Goal: Task Accomplishment & Management: Complete application form

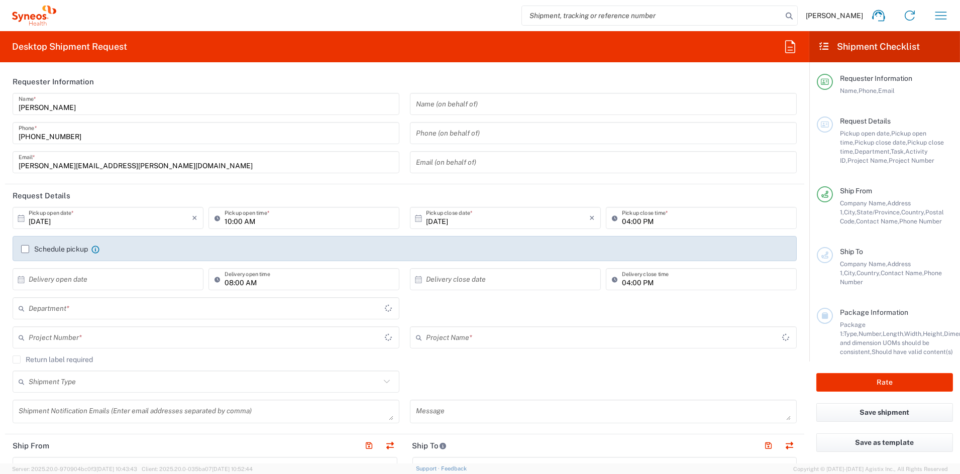
type input "[US_STATE]"
type input "[GEOGRAPHIC_DATA]"
type input "6156"
type input "Syneos Health Communications-[GEOGRAPHIC_DATA] [GEOGRAPHIC_DATA]"
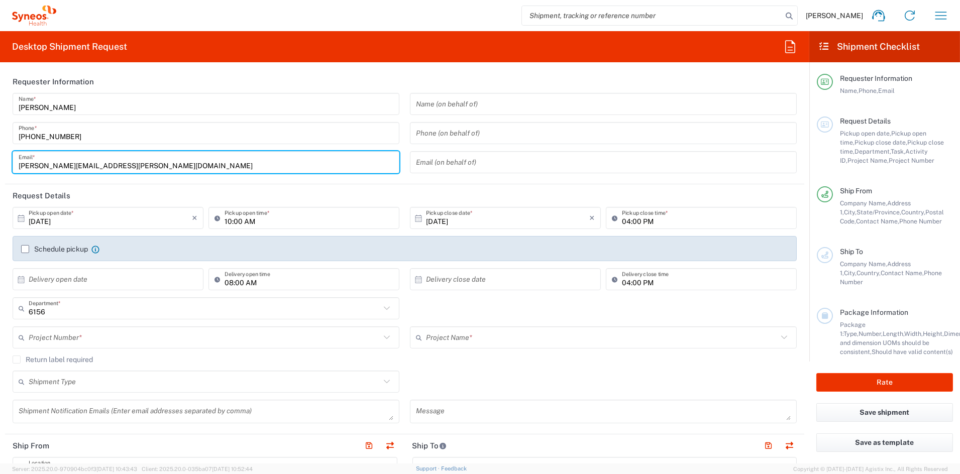
drag, startPoint x: 129, startPoint y: 167, endPoint x: 0, endPoint y: 166, distance: 129.1
click at [0, 166] on html "[PERSON_NAME] Home Shipment estimator Shipment tracking Desktop shipment reques…" at bounding box center [480, 237] width 960 height 474
paste input "[PERSON_NAME].[PERSON_NAME]"
type input "[PERSON_NAME][EMAIL_ADDRESS][PERSON_NAME][DOMAIN_NAME]"
click at [278, 192] on header "Request Details" at bounding box center [404, 195] width 799 height 23
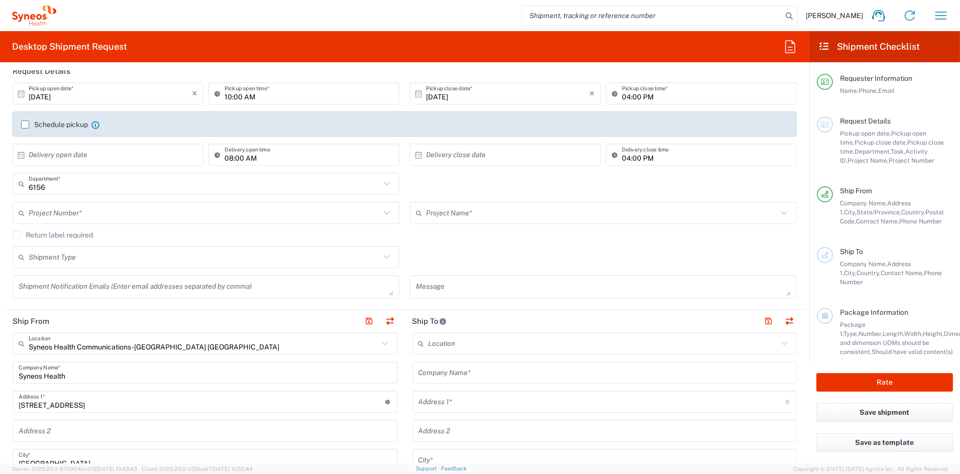
scroll to position [124, 0]
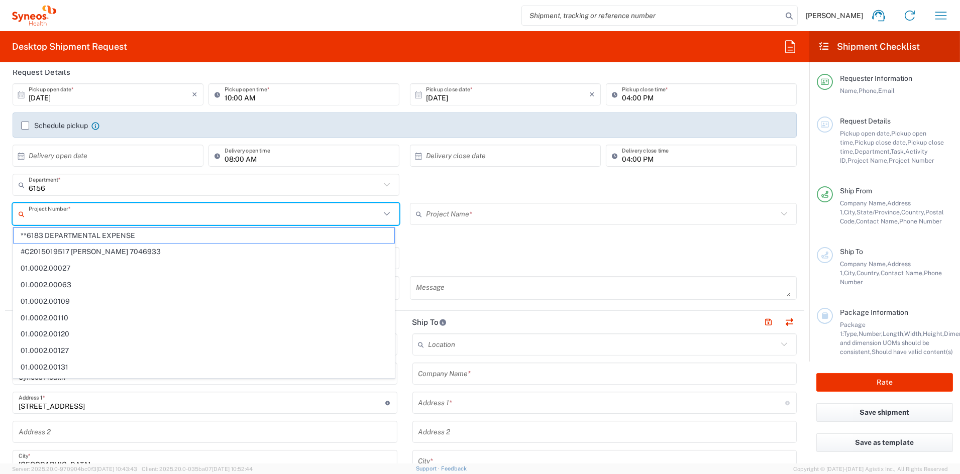
click at [208, 215] on input "text" at bounding box center [205, 214] width 352 height 18
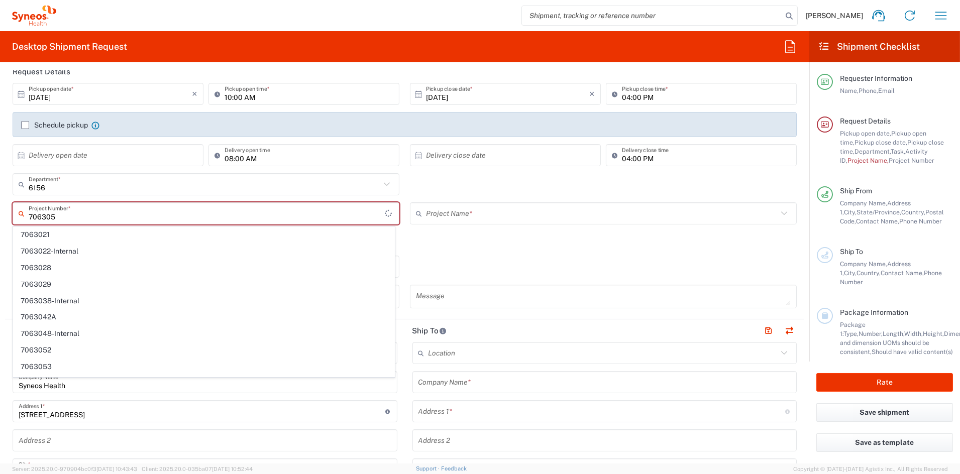
type input "7063052"
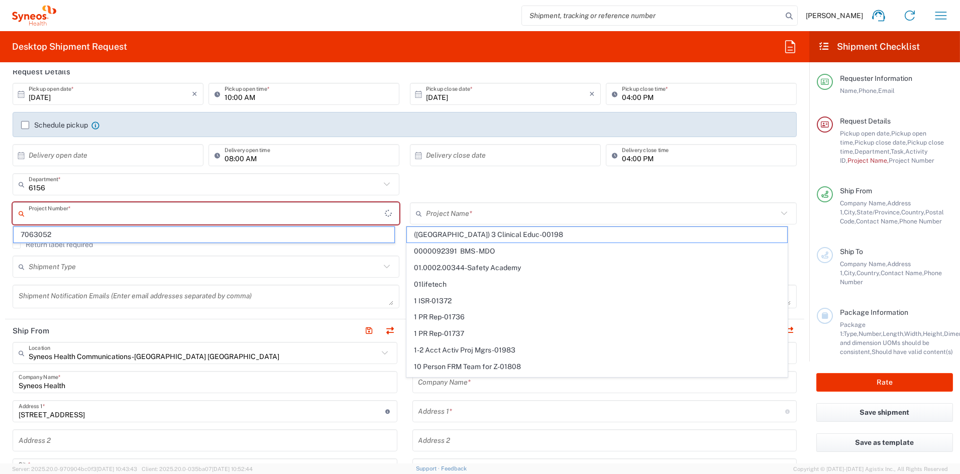
click at [166, 214] on input "text" at bounding box center [207, 214] width 356 height 18
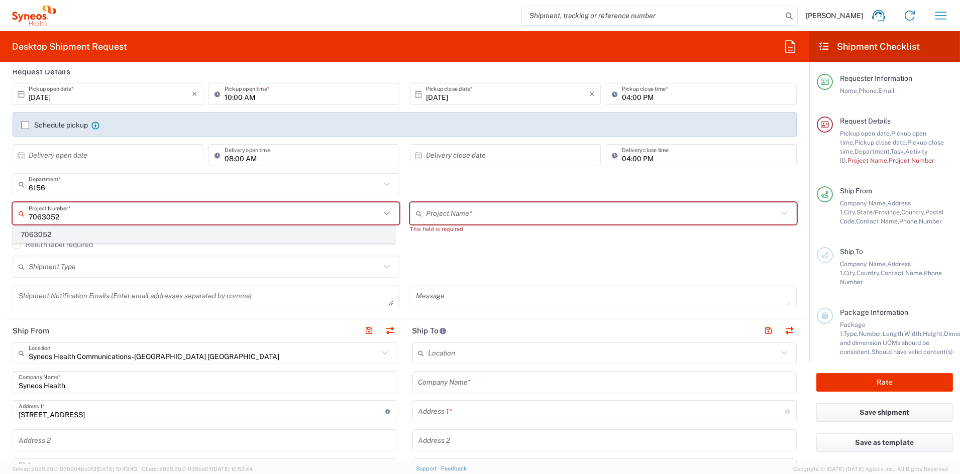
type input "7063052"
click at [24, 233] on span "7063052" at bounding box center [204, 235] width 381 height 16
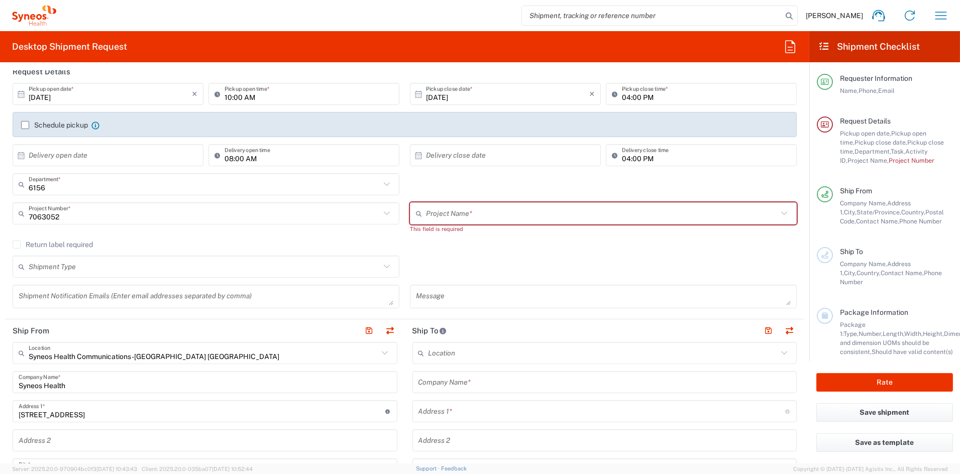
type input "Candid 7063052"
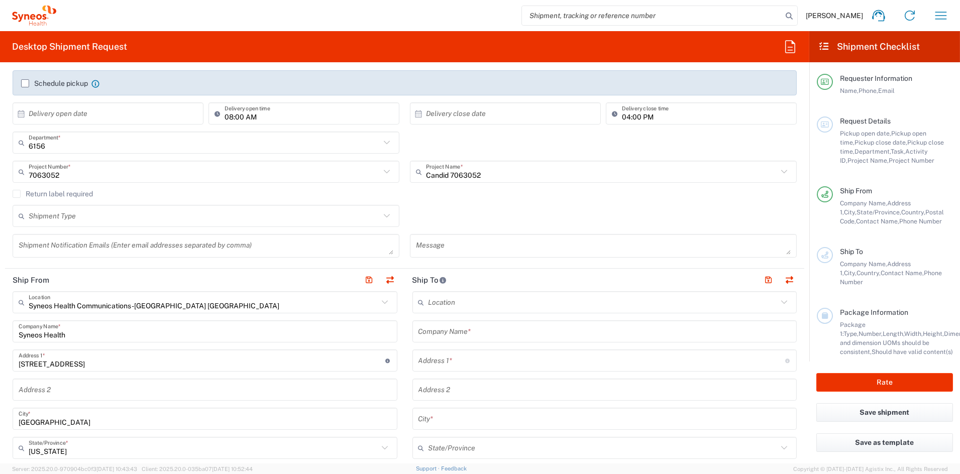
scroll to position [168, 0]
click at [81, 245] on textarea at bounding box center [206, 244] width 375 height 18
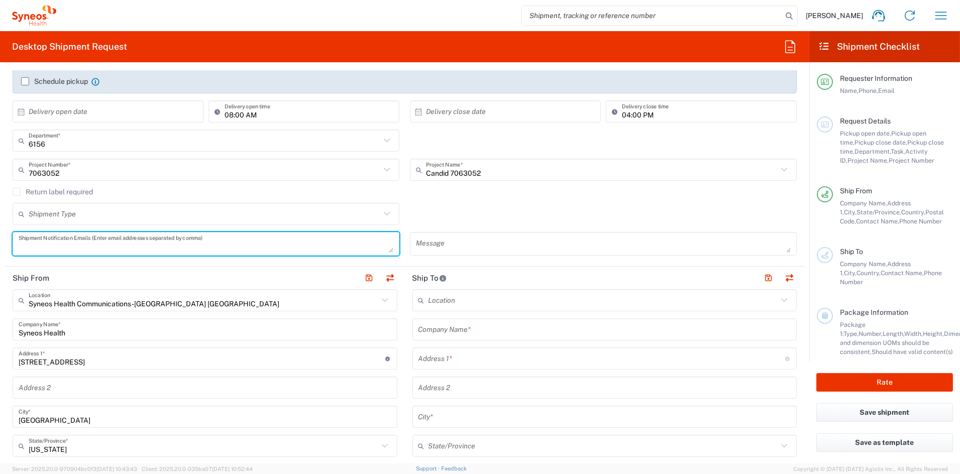
paste textarea "[PERSON_NAME][EMAIL_ADDRESS][DOMAIN_NAME]"
type textarea "[PERSON_NAME][EMAIL_ADDRESS][DOMAIN_NAME]"
click at [467, 246] on textarea at bounding box center [603, 244] width 375 height 18
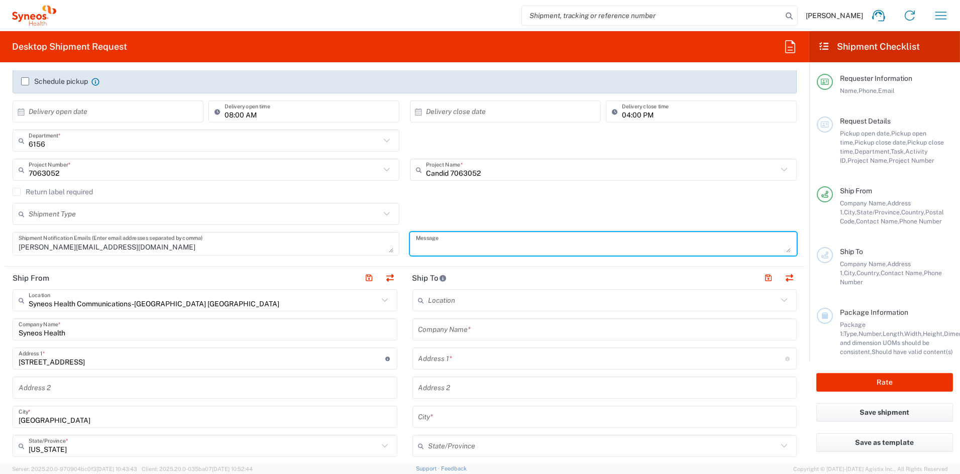
paste textarea "SH-7063052-UKR-2002-001"
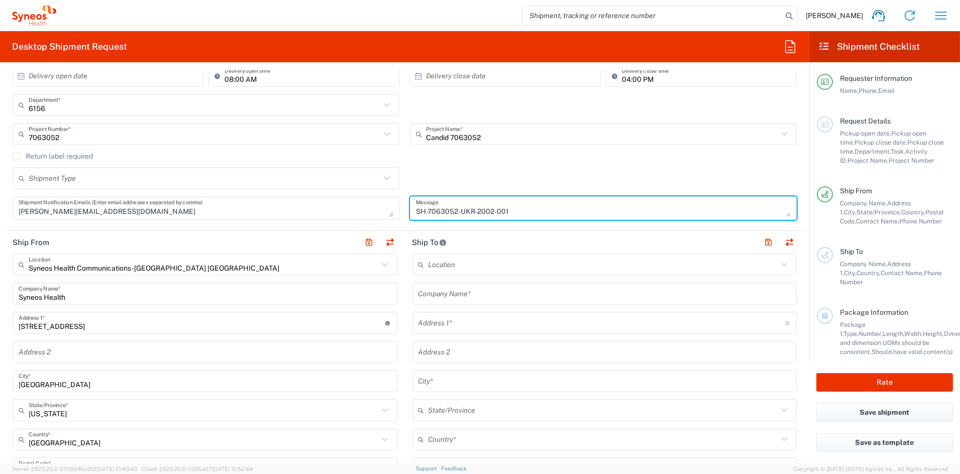
scroll to position [212, 0]
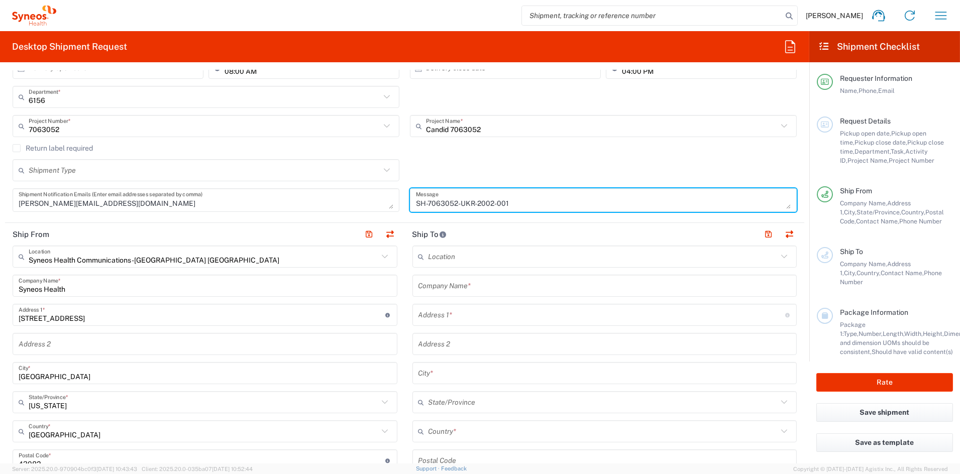
type textarea "SH-7063052-UKR-2002-001"
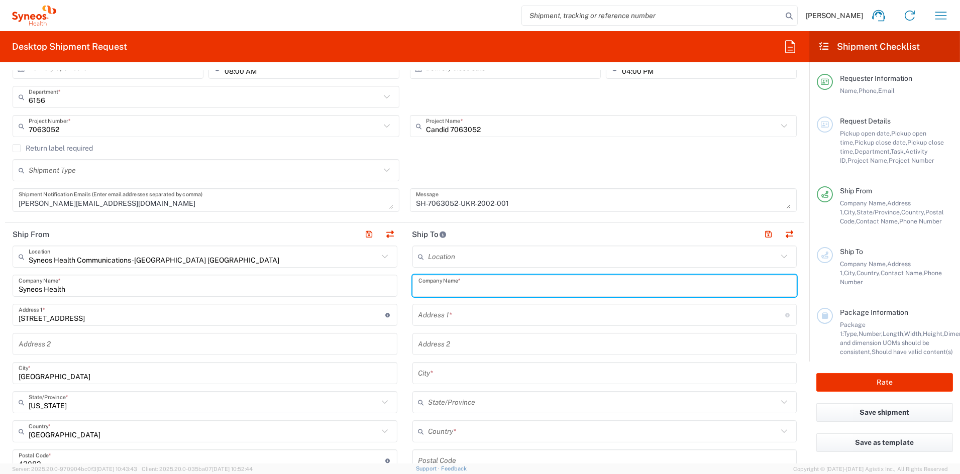
click at [485, 288] on input "text" at bounding box center [604, 286] width 373 height 18
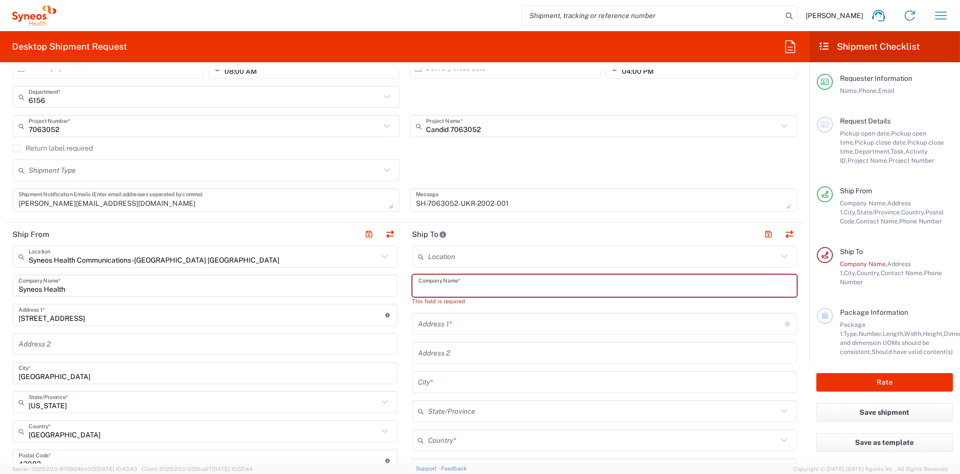
paste input "LLC Arensia Exploratory Medicine"
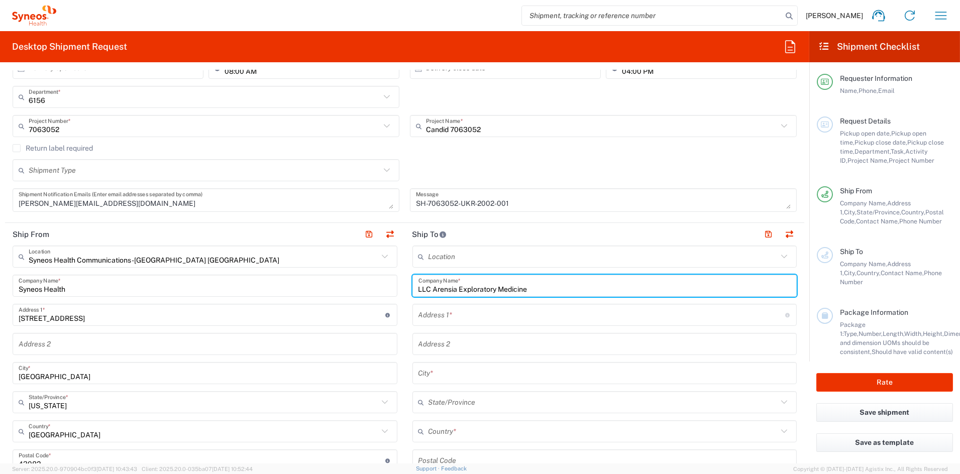
type input "LLC Arensia Exploratory Medicine"
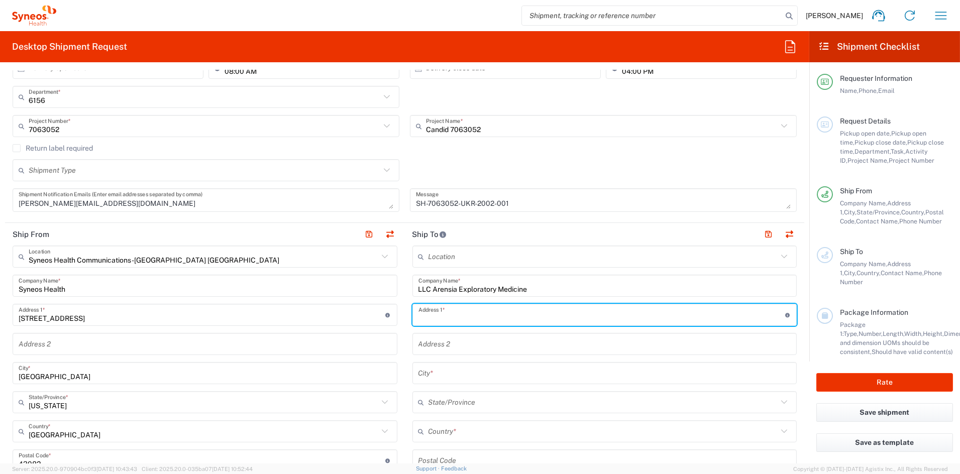
click at [466, 316] on input "text" at bounding box center [601, 315] width 367 height 18
paste input "[STREET_ADDRESS]"
type input "[STREET_ADDRESS]"
click at [465, 372] on input "text" at bounding box center [604, 374] width 373 height 18
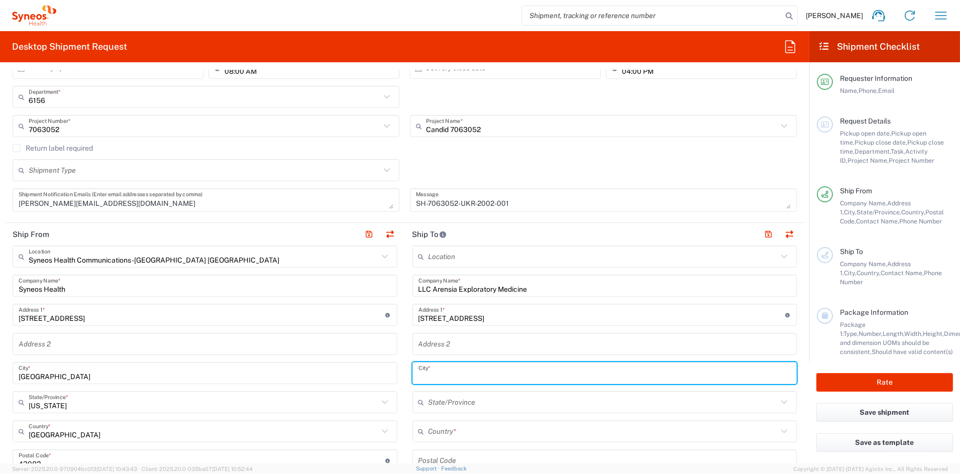
paste input "Kyiv"
type input "Kyiv"
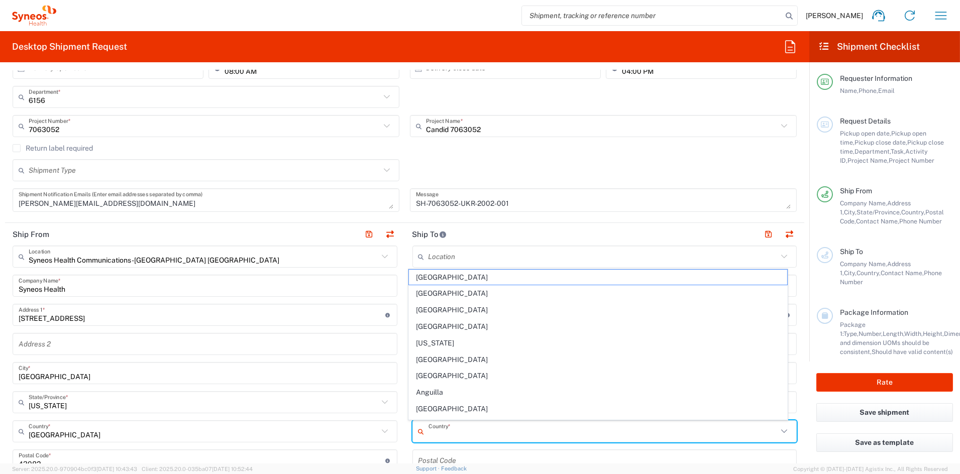
click at [466, 435] on input "text" at bounding box center [604, 432] width 350 height 18
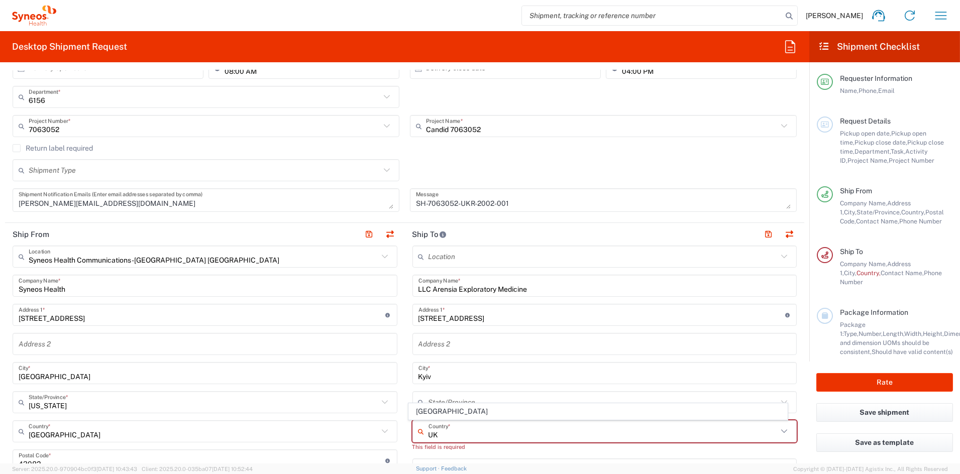
click at [431, 413] on span "[GEOGRAPHIC_DATA]" at bounding box center [598, 412] width 378 height 16
type input "[GEOGRAPHIC_DATA]"
type input "Sender/Shipper"
type input "Delivery Duty Paid"
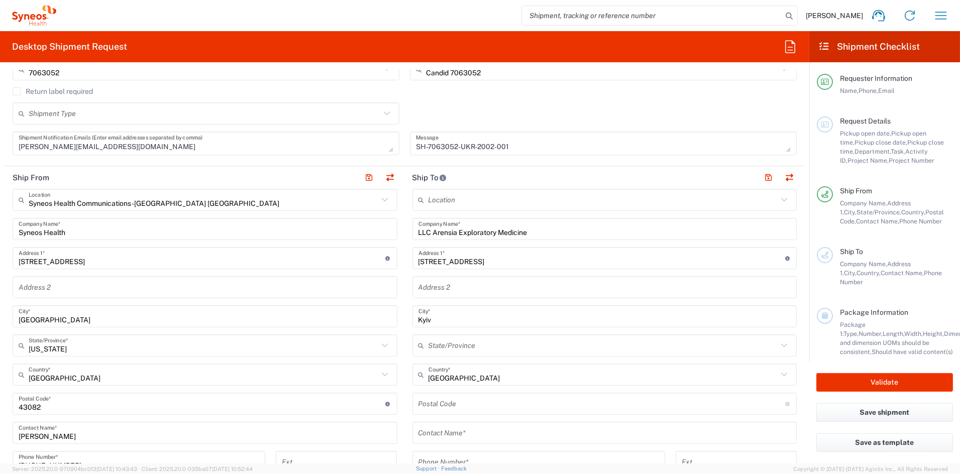
scroll to position [273, 0]
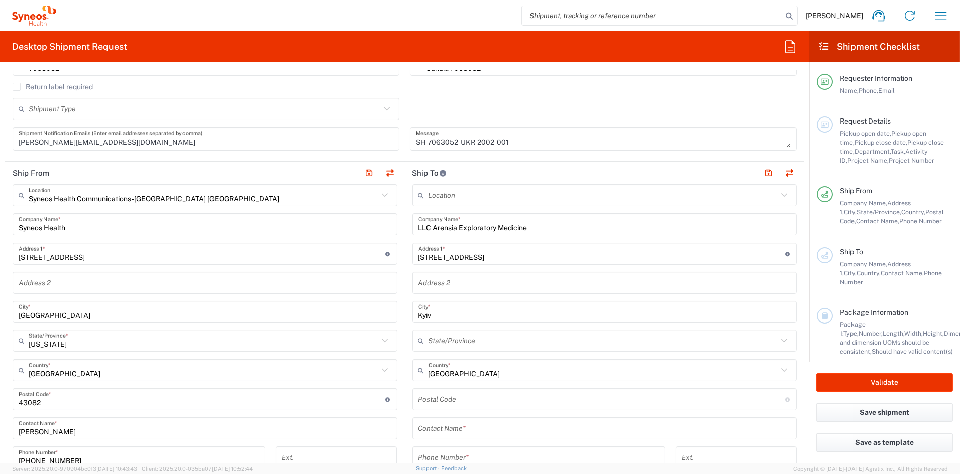
click at [456, 401] on input "undefined" at bounding box center [601, 400] width 367 height 18
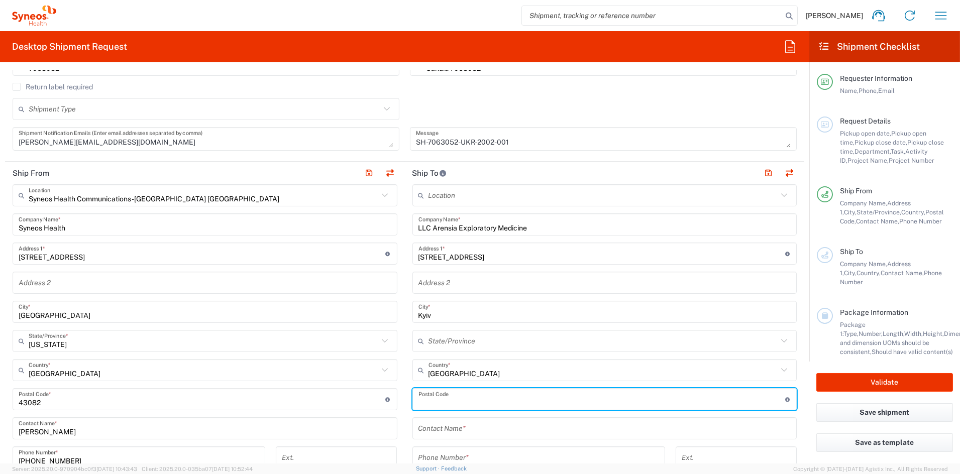
click at [456, 401] on input "undefined" at bounding box center [601, 400] width 367 height 18
paste input "01135"
type input "01135"
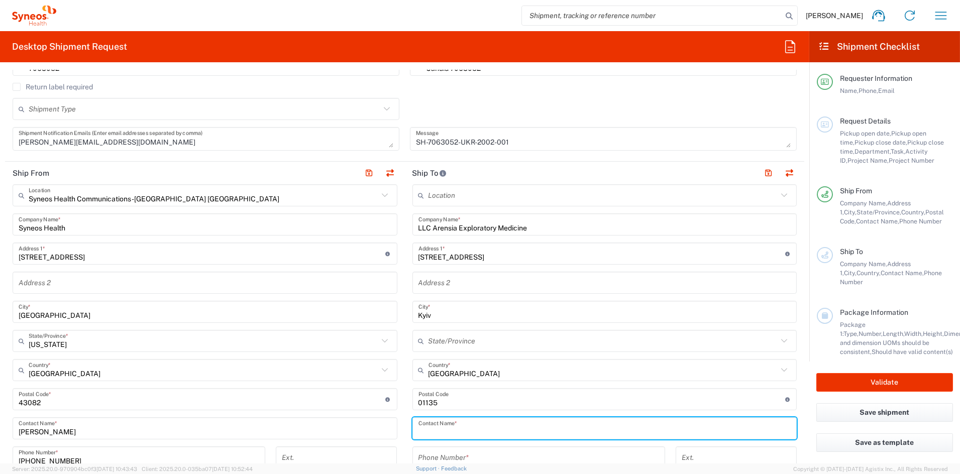
click at [463, 428] on input "text" at bounding box center [604, 429] width 373 height 18
paste input "[PERSON_NAME] and [PERSON_NAME]"
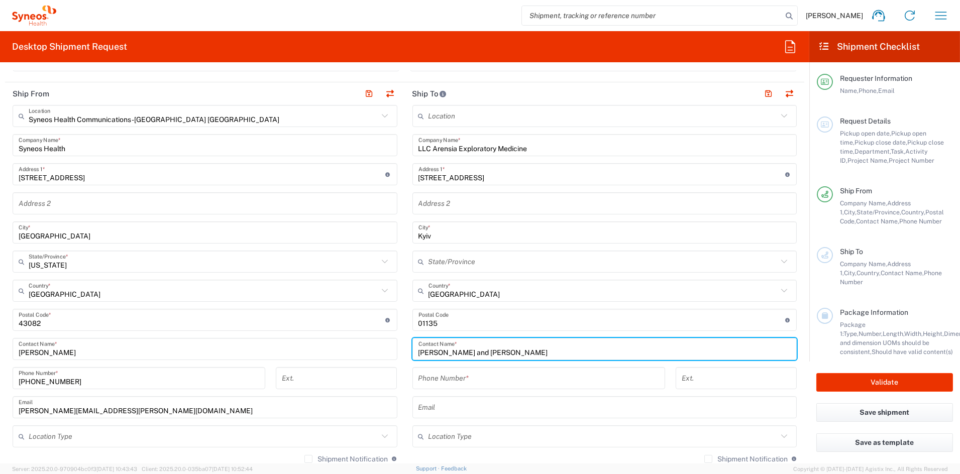
scroll to position [364, 0]
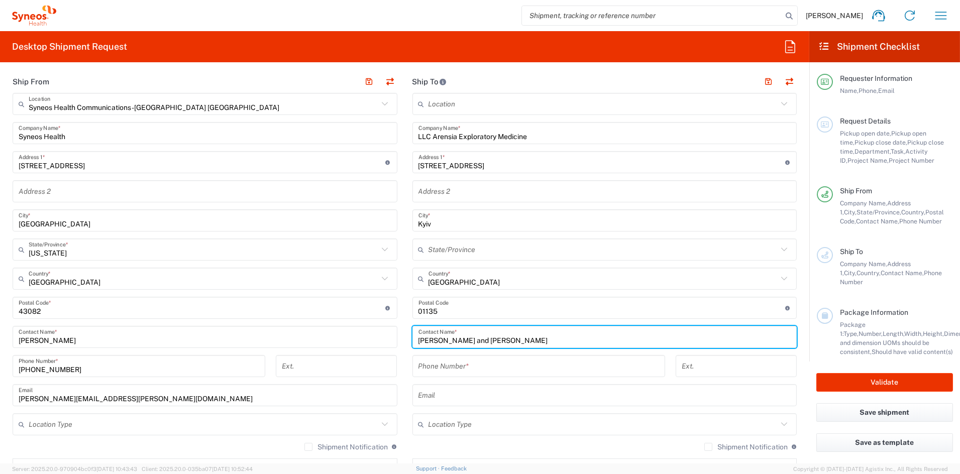
type input "[PERSON_NAME] and [PERSON_NAME]"
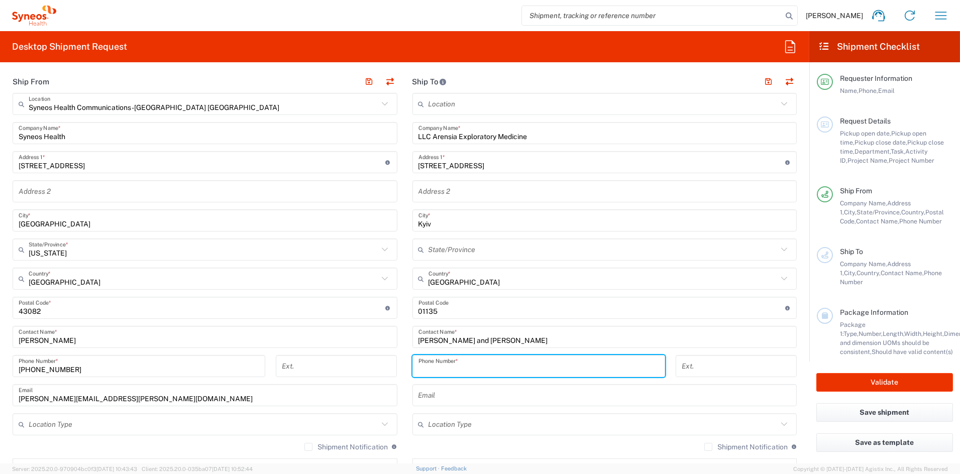
click at [456, 367] on input "tel" at bounding box center [538, 367] width 241 height 18
paste input "380 95 050 04 22"
click at [466, 368] on input "380 95 050 04 22" at bounding box center [538, 367] width 241 height 18
drag, startPoint x: 454, startPoint y: 370, endPoint x: 482, endPoint y: 374, distance: 28.0
click at [454, 370] on input "380 95 050 0422" at bounding box center [538, 367] width 241 height 18
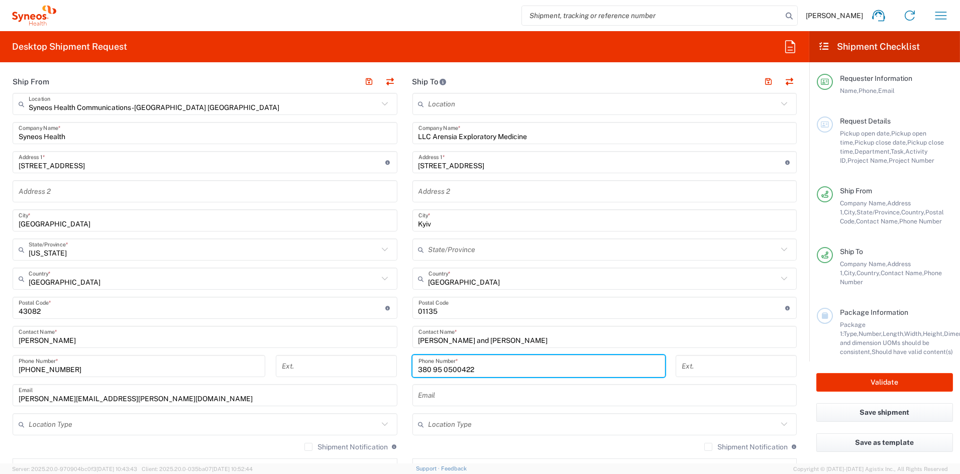
click at [441, 369] on input "380 95 0500422" at bounding box center [538, 367] width 241 height 18
click at [430, 370] on input "380 950500422" at bounding box center [538, 367] width 241 height 18
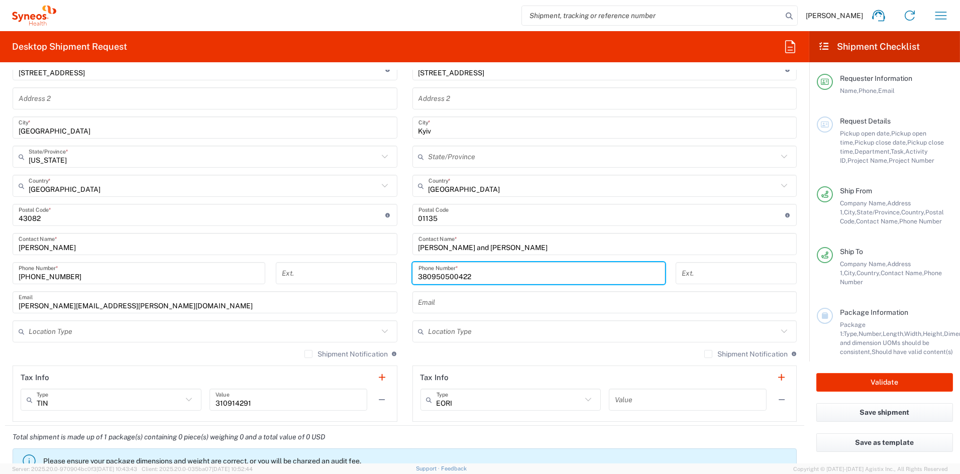
scroll to position [456, 0]
type input "380950500422"
click at [480, 334] on input "text" at bounding box center [604, 334] width 350 height 18
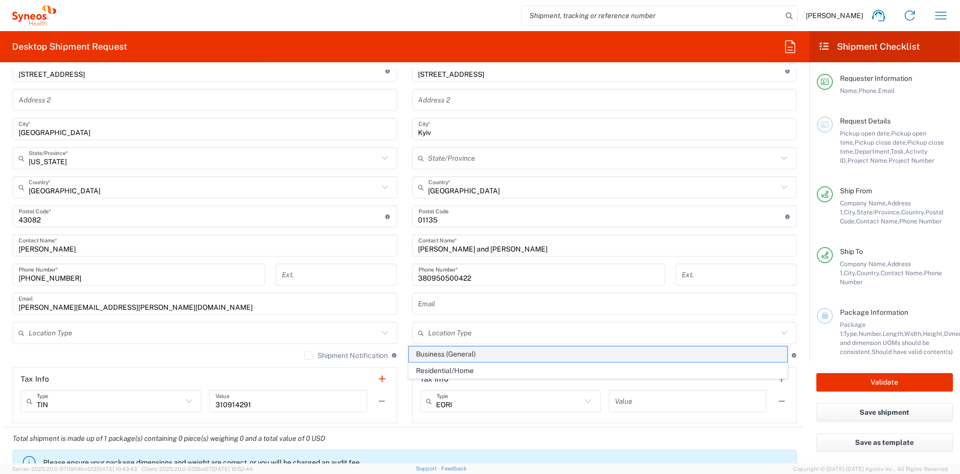
click at [439, 353] on span "Business (General)" at bounding box center [598, 355] width 378 height 16
type input "Business (General)"
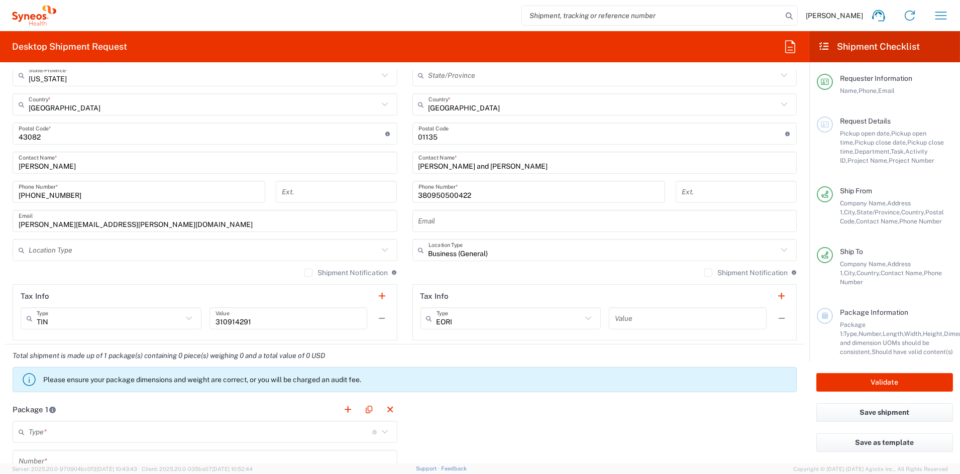
scroll to position [540, 0]
click at [642, 317] on input "text" at bounding box center [688, 318] width 146 height 18
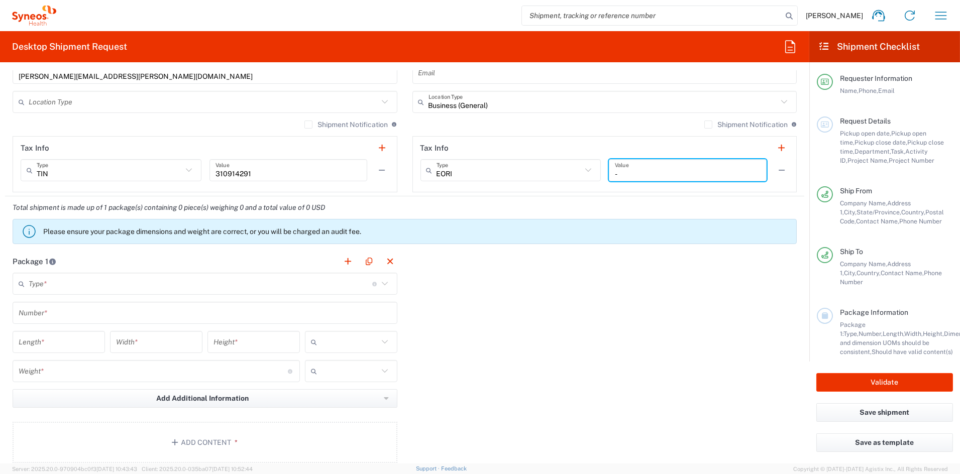
scroll to position [692, 0]
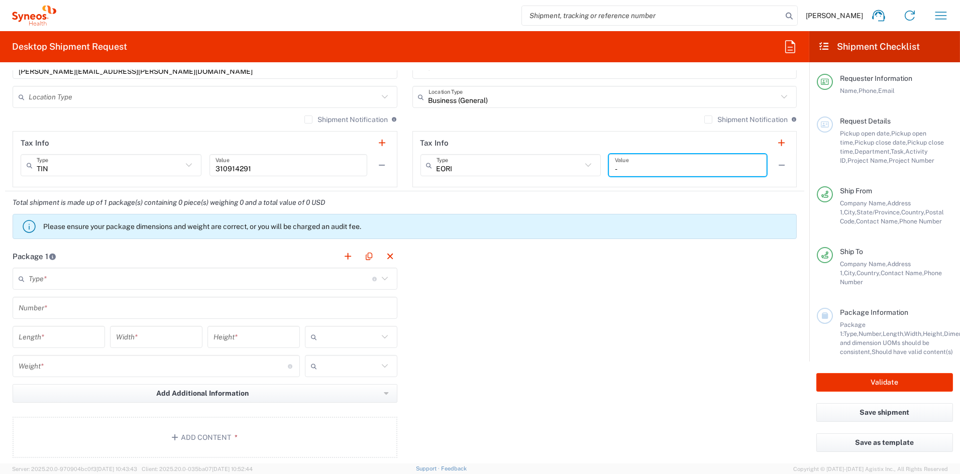
type input "-"
click at [80, 278] on input "text" at bounding box center [201, 279] width 344 height 18
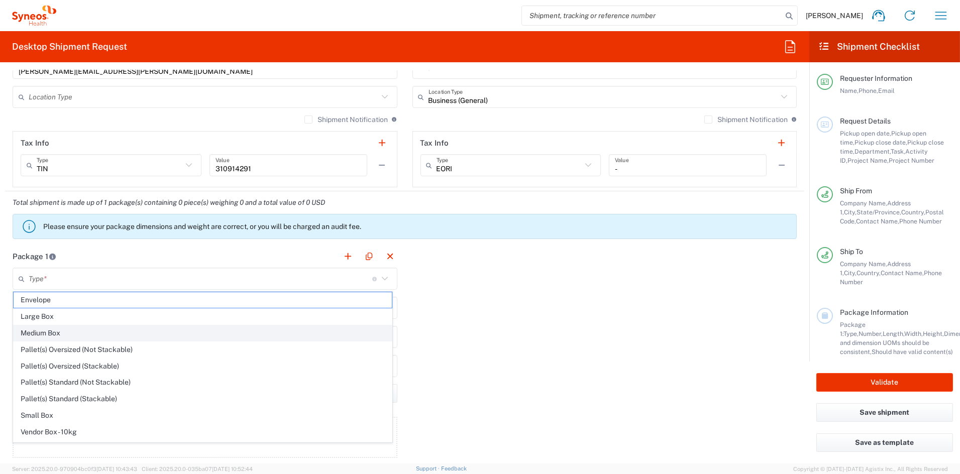
click at [54, 336] on span "Medium Box" at bounding box center [203, 334] width 378 height 16
type input "Medium Box"
type input "13"
type input "11.5"
type input "2.5"
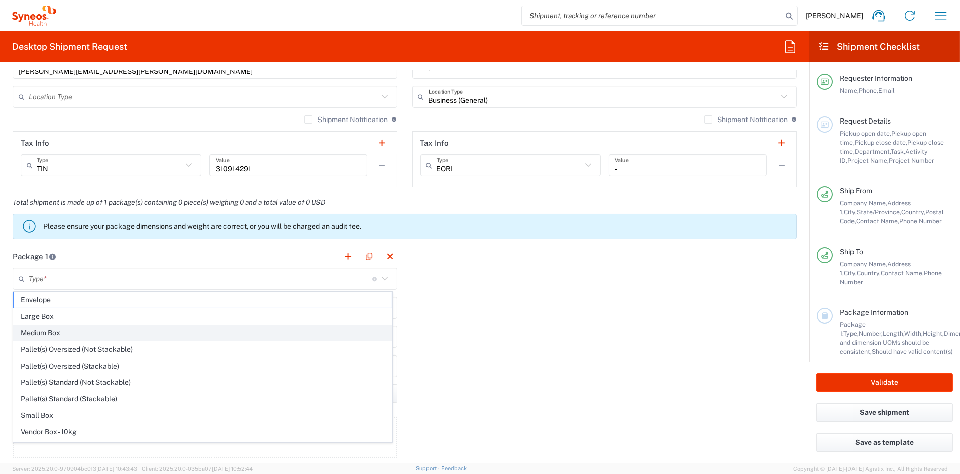
type input "in"
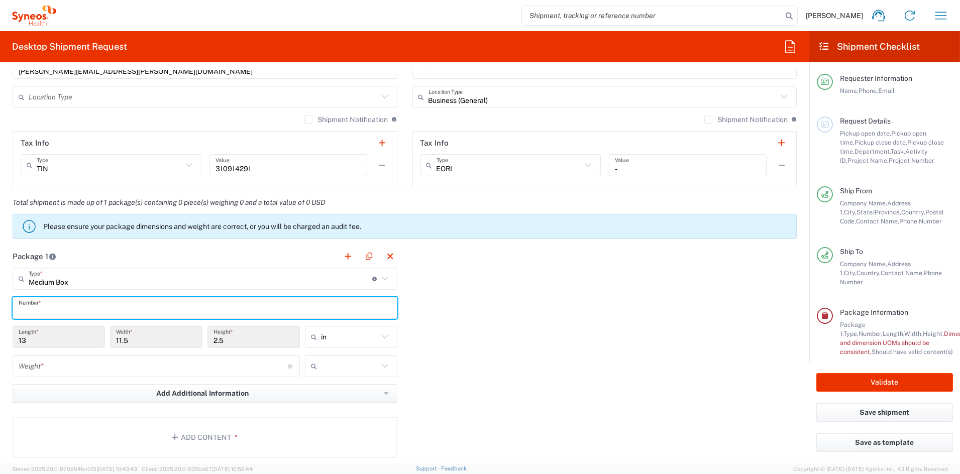
click at [47, 309] on input "text" at bounding box center [205, 308] width 373 height 18
type input "1"
click at [49, 368] on input "number" at bounding box center [153, 367] width 269 height 18
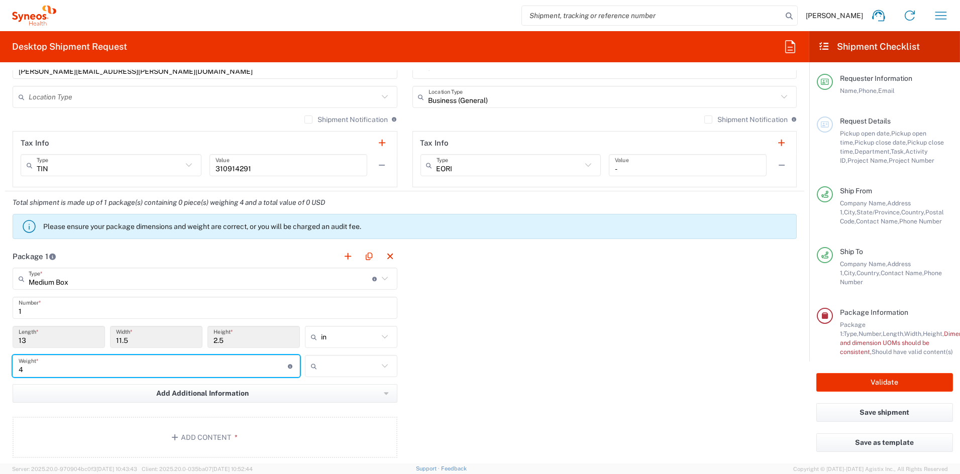
type input "4"
click at [360, 366] on input "text" at bounding box center [349, 366] width 57 height 16
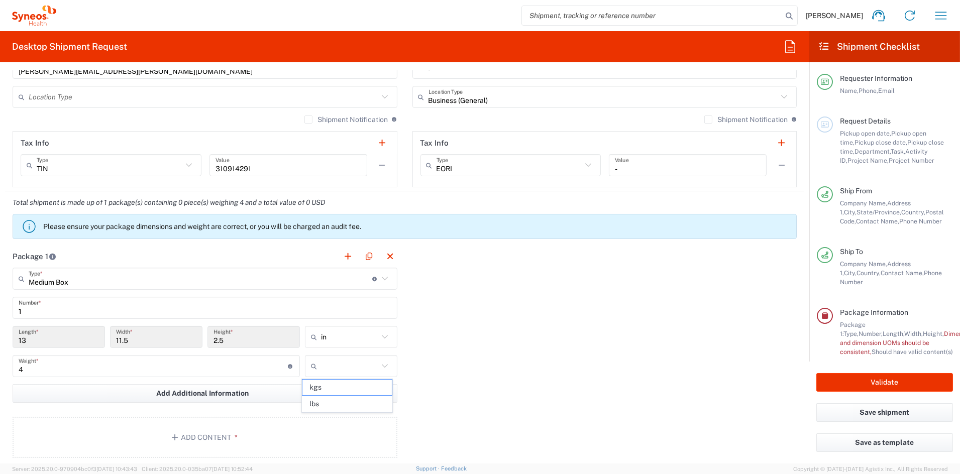
drag, startPoint x: 338, startPoint y: 407, endPoint x: 333, endPoint y: 404, distance: 5.6
click at [337, 406] on span "lbs" at bounding box center [346, 404] width 89 height 16
type input "lbs"
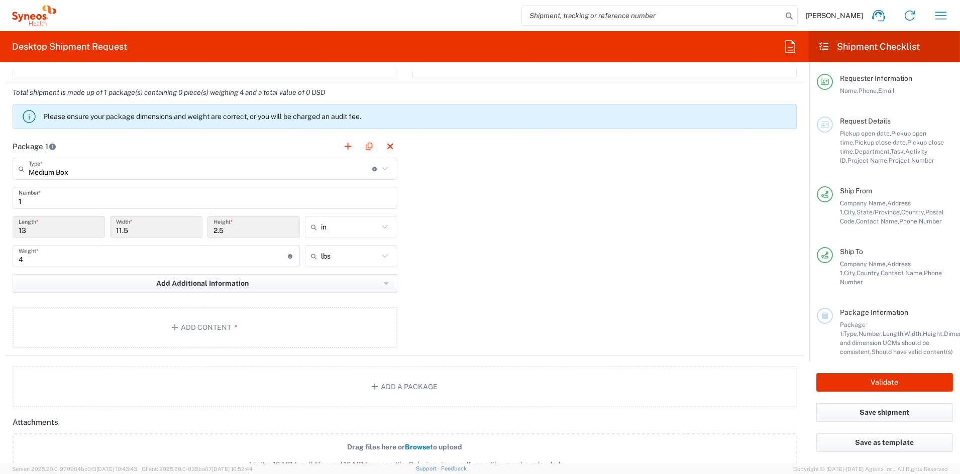
scroll to position [802, 0]
click at [190, 330] on button "Add Content *" at bounding box center [205, 326] width 385 height 41
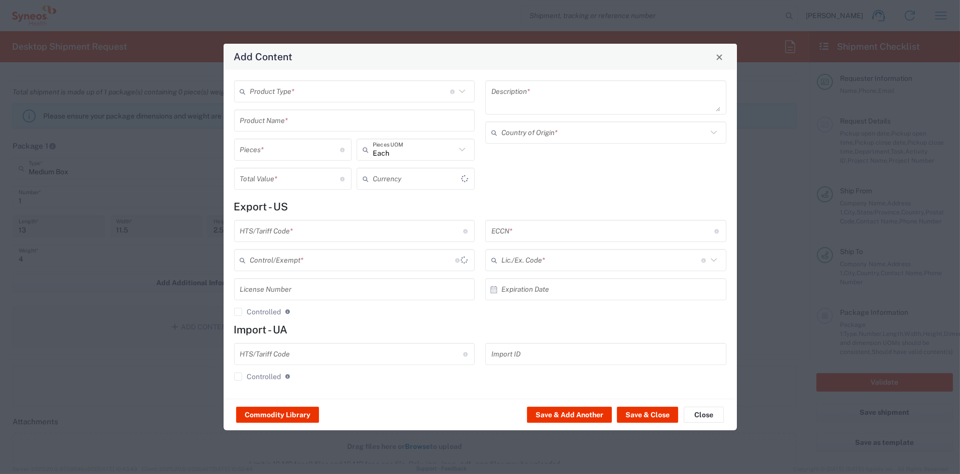
type input "US Dollar"
click at [286, 93] on input "text" at bounding box center [350, 92] width 200 height 18
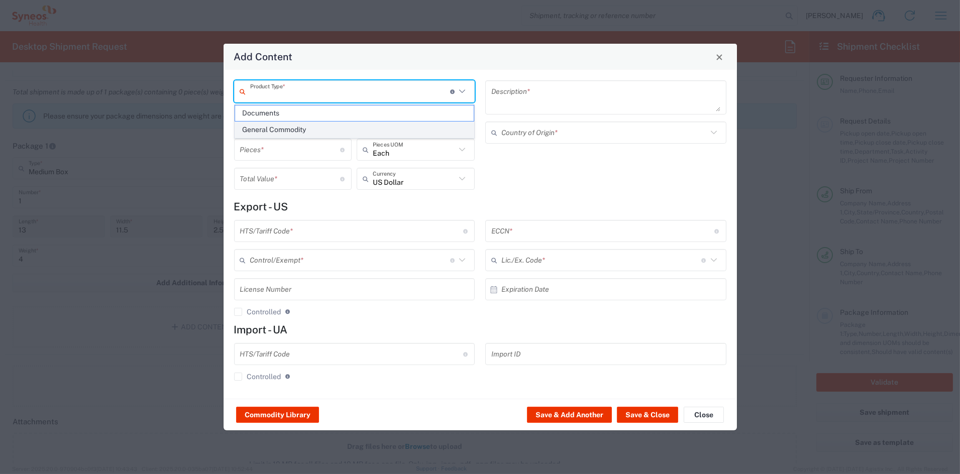
click at [275, 126] on span "General Commodity" at bounding box center [354, 130] width 239 height 16
type input "General Commodity"
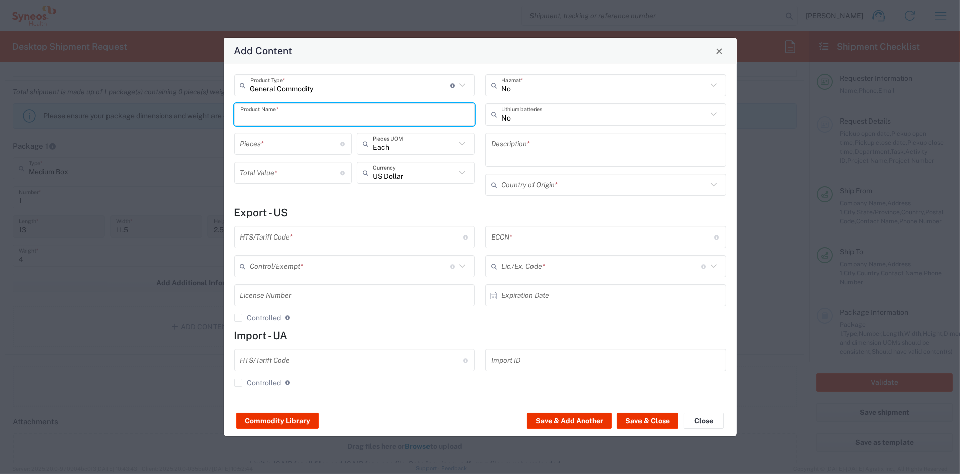
click at [277, 115] on input "text" at bounding box center [354, 115] width 229 height 18
type input "I/E"
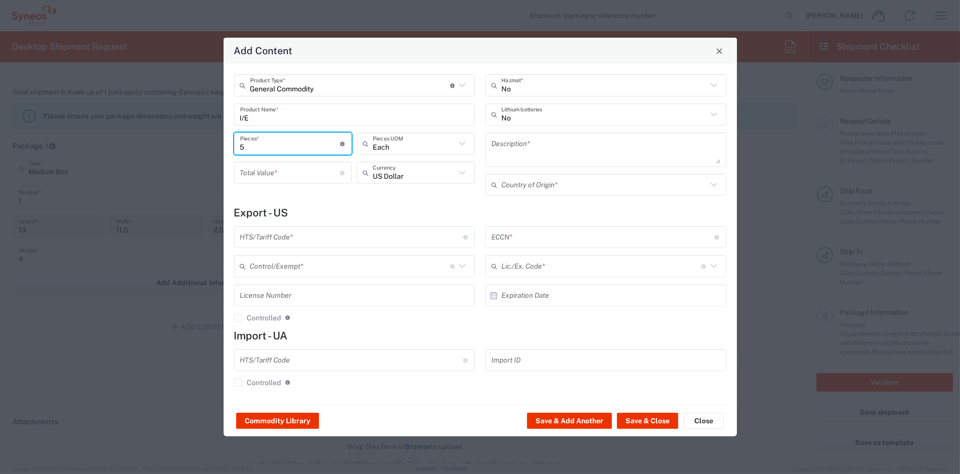
type input "5"
click at [267, 172] on input "number" at bounding box center [290, 173] width 100 height 18
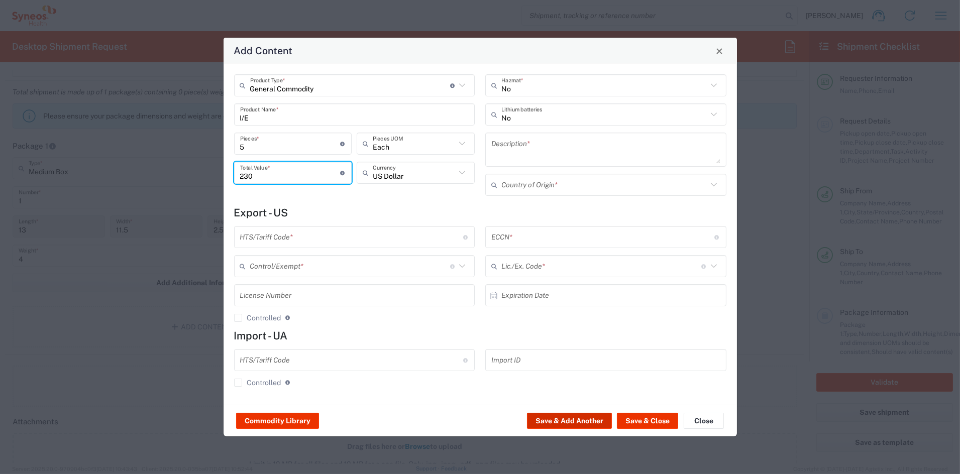
type input "230"
click at [591, 420] on button "Save & Add Another" at bounding box center [569, 421] width 85 height 16
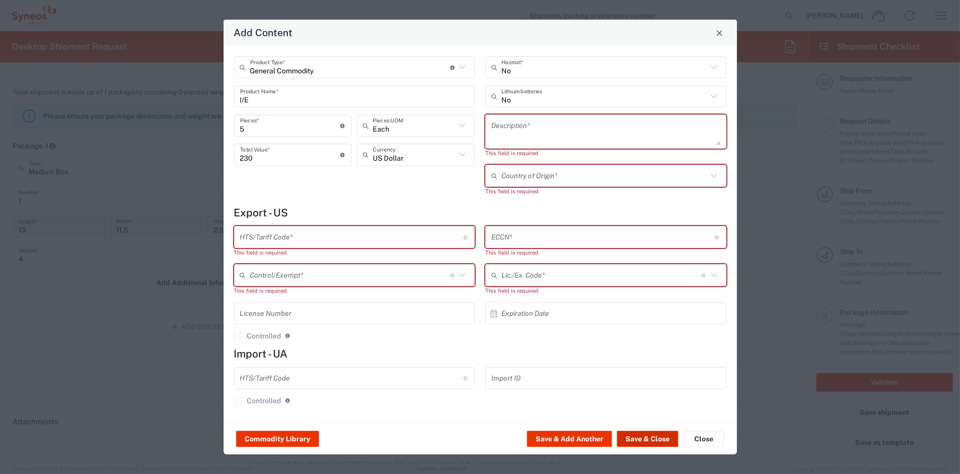
click at [648, 439] on button "Save & Close" at bounding box center [647, 439] width 61 height 16
click at [699, 438] on button "Close" at bounding box center [704, 439] width 40 height 16
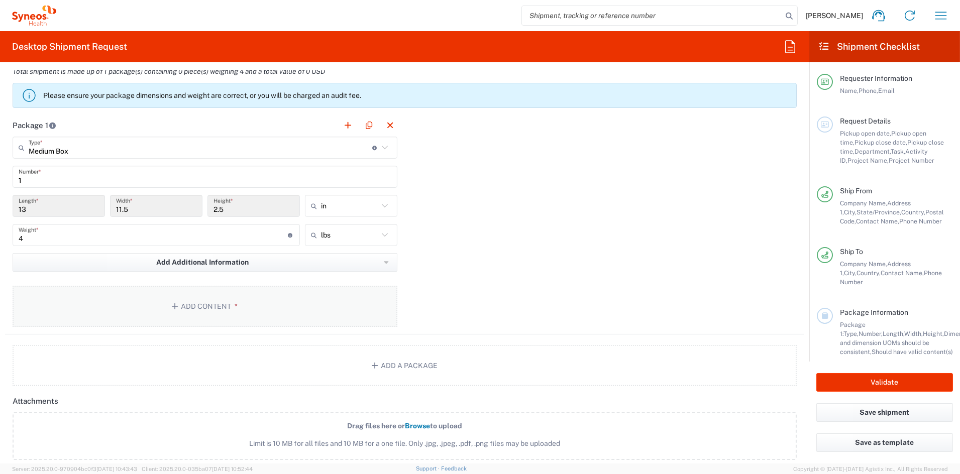
scroll to position [833, 0]
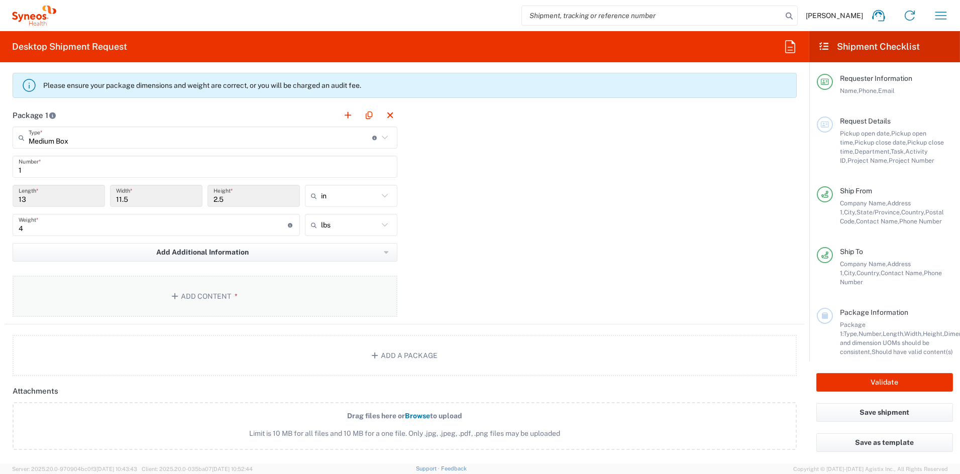
click at [199, 297] on button "Add Content *" at bounding box center [205, 296] width 385 height 41
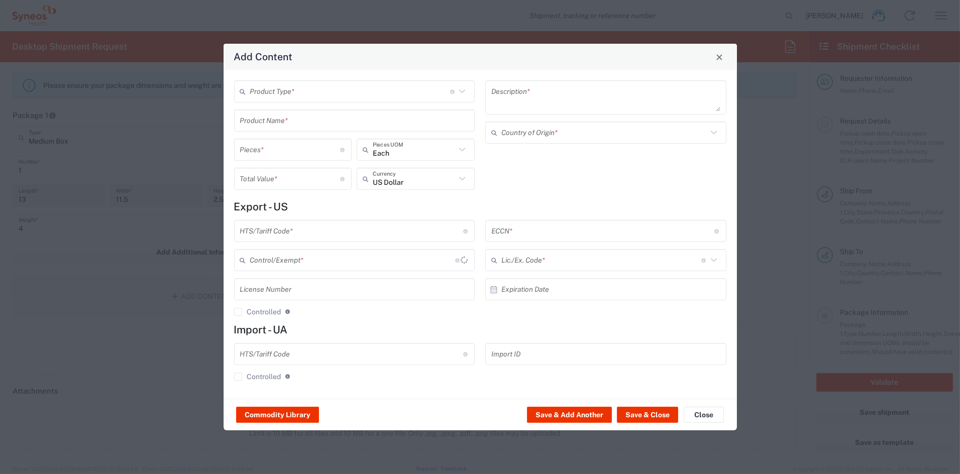
scroll to position [835, 0]
click at [286, 92] on input "text" at bounding box center [350, 92] width 200 height 18
click at [280, 132] on span "General Commodity" at bounding box center [354, 130] width 239 height 16
type input "General Commodity"
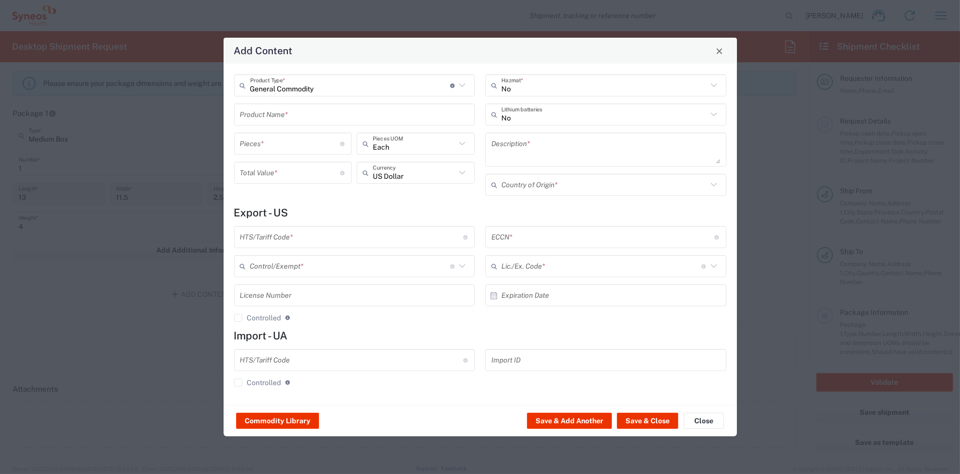
click at [275, 115] on input "text" at bounding box center [354, 115] width 229 height 18
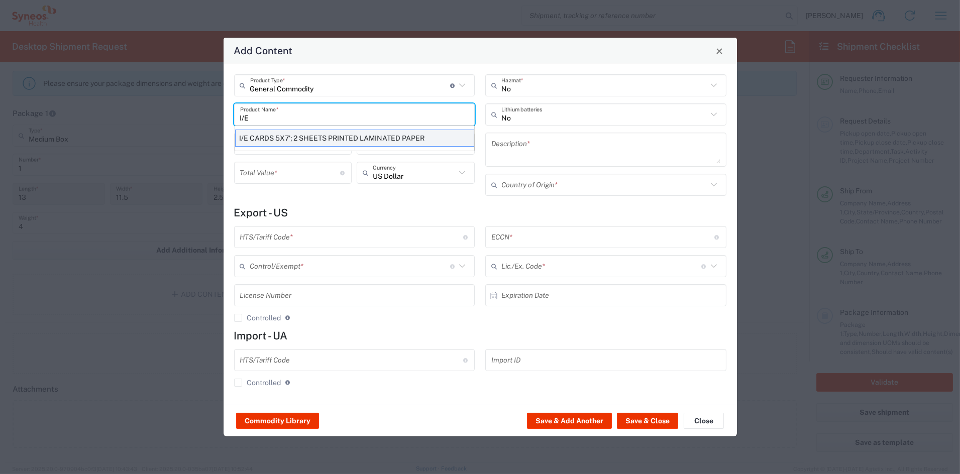
click at [286, 139] on div "I/E CARDS 5X7'; 2 SHEETS PRINTED LAMINATED PAPER" at bounding box center [354, 138] width 239 height 17
type input "I/E CARDS 5X7'; 2 SHEETS PRINTED LAMINATED PAPER"
type input "1"
type textarea "I/E CARDS 5X7'; 2 SHEETS PRINTED LAMINATED PAPER"
type input "[GEOGRAPHIC_DATA]"
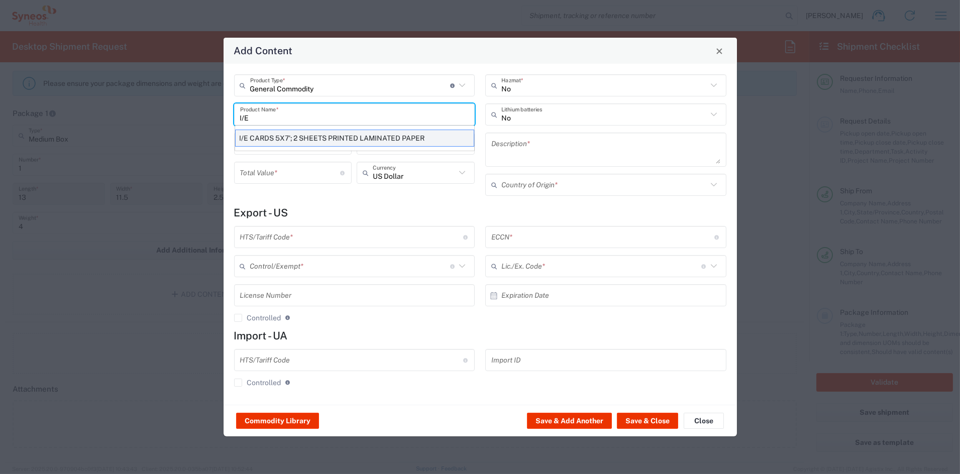
type input "4911.99.8000"
type input "BIS"
type input "EAR99"
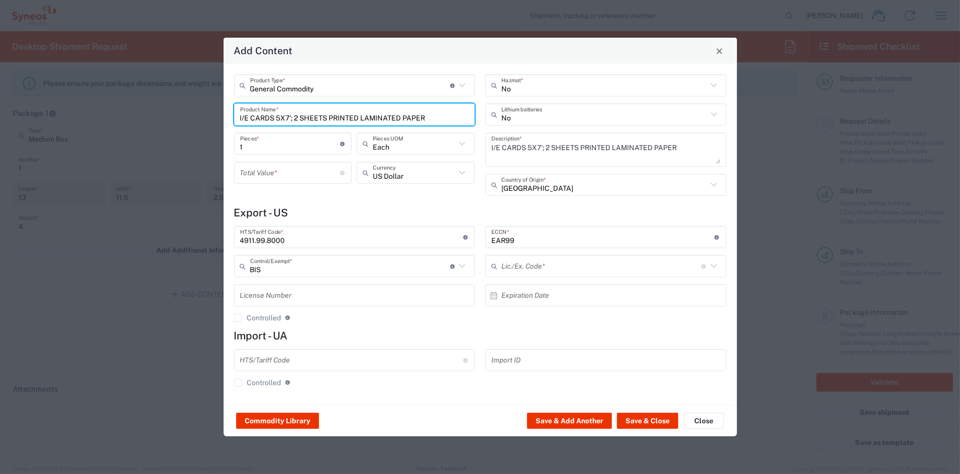
type input "NLR - No License Required"
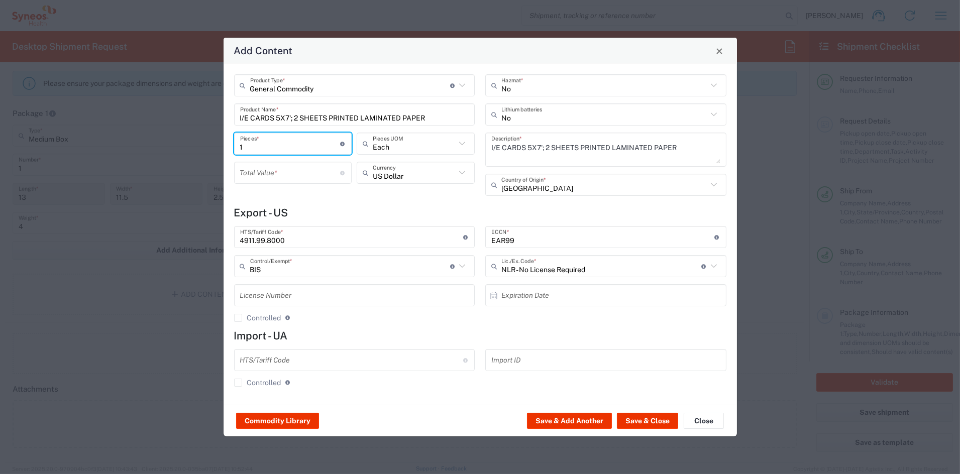
drag, startPoint x: 252, startPoint y: 148, endPoint x: 220, endPoint y: 146, distance: 32.7
click at [220, 147] on div "Add Content General Commodity Product Type * Document: Paper document generated…" at bounding box center [480, 237] width 960 height 474
type input "5"
click at [265, 177] on input "number" at bounding box center [290, 173] width 100 height 18
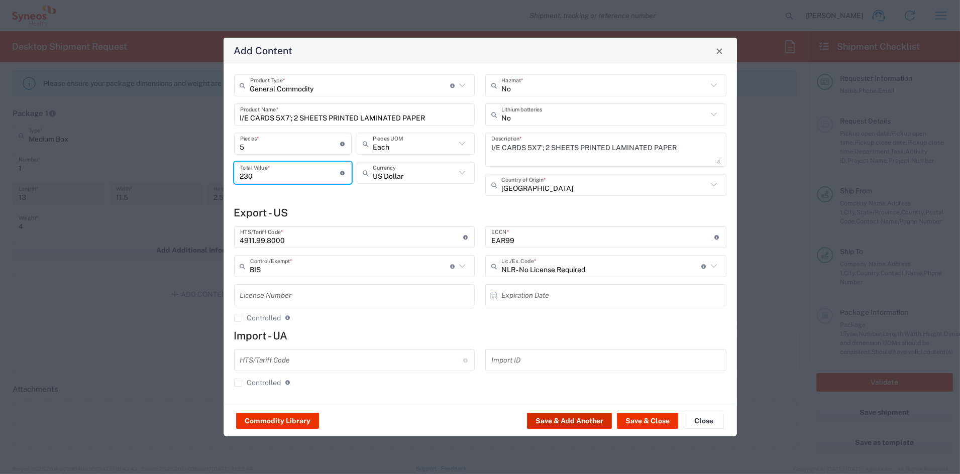
type input "230"
click at [578, 420] on button "Save & Add Another" at bounding box center [569, 421] width 85 height 16
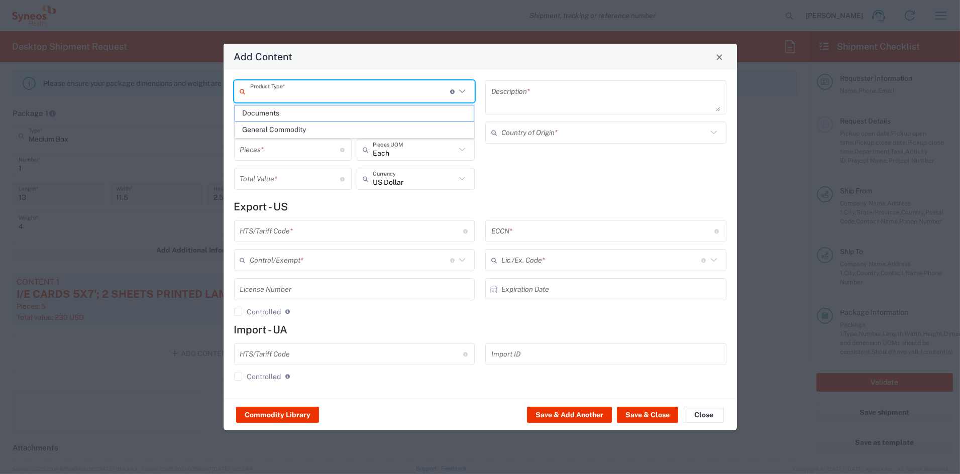
click at [268, 94] on input "text" at bounding box center [350, 92] width 200 height 18
click at [292, 133] on span "General Commodity" at bounding box center [354, 130] width 239 height 16
type input "General Commodity"
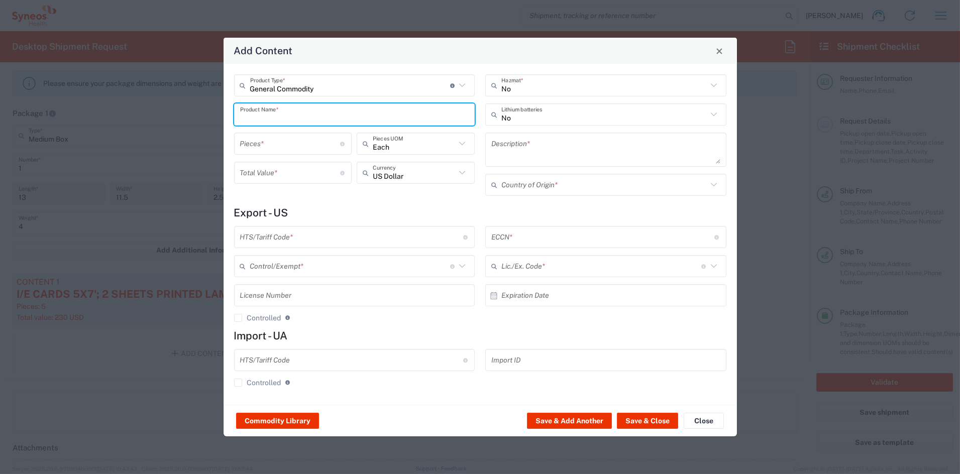
click at [279, 117] on input "text" at bounding box center [354, 115] width 229 height 18
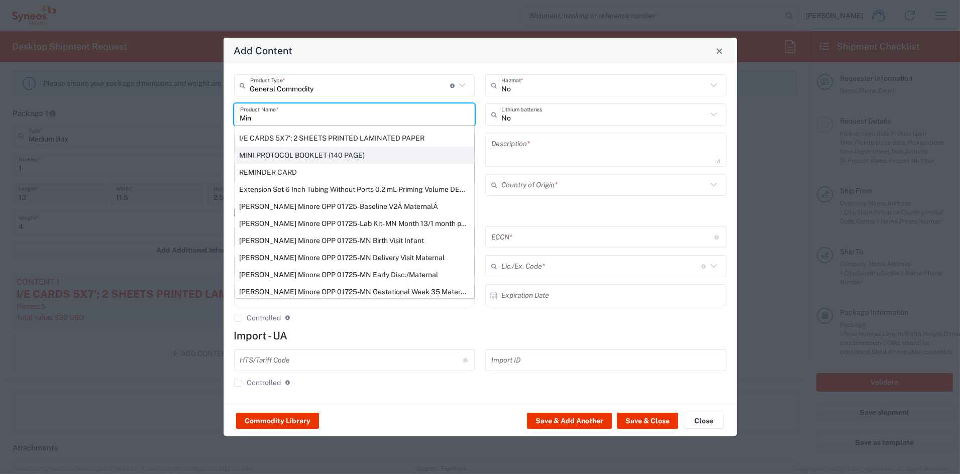
click at [275, 155] on div "MINI PROTOCOL BOOKLET (140 PAGE)" at bounding box center [354, 155] width 239 height 17
type input "MINI PROTOCOL BOOKLET (140 PAGE)"
type input "1"
type textarea "6'x7', PRINTED LAMINATED PAPER"
type input "[GEOGRAPHIC_DATA]"
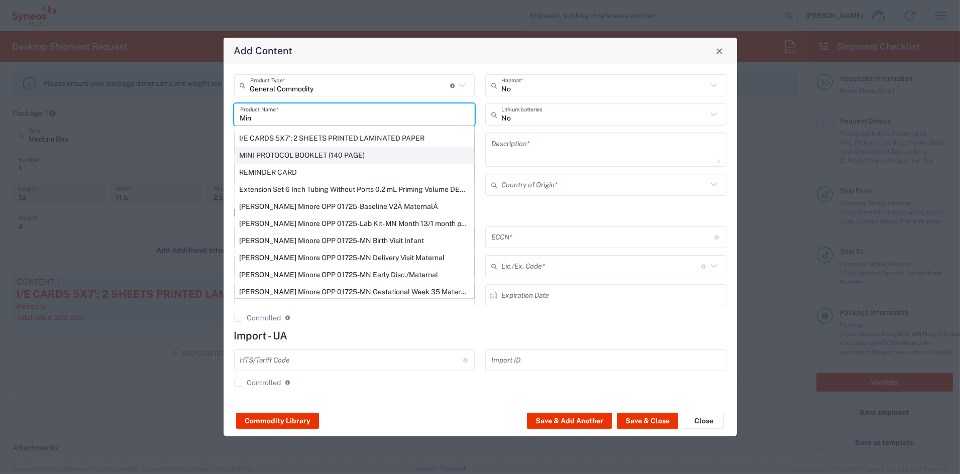
type input "4901.99.0050"
type input "BIS"
type input "EAR99"
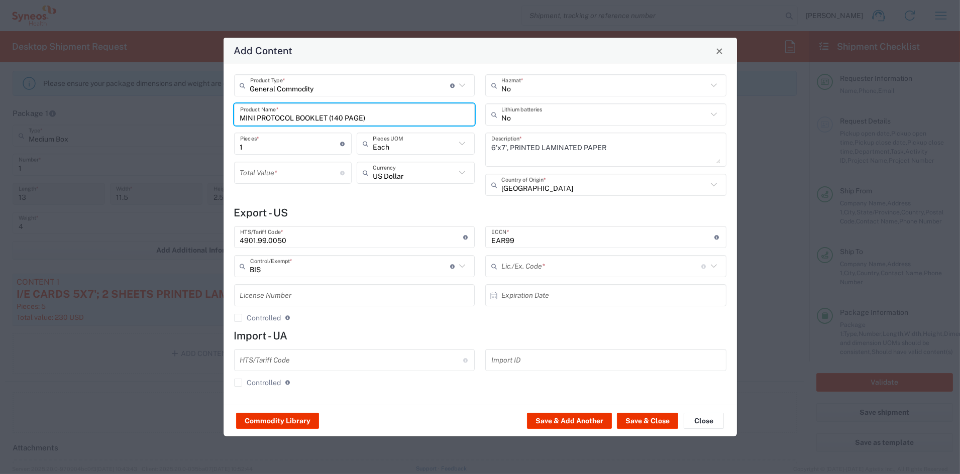
type input "NLR - No License Required"
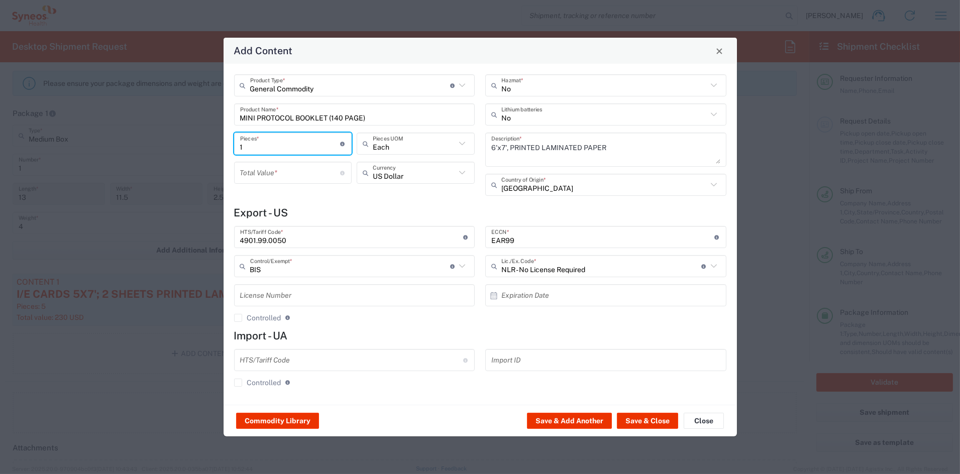
drag, startPoint x: 243, startPoint y: 145, endPoint x: 201, endPoint y: 142, distance: 41.3
click at [202, 142] on div "Add Content General Commodity Product Type * Document: Paper document generated…" at bounding box center [480, 237] width 960 height 474
type input "2"
click at [259, 178] on input "number" at bounding box center [290, 173] width 100 height 18
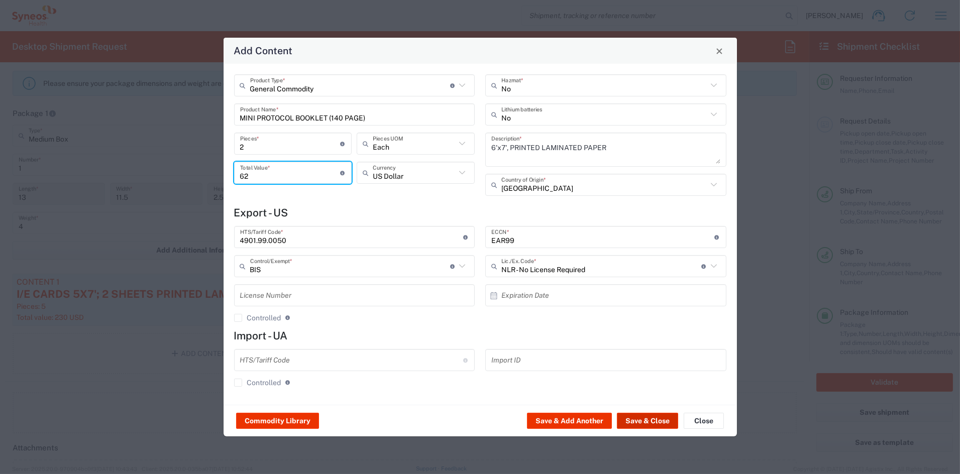
type input "62"
click at [640, 420] on button "Save & Close" at bounding box center [647, 421] width 61 height 16
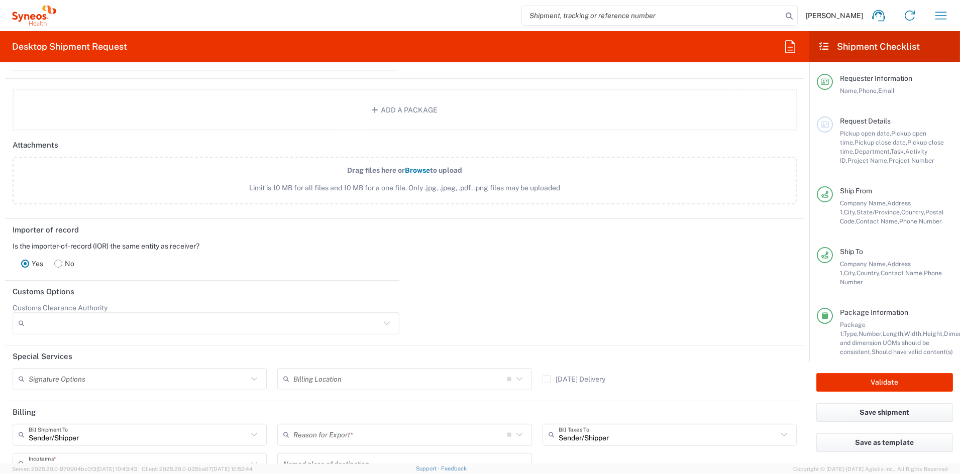
scroll to position [1188, 0]
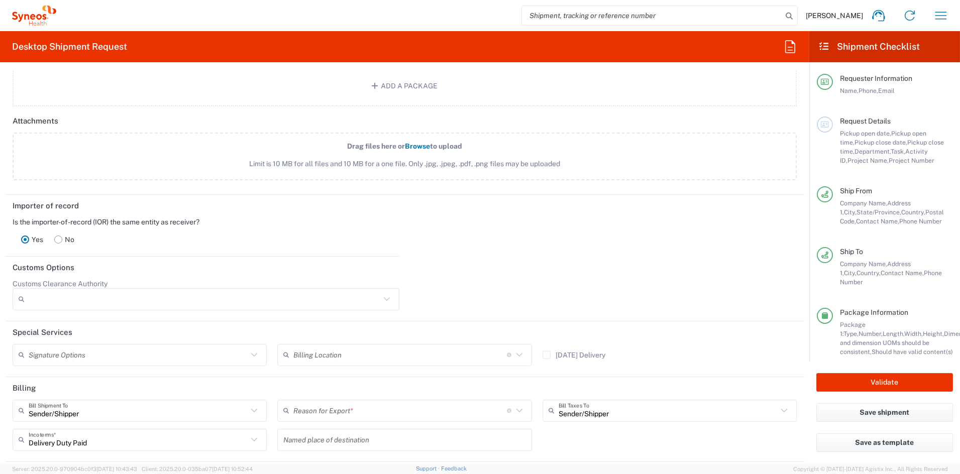
click at [60, 236] on rect at bounding box center [59, 240] width 8 height 8
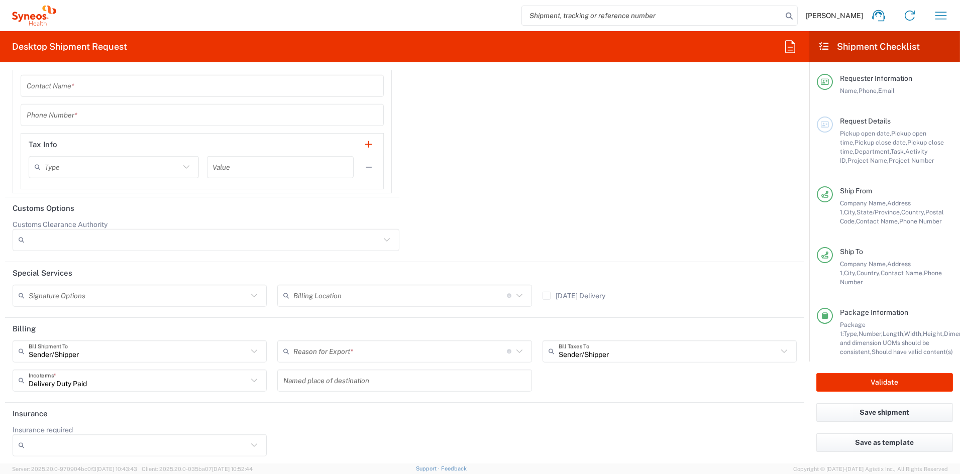
scroll to position [1653, 0]
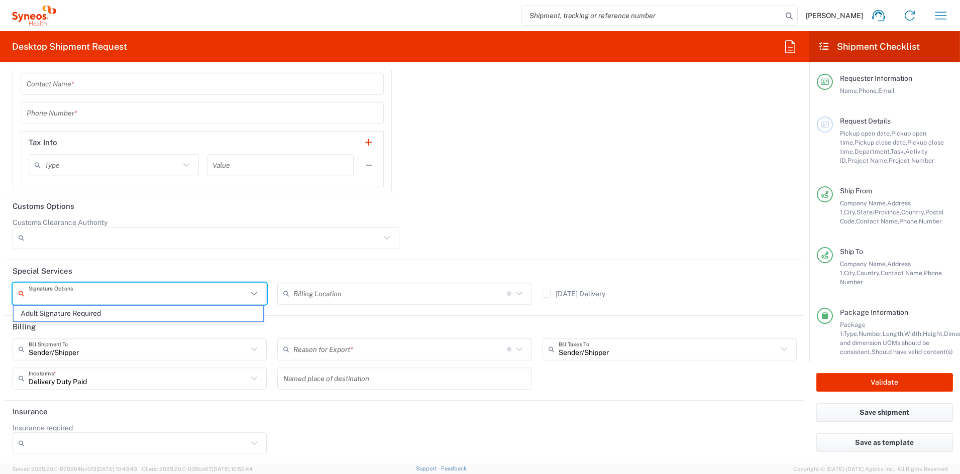
click at [98, 296] on input "text" at bounding box center [138, 294] width 219 height 18
click at [82, 313] on span "Adult Signature Required" at bounding box center [139, 314] width 250 height 16
type input "Adult Signature Required"
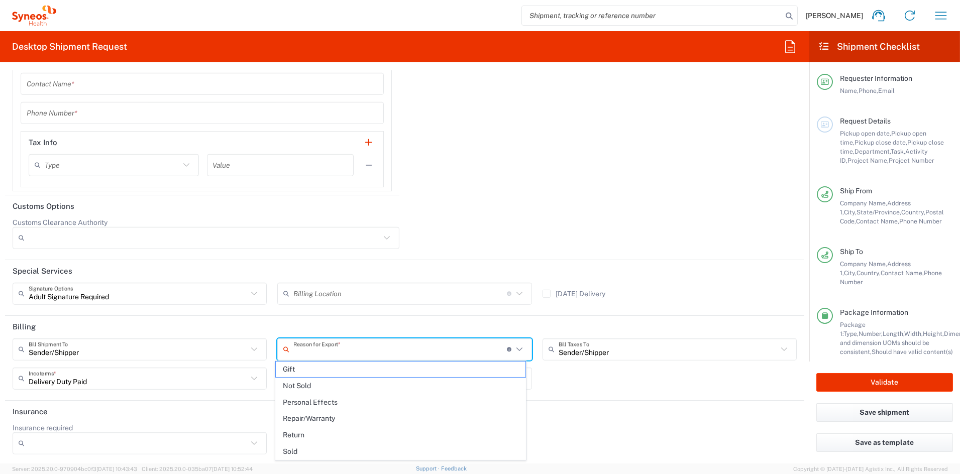
click at [338, 350] on input "text" at bounding box center [400, 350] width 214 height 18
click at [340, 454] on span "Sold" at bounding box center [401, 452] width 250 height 16
type input "Sold"
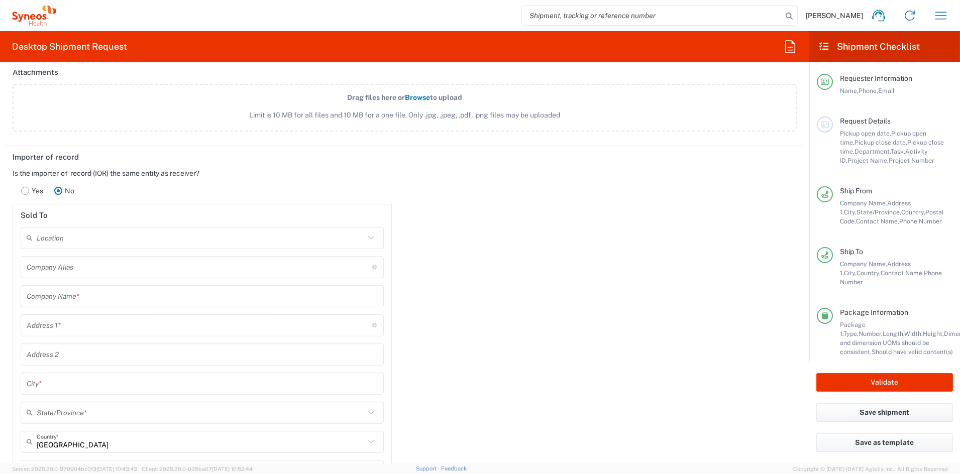
scroll to position [1234, 0]
click at [88, 299] on input "text" at bounding box center [202, 298] width 351 height 18
click at [87, 298] on input "text" at bounding box center [202, 298] width 351 height 18
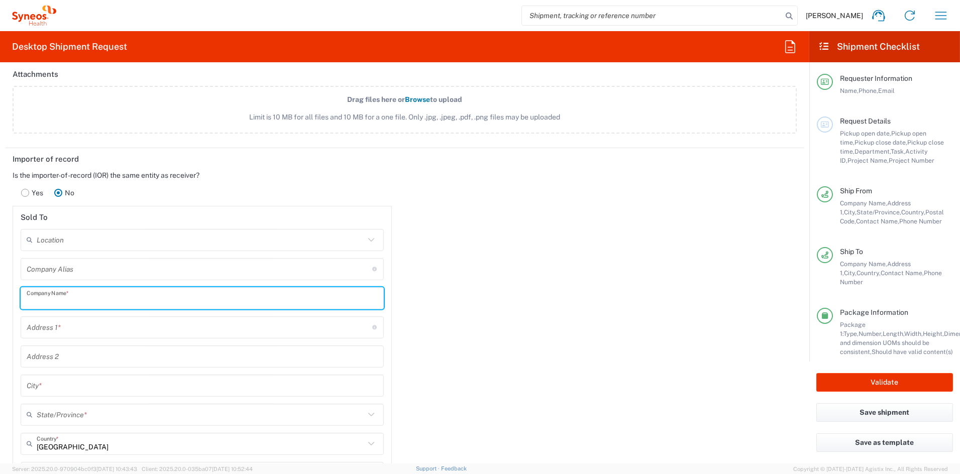
paste input "LLC Arensia Exploratory Medicine"
type input "LLC Arensia Exploratory Medicine"
click at [81, 327] on input "text" at bounding box center [200, 328] width 346 height 18
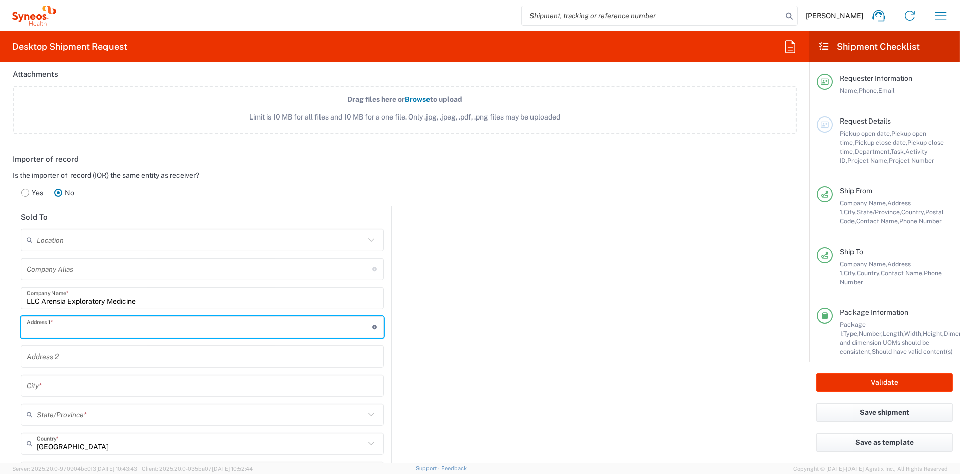
paste input "[STREET_ADDRESS]"
type input "[STREET_ADDRESS]"
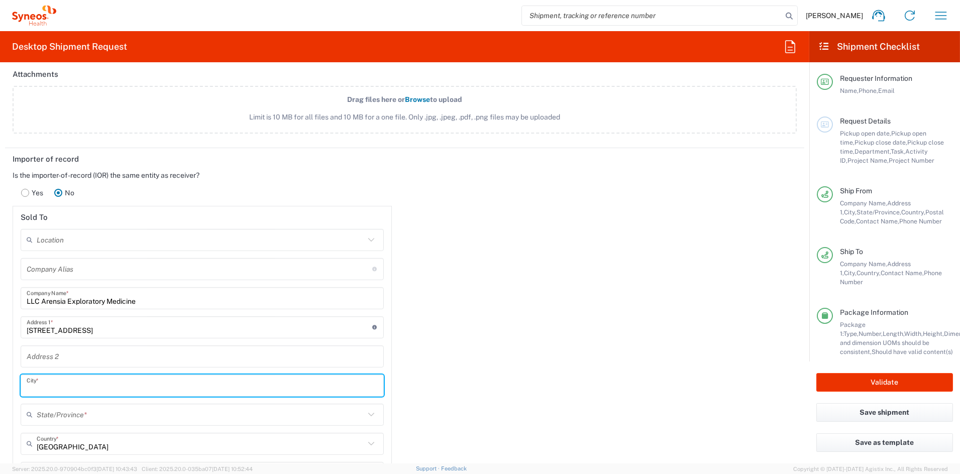
click at [78, 383] on input "text" at bounding box center [202, 386] width 351 height 18
paste input "Kyiv"
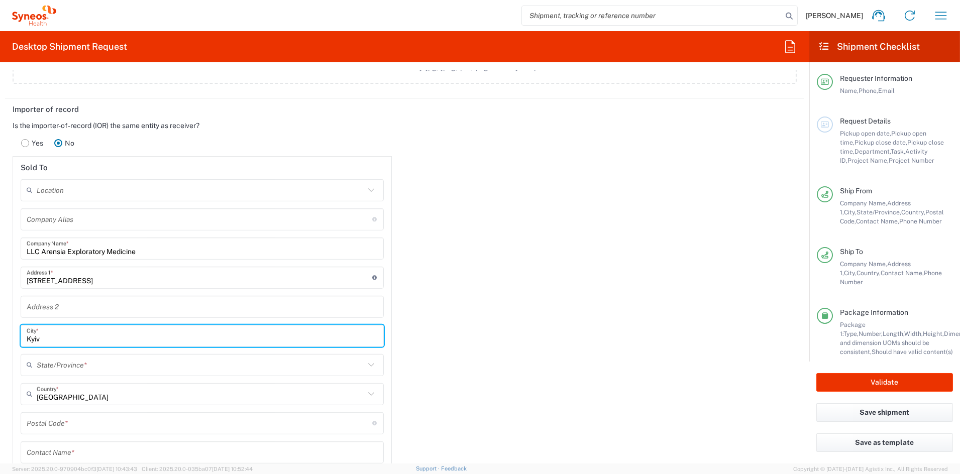
scroll to position [1287, 0]
type input "Kyiv"
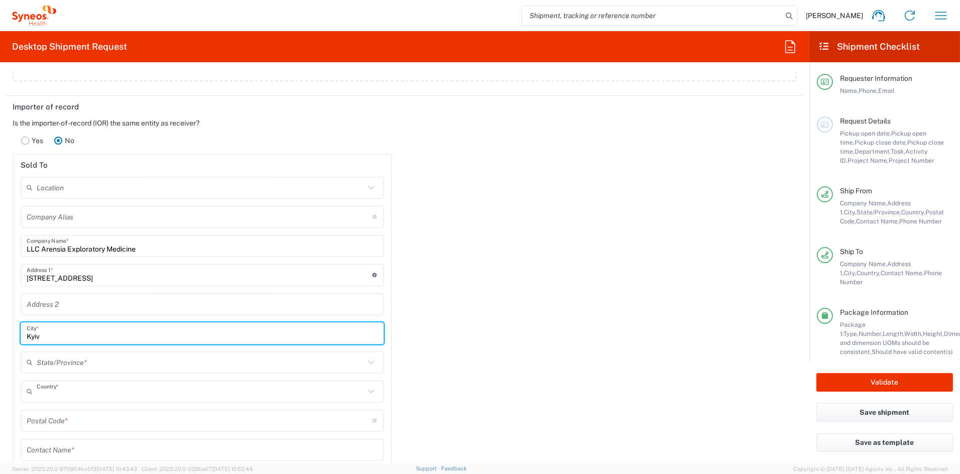
click at [94, 392] on input "text" at bounding box center [201, 392] width 328 height 18
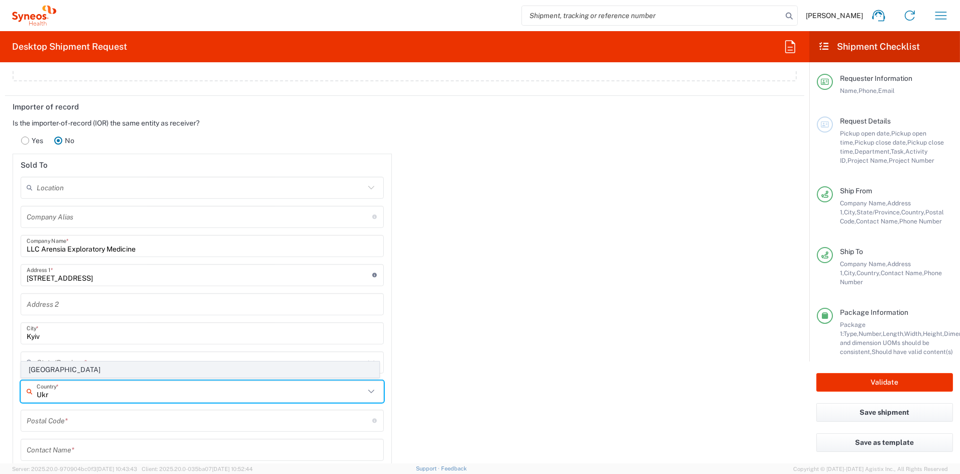
click at [68, 365] on span "[GEOGRAPHIC_DATA]" at bounding box center [200, 370] width 357 height 16
type input "[GEOGRAPHIC_DATA]"
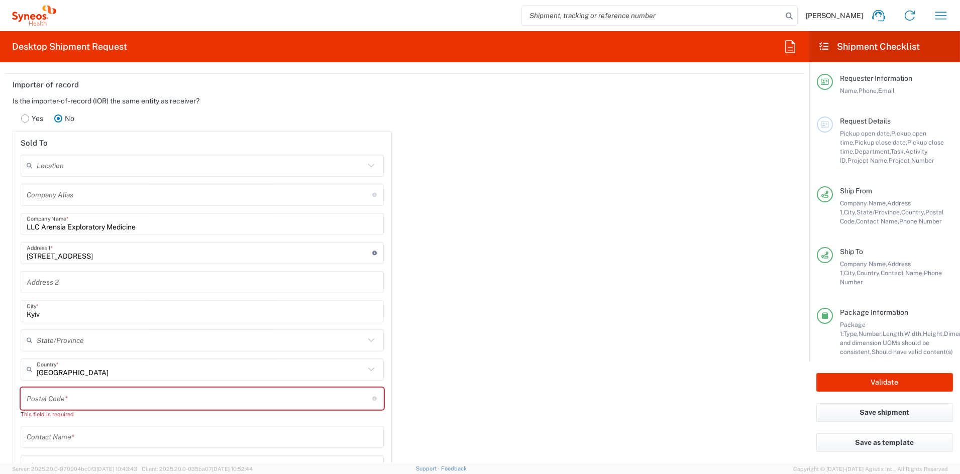
scroll to position [1330, 0]
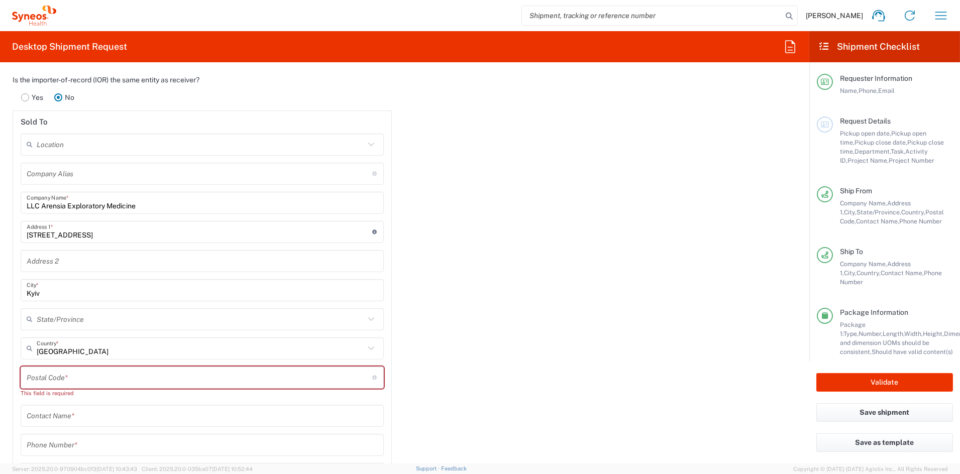
click at [64, 374] on input "undefined" at bounding box center [200, 378] width 346 height 18
paste input "01135"
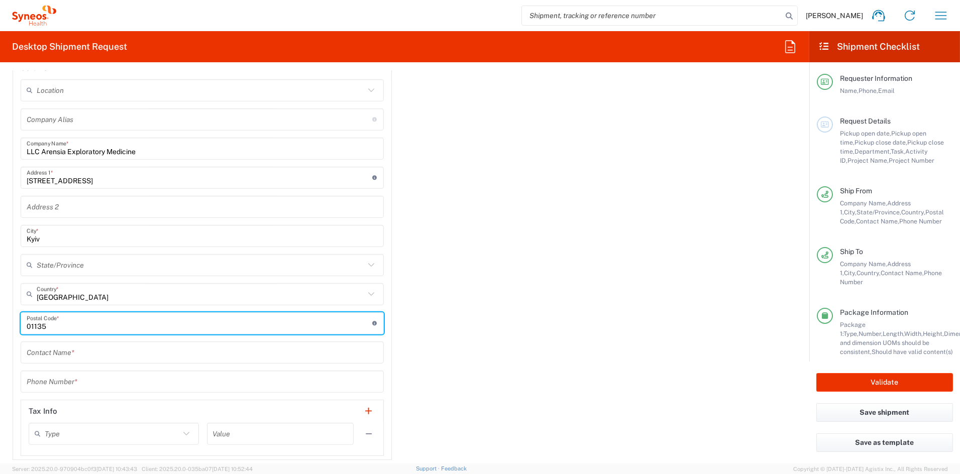
scroll to position [1387, 0]
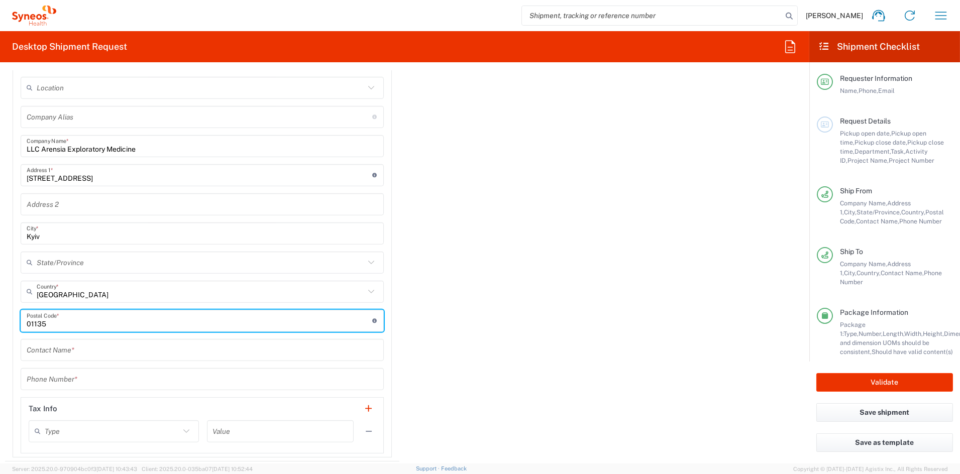
type input "01135"
click at [77, 347] on input "text" at bounding box center [202, 350] width 351 height 18
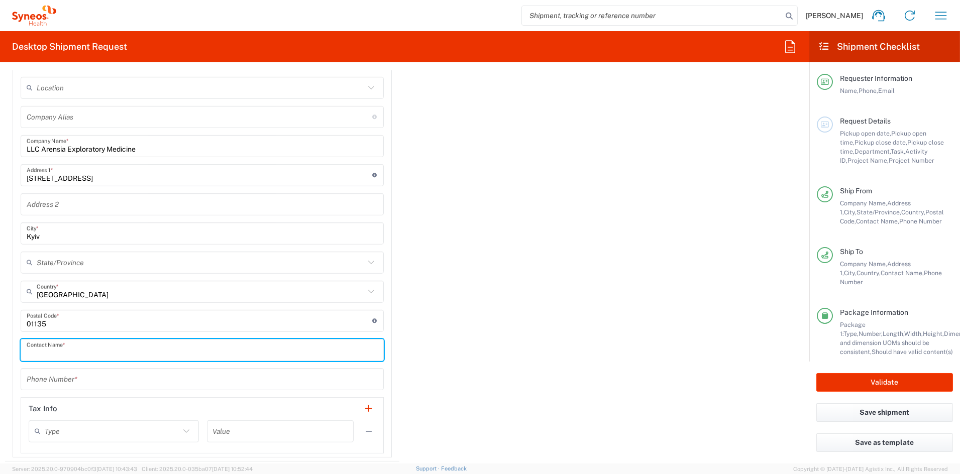
paste input "[PERSON_NAME]"
type input "[PERSON_NAME]"
click at [83, 378] on input "tel" at bounding box center [202, 379] width 351 height 18
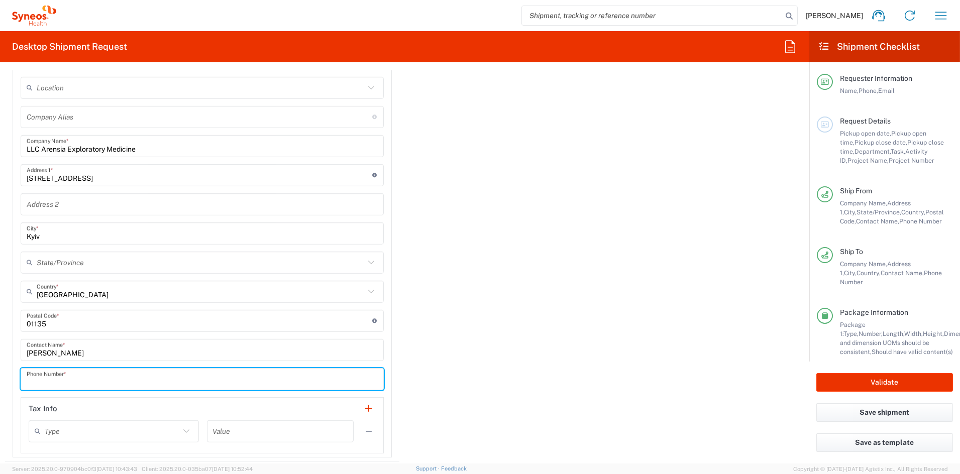
paste input "380 95 050 04 22"
click at [66, 378] on input "380 95 050 04 22" at bounding box center [202, 379] width 351 height 18
click at [77, 380] on input "380 95 05004 22" at bounding box center [202, 379] width 351 height 18
click at [53, 379] on input "380 95 0500422" at bounding box center [202, 379] width 351 height 18
click at [43, 380] on input "380 950500422" at bounding box center [202, 379] width 351 height 18
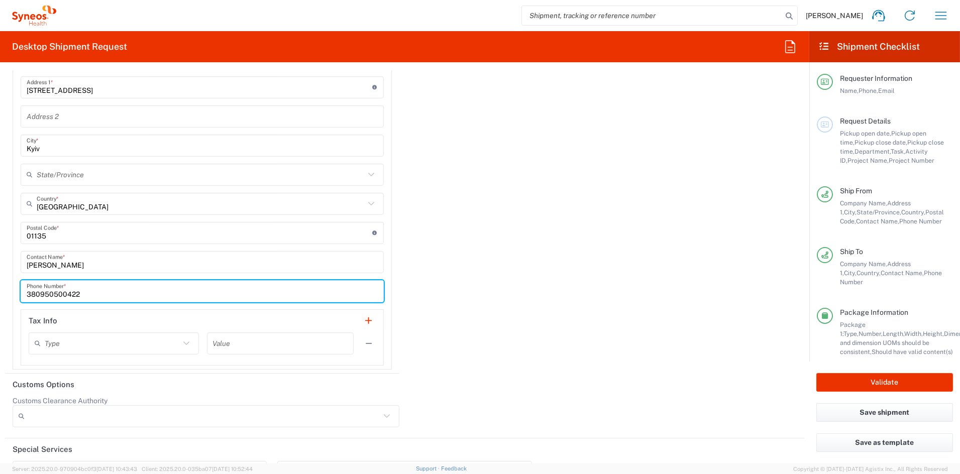
scroll to position [1477, 0]
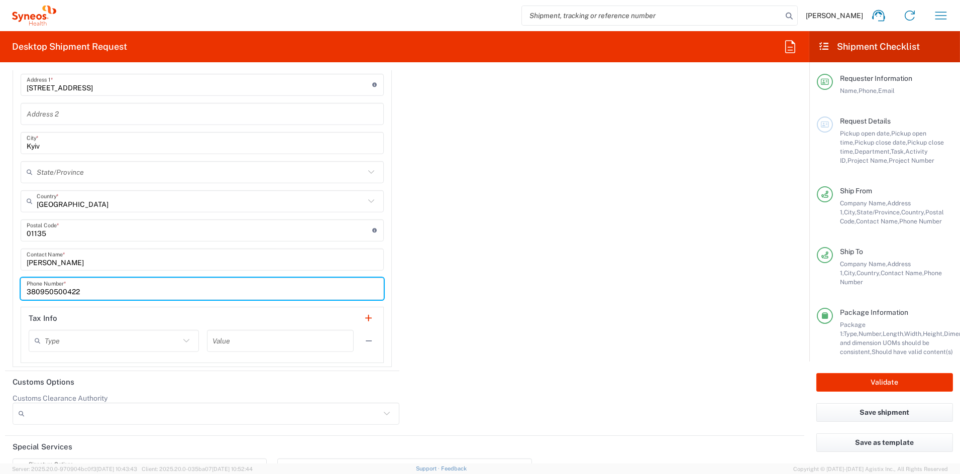
type input "380950500422"
click at [157, 339] on input "text" at bounding box center [112, 341] width 135 height 18
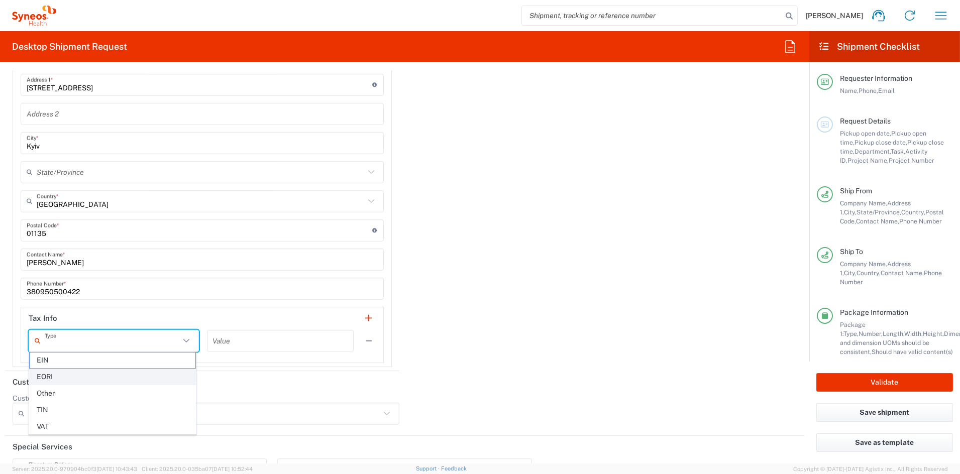
click at [79, 376] on span "EORI" at bounding box center [113, 377] width 166 height 16
type input "EORI"
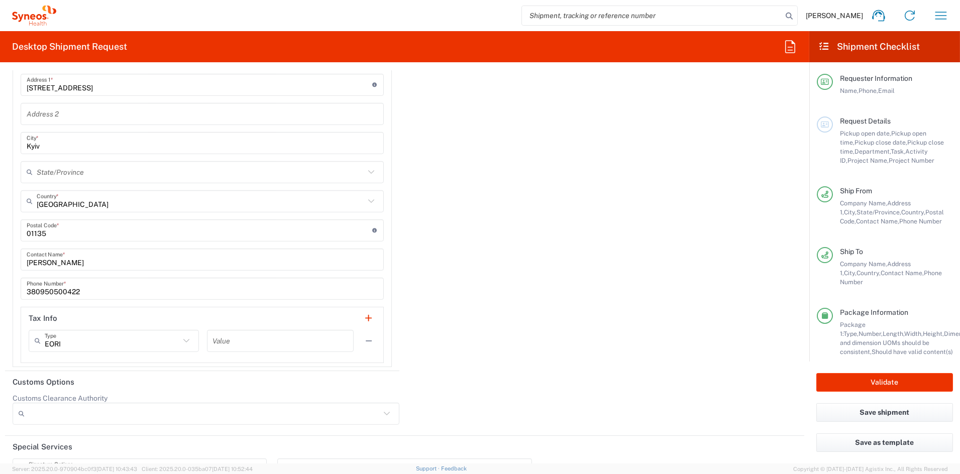
click at [285, 343] on input "text" at bounding box center [280, 341] width 135 height 18
paste input "39901495"
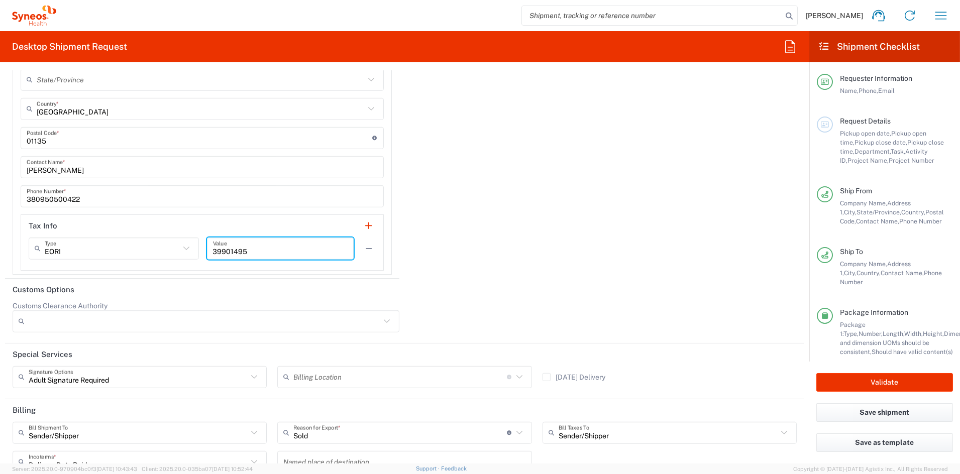
scroll to position [1653, 0]
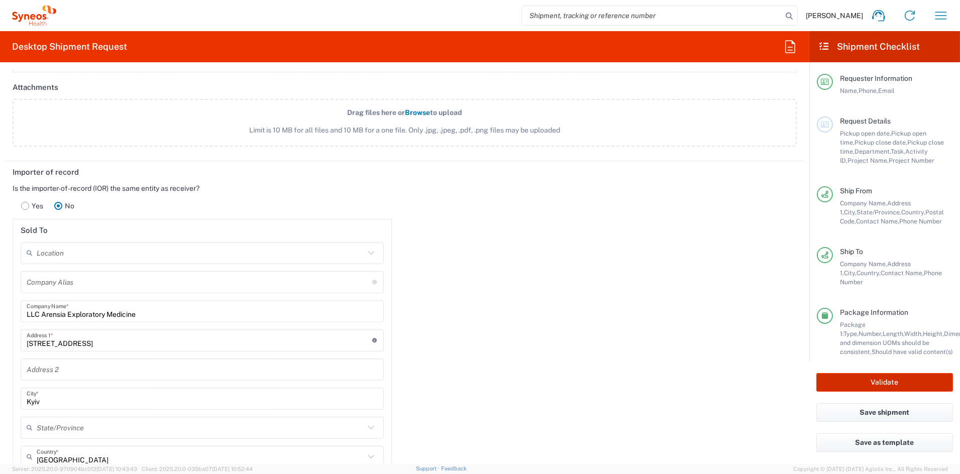
type input "39901495"
click at [882, 381] on button "Validate" at bounding box center [884, 382] width 137 height 19
type input "7063052"
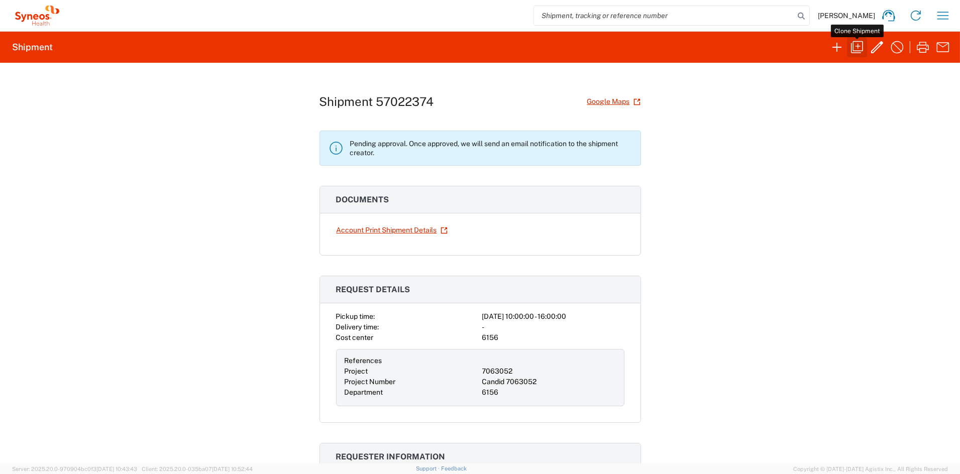
click at [858, 45] on icon "button" at bounding box center [857, 47] width 16 height 16
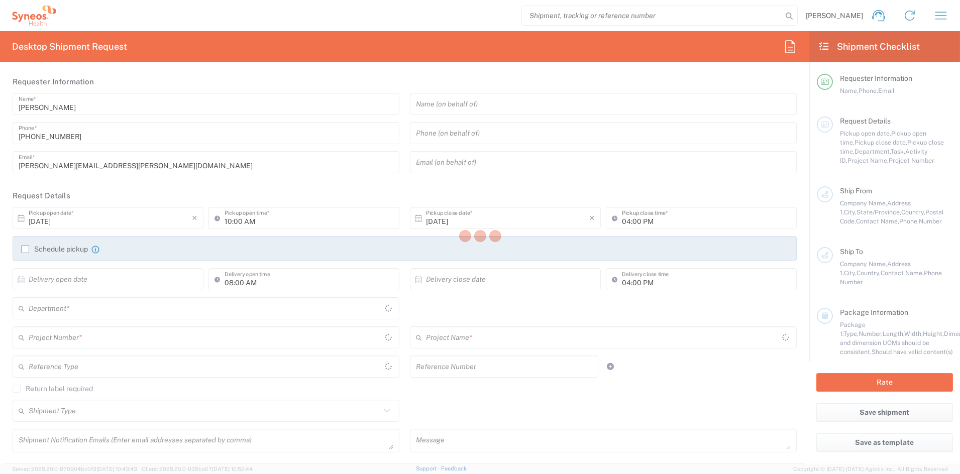
type input "[PERSON_NAME][EMAIL_ADDRESS][PERSON_NAME][DOMAIN_NAME]"
type textarea "[PERSON_NAME][EMAIL_ADDRESS][PERSON_NAME][DOMAIN_NAME], [PERSON_NAME][EMAIL_ADD…"
type textarea "SH-7063052-UKR-2002-001"
type input "Syneos Health Communications-[GEOGRAPHIC_DATA] [GEOGRAPHIC_DATA]"
type input "Syneos Health"
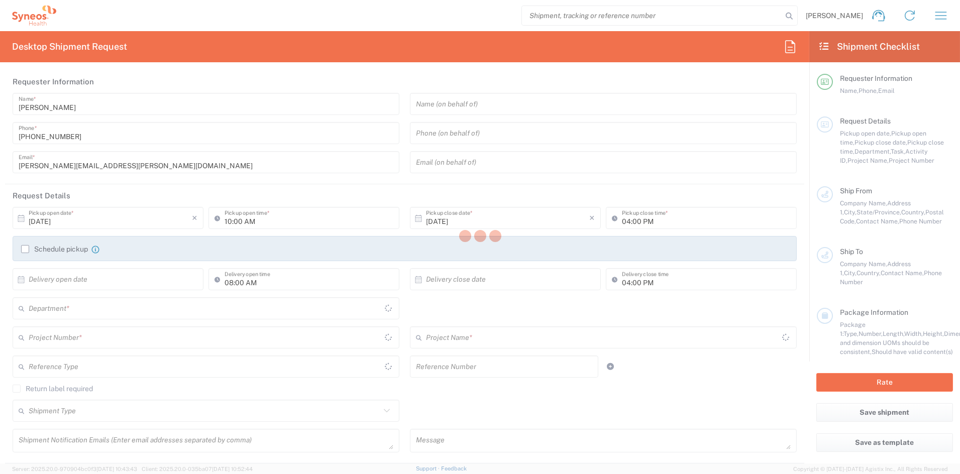
type input "[STREET_ADDRESS]"
type input "[GEOGRAPHIC_DATA]"
type input "43082"
type input "[PERSON_NAME]"
type input "[PHONE_NUMBER]"
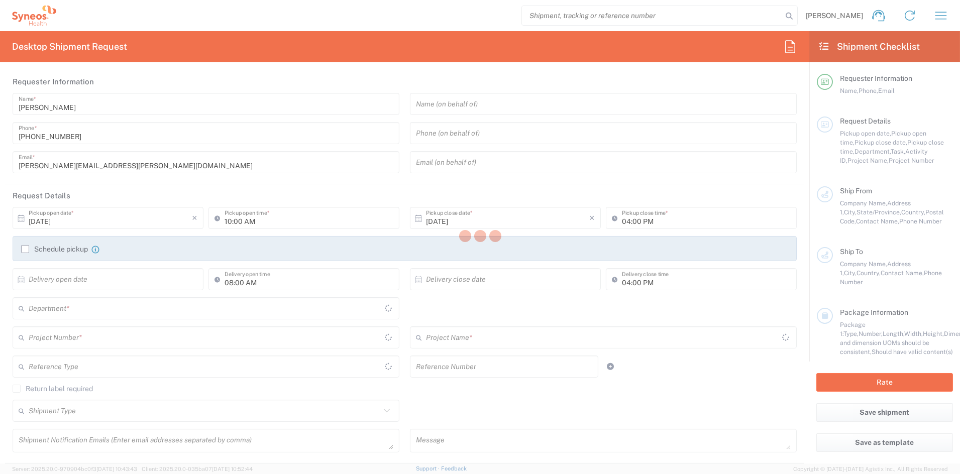
type input "[PERSON_NAME][EMAIL_ADDRESS][PERSON_NAME][DOMAIN_NAME]"
type input "LLC Arensia Exploratory Medicine"
type input "[STREET_ADDRESS]"
type input "Kyiv"
type input "[GEOGRAPHIC_DATA]"
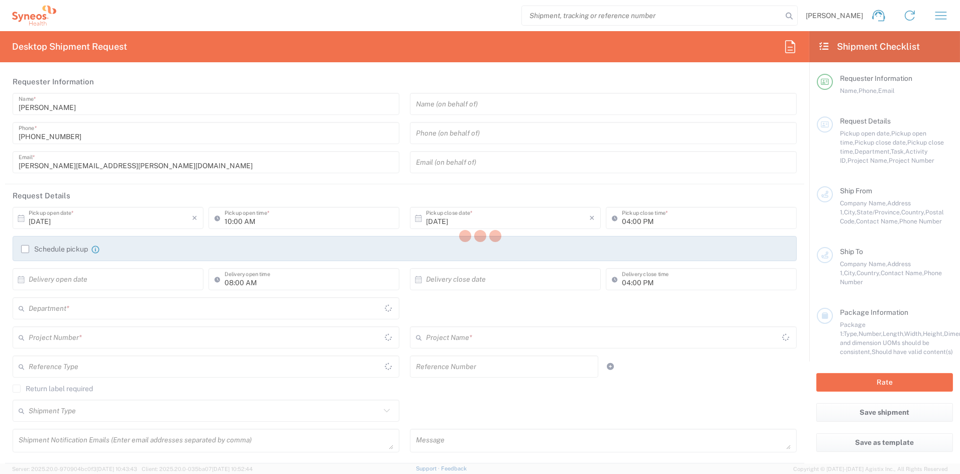
type input "01135"
type input "[PERSON_NAME] and [PERSON_NAME]"
type input "380950500422"
type input "Business (General)"
type input "Adult Signature Required"
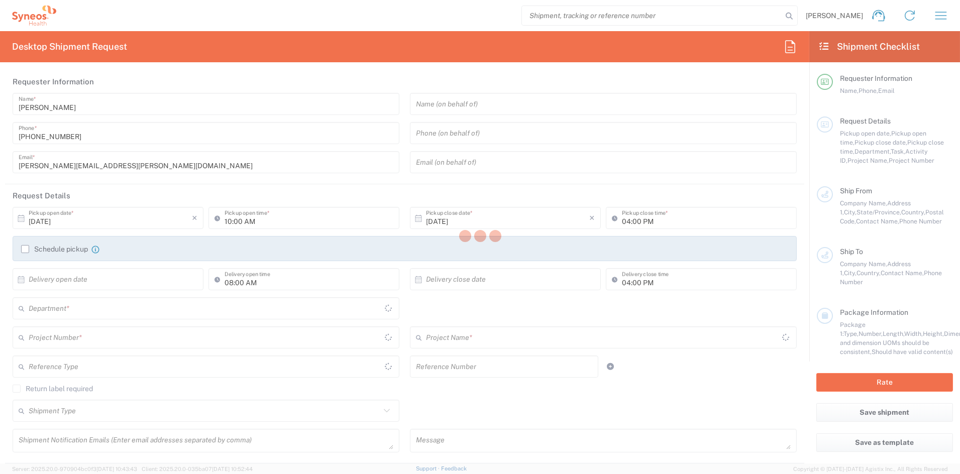
type input "Sender/Shipper"
type input "Sold"
type input "Sender/Shipper"
type input "Delivery Duty Paid"
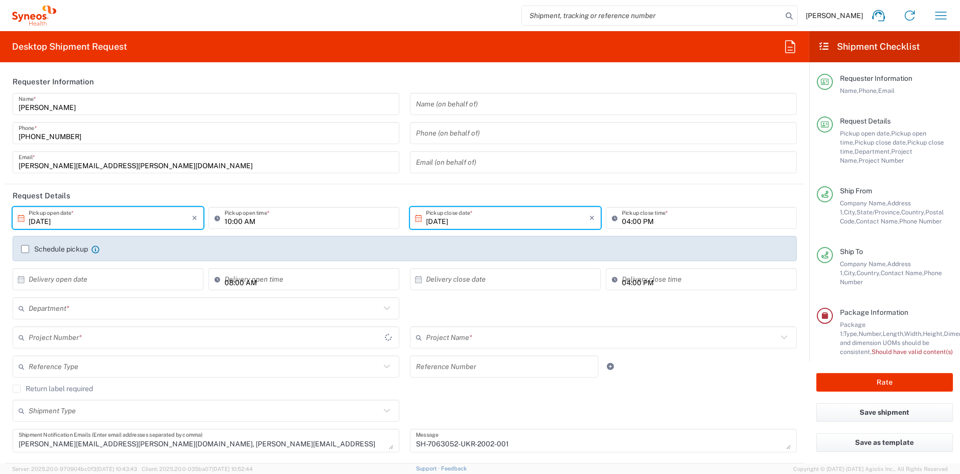
type input "[US_STATE]"
type input "Medium Box"
type input "7063052"
type input "6156"
type input "Candid 7063052"
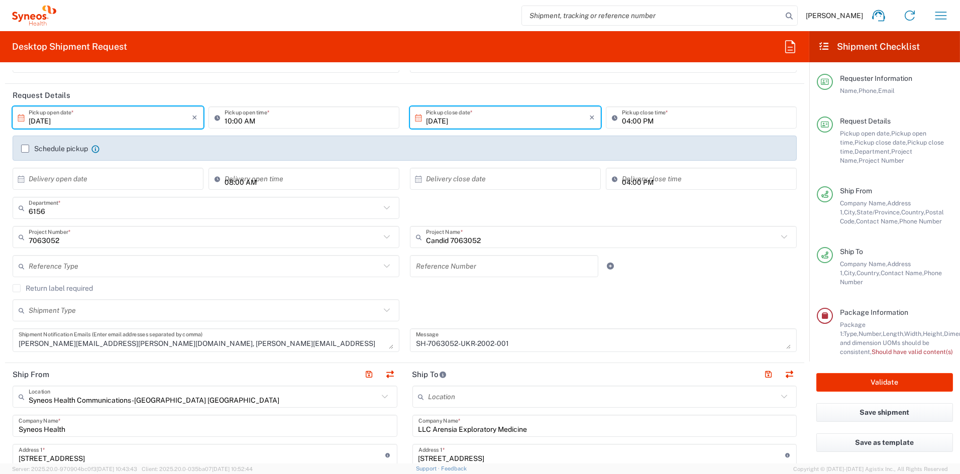
scroll to position [102, 0]
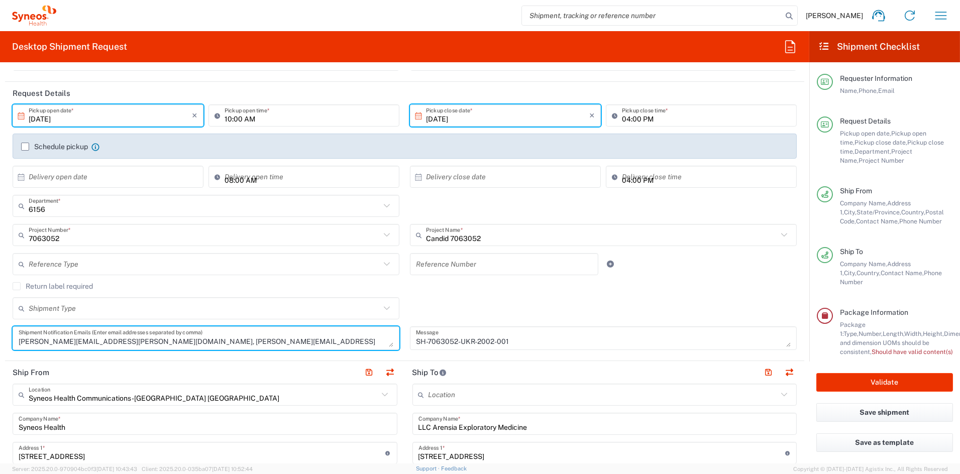
drag, startPoint x: 235, startPoint y: 341, endPoint x: -13, endPoint y: 338, distance: 248.2
click at [0, 338] on html "[PERSON_NAME] Home Shipment estimator Shipment tracking Desktop shipment reques…" at bounding box center [480, 237] width 960 height 474
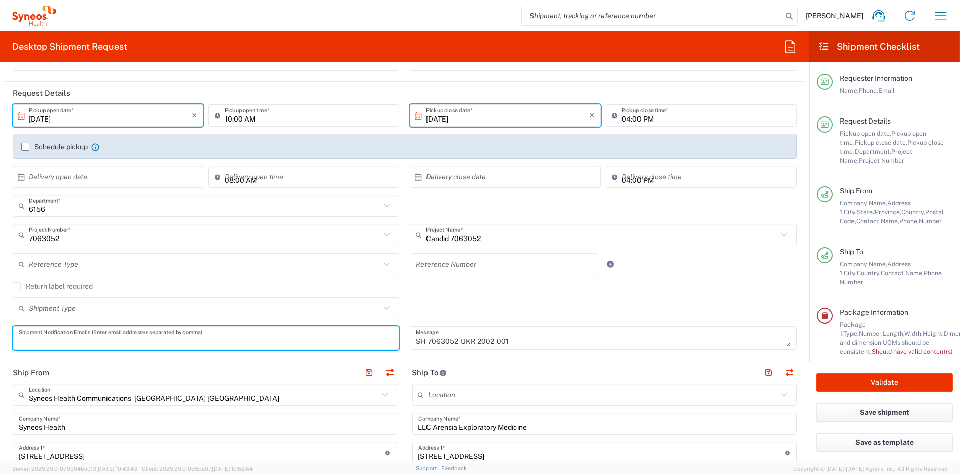
paste textarea "[EMAIL_ADDRESS]"
type textarea "[EMAIL_ADDRESS]"
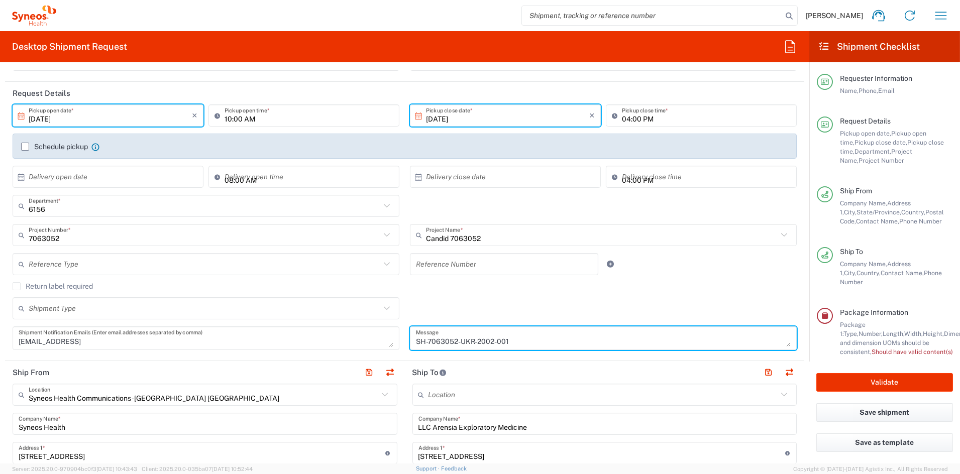
drag, startPoint x: 483, startPoint y: 340, endPoint x: 402, endPoint y: 339, distance: 80.9
click at [405, 339] on div "SH-7063052-UKR-2002-001 Message" at bounding box center [603, 342] width 397 height 31
paste textarea "MDA-2001"
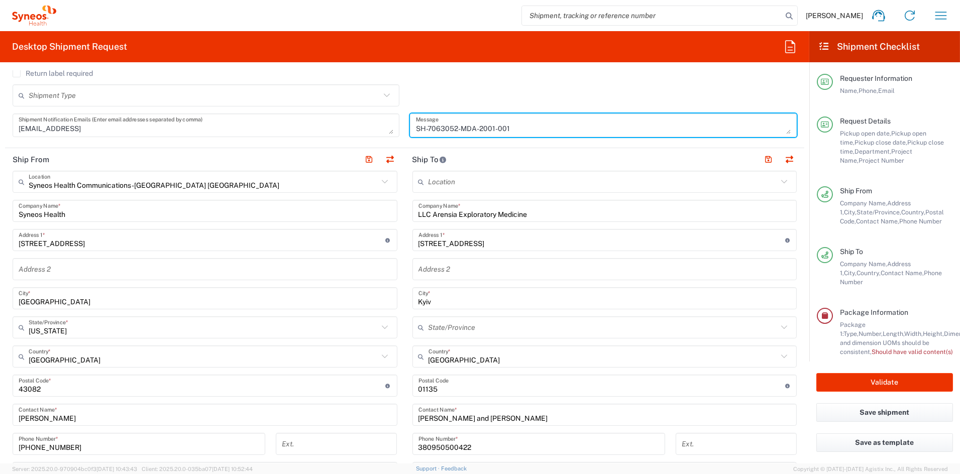
scroll to position [318, 0]
type textarea "SH-7063052-MDA-2001-001"
click at [539, 214] on input "LLC Arensia Exploratory Medicine" at bounding box center [604, 209] width 373 height 18
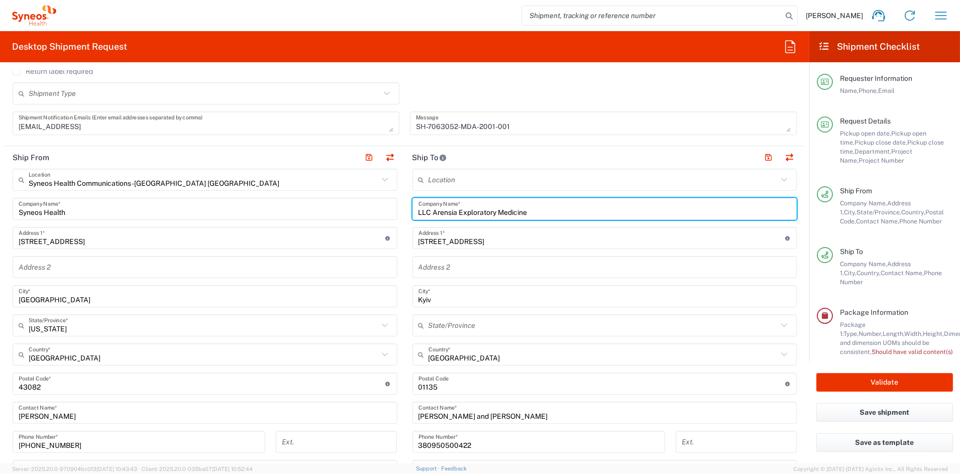
drag, startPoint x: 528, startPoint y: 214, endPoint x: 369, endPoint y: 212, distance: 159.3
click at [369, 212] on div "Ship From Syneos Health Communications-[GEOGRAPHIC_DATA] [GEOGRAPHIC_DATA] Loca…" at bounding box center [404, 370] width 799 height 449
paste input "[PERSON_NAME] Republican Clinical"
drag, startPoint x: 512, startPoint y: 214, endPoint x: 339, endPoint y: 210, distance: 172.9
click at [339, 210] on div "Ship From Syneos Health Communications-[GEOGRAPHIC_DATA] [GEOGRAPHIC_DATA] Loca…" at bounding box center [404, 370] width 799 height 449
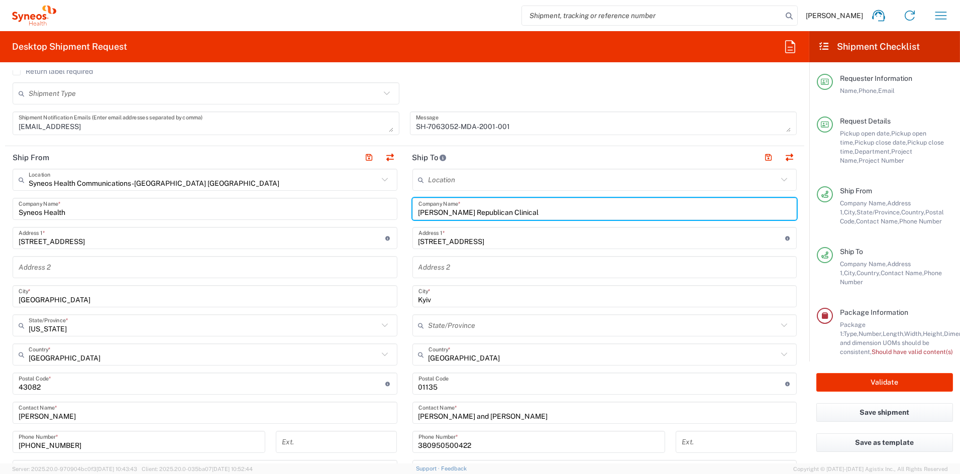
paste input "Hospital"
click at [454, 211] on input "[PERSON_NAME] [GEOGRAPHIC_DATA]" at bounding box center [604, 209] width 373 height 18
click at [512, 212] on input "[PERSON_NAME] Republican Clinical Hospital" at bounding box center [604, 209] width 373 height 18
type input "[PERSON_NAME][GEOGRAPHIC_DATA]"
click at [469, 268] on input "text" at bounding box center [604, 268] width 373 height 18
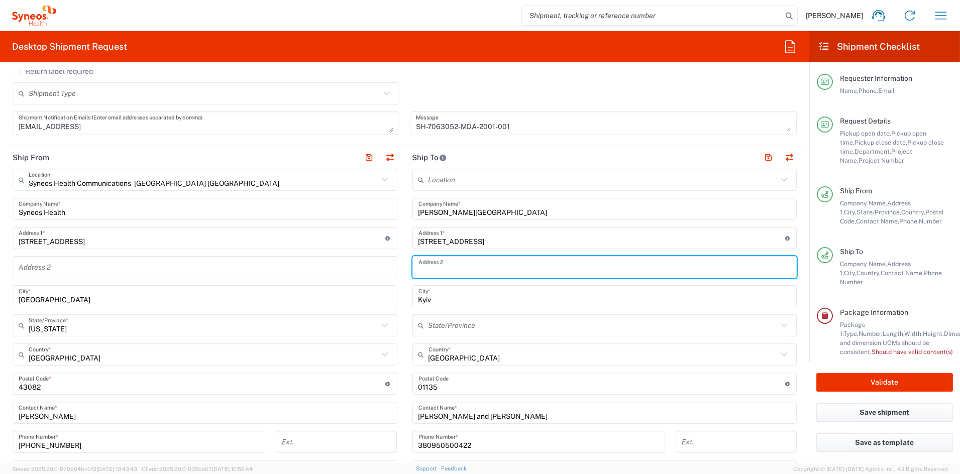
paste input "Arensia EM"
type input "Arensia EM"
click at [505, 241] on input "[STREET_ADDRESS]" at bounding box center [601, 239] width 367 height 18
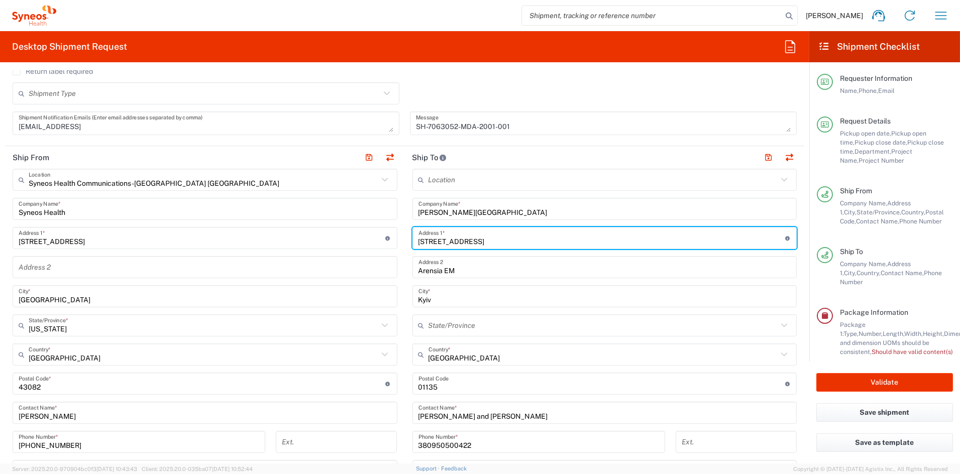
drag, startPoint x: 490, startPoint y: 242, endPoint x: 372, endPoint y: 242, distance: 117.6
click at [373, 242] on div "Ship From Syneos Health Communications-[GEOGRAPHIC_DATA] [GEOGRAPHIC_DATA] Loca…" at bounding box center [404, 370] width 799 height 449
paste input "[STREET_ADDRESS][PERSON_NAME]"
type input "[STREET_ADDRESS][PERSON_NAME]"
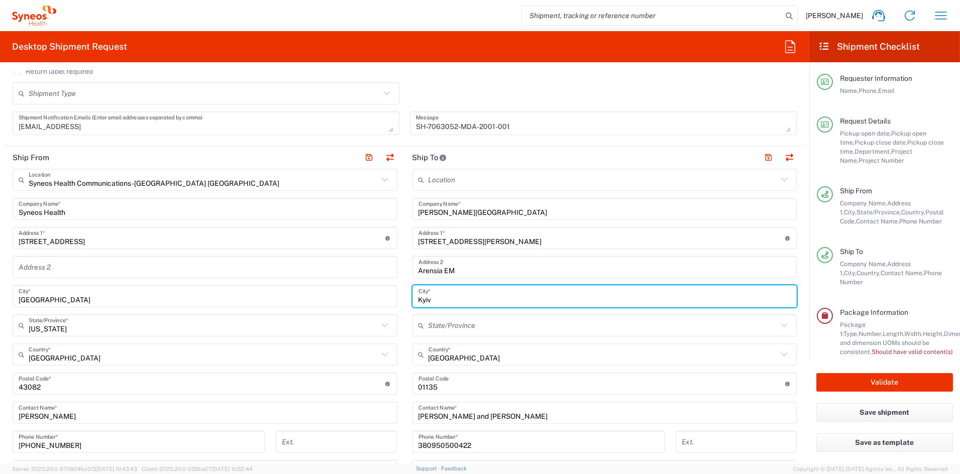
drag, startPoint x: 447, startPoint y: 297, endPoint x: 372, endPoint y: 297, distance: 74.4
click at [373, 296] on div "Ship From Syneos Health Communications-[GEOGRAPHIC_DATA] [GEOGRAPHIC_DATA] Loca…" at bounding box center [404, 370] width 799 height 449
paste input "[GEOGRAPHIC_DATA]"
click at [429, 299] on input "[GEOGRAPHIC_DATA]" at bounding box center [604, 297] width 373 height 18
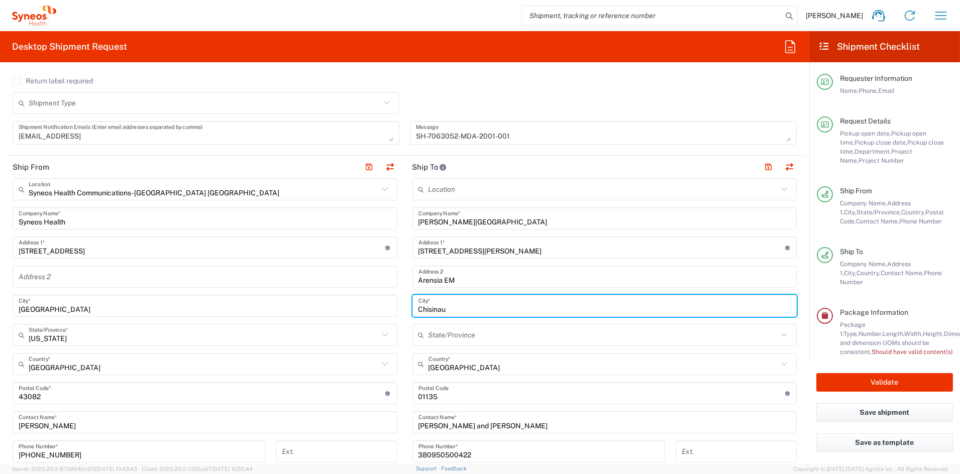
type input "Chisinau"
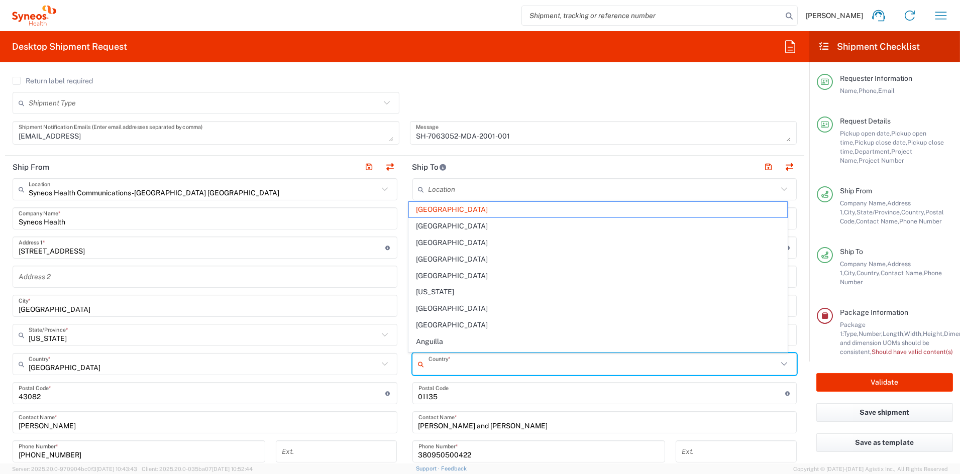
drag, startPoint x: 458, startPoint y: 368, endPoint x: 388, endPoint y: 369, distance: 70.3
click at [388, 369] on div "Ship From Syneos Health Communications-[GEOGRAPHIC_DATA] [GEOGRAPHIC_DATA] Loca…" at bounding box center [404, 380] width 799 height 449
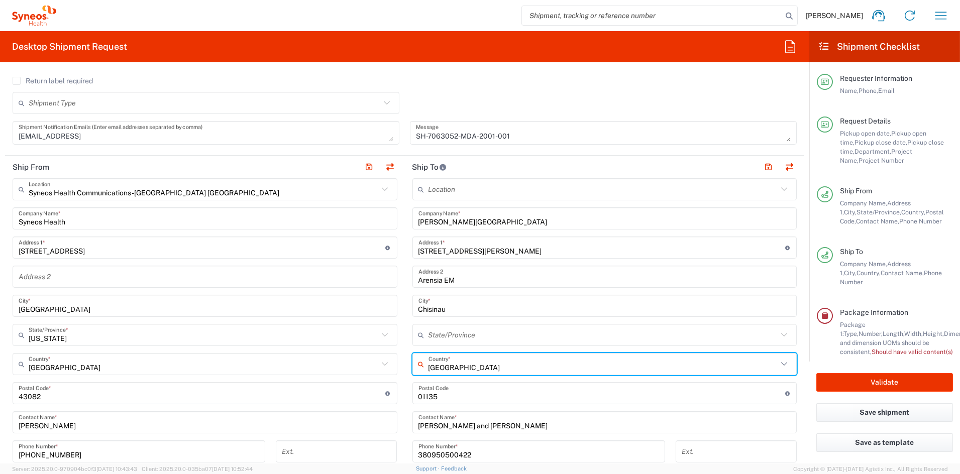
drag, startPoint x: 459, startPoint y: 364, endPoint x: 412, endPoint y: 366, distance: 46.7
click at [413, 365] on div "Ukraine Country *" at bounding box center [604, 364] width 385 height 22
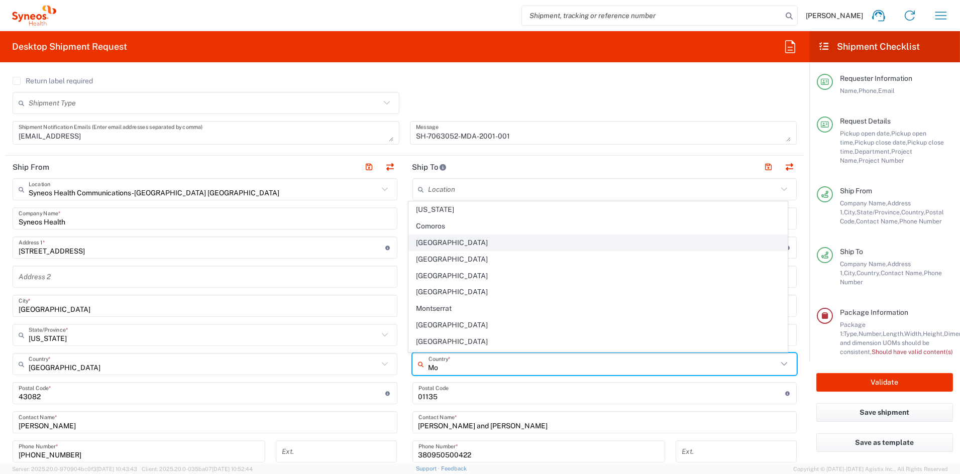
click at [429, 239] on span "[GEOGRAPHIC_DATA]" at bounding box center [598, 243] width 378 height 16
type input "[GEOGRAPHIC_DATA]"
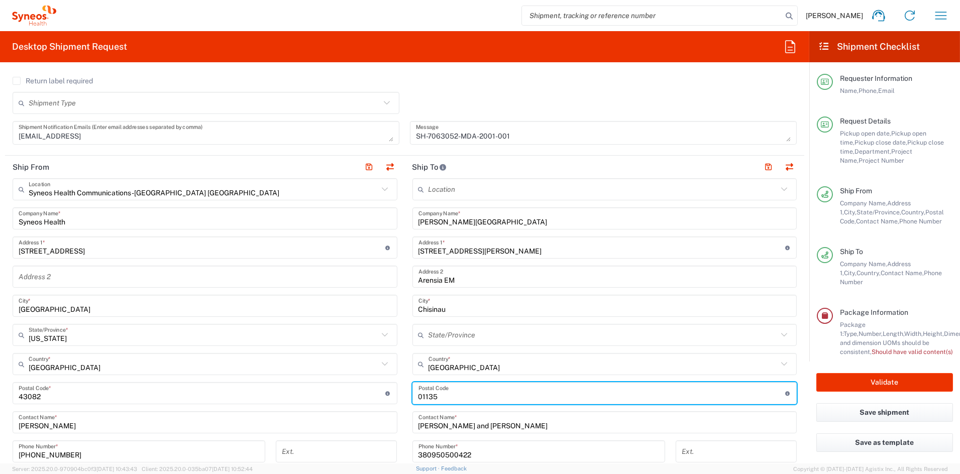
drag, startPoint x: 429, startPoint y: 396, endPoint x: 391, endPoint y: 396, distance: 37.7
click at [391, 395] on div "Ship From Syneos Health Communications-[GEOGRAPHIC_DATA] [GEOGRAPHIC_DATA] Loca…" at bounding box center [404, 380] width 799 height 449
paste input "MD-2025"
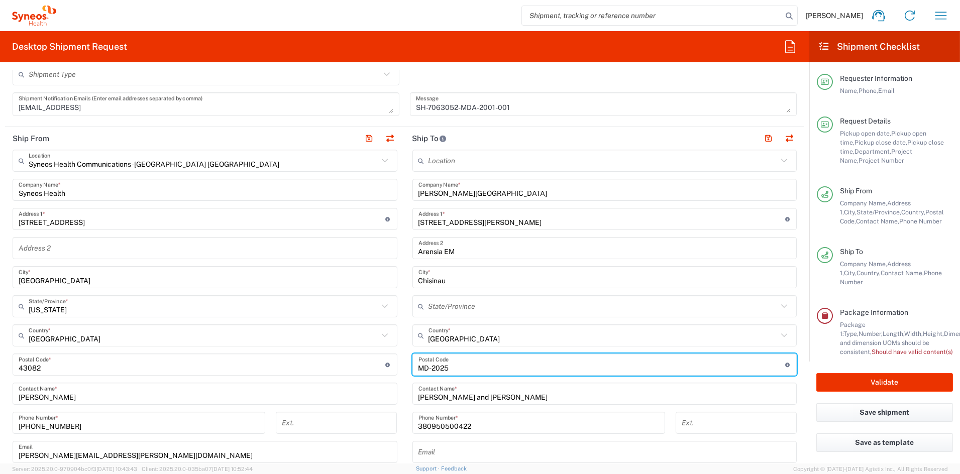
scroll to position [345, 0]
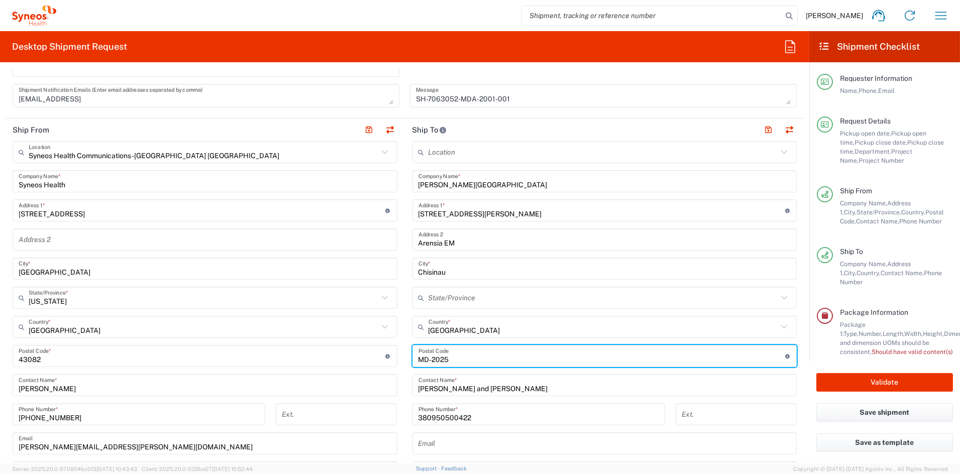
type input "MD-2025"
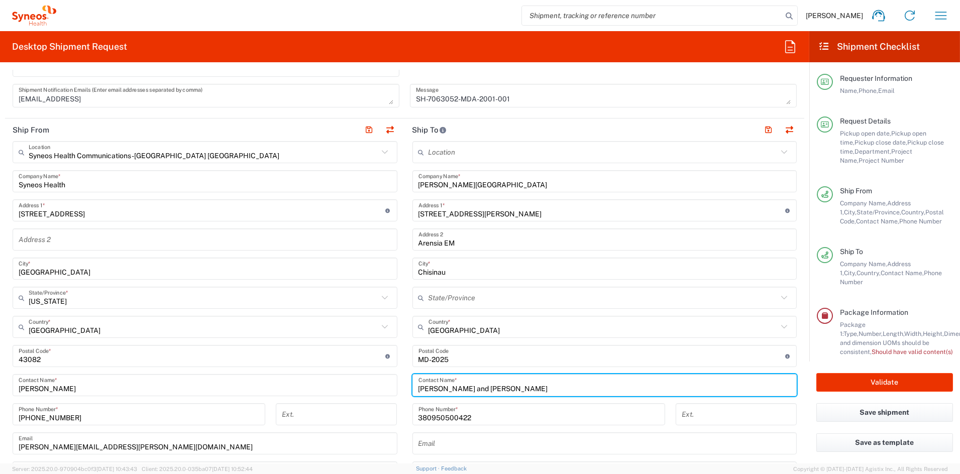
drag, startPoint x: 497, startPoint y: 391, endPoint x: 348, endPoint y: 387, distance: 149.3
click at [349, 387] on div "Ship From Syneos Health Communications-[GEOGRAPHIC_DATA] [GEOGRAPHIC_DATA] Loca…" at bounding box center [404, 343] width 799 height 449
paste input "[PERSON_NAME] and [PERSON_NAME]"
type input "[PERSON_NAME] and [PERSON_NAME]"
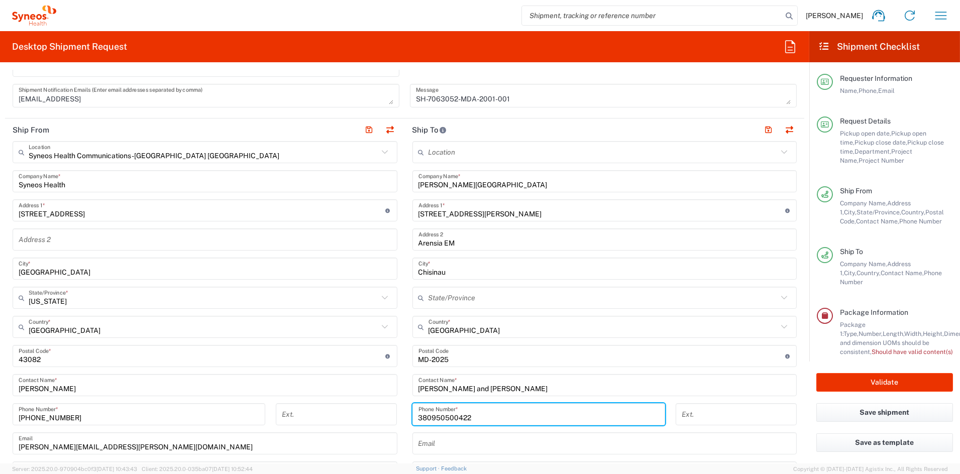
drag, startPoint x: 482, startPoint y: 417, endPoint x: 359, endPoint y: 414, distance: 123.1
click at [359, 414] on div "Ship From Syneos Health Communications-[GEOGRAPHIC_DATA] [GEOGRAPHIC_DATA] Loca…" at bounding box center [404, 343] width 799 height 449
paste input "73 79638895"
drag, startPoint x: 430, startPoint y: 417, endPoint x: 452, endPoint y: 418, distance: 22.1
click at [431, 416] on input "373 79638895" at bounding box center [538, 415] width 241 height 18
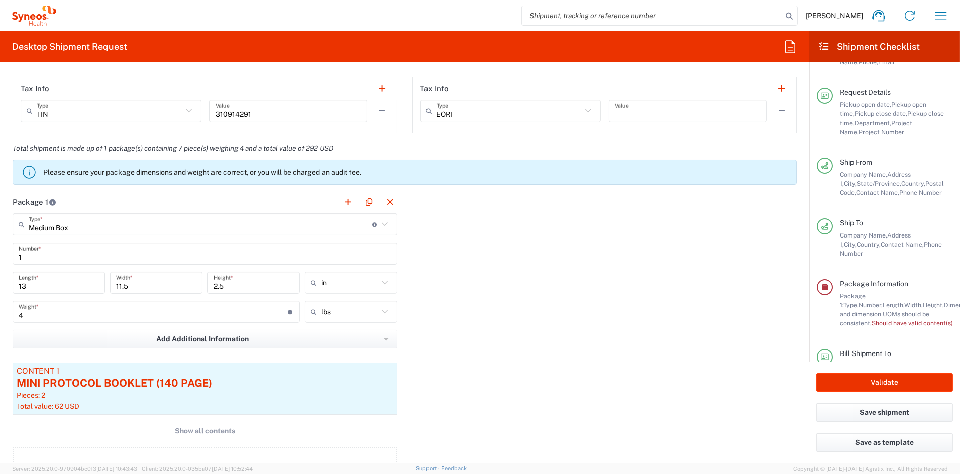
scroll to position [776, 0]
type input "37379638895"
click at [315, 390] on div "Pieces: 2" at bounding box center [205, 394] width 377 height 9
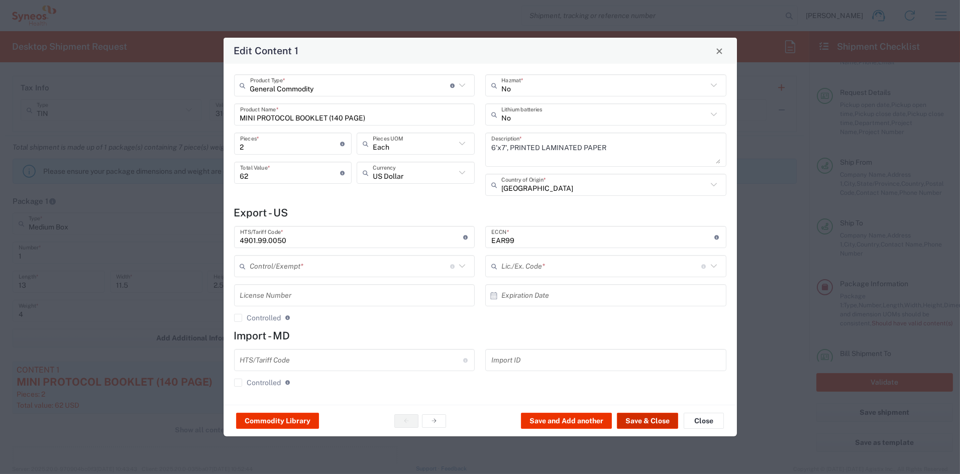
click at [656, 424] on button "Save & Close" at bounding box center [647, 421] width 61 height 16
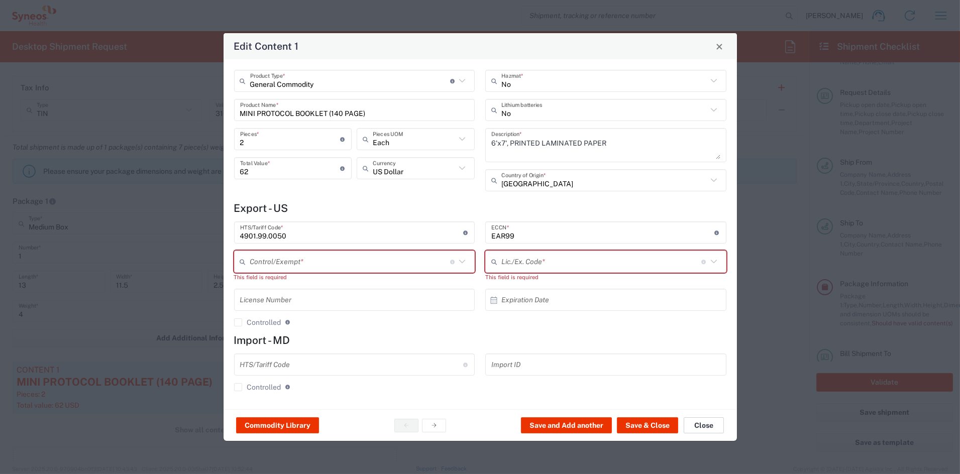
click at [708, 428] on button "Close" at bounding box center [704, 425] width 40 height 16
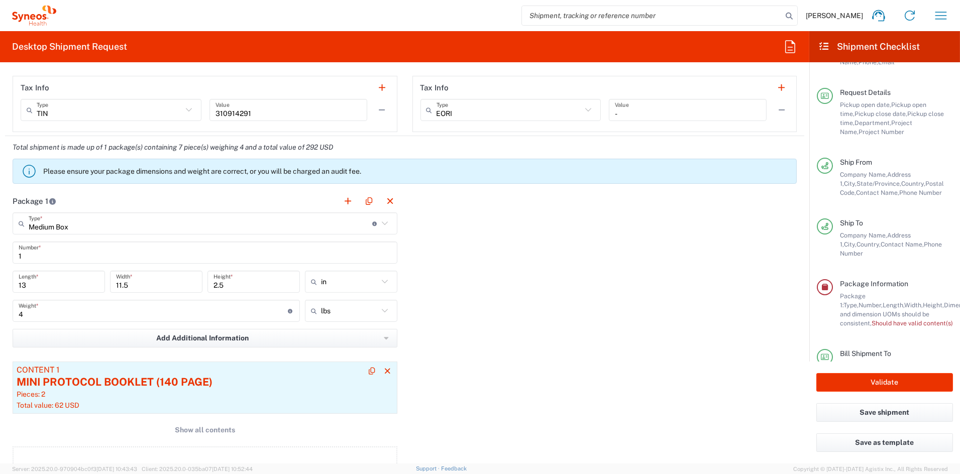
click at [343, 377] on div "MINI PROTOCOL BOOKLET (140 PAGE)" at bounding box center [205, 382] width 377 height 15
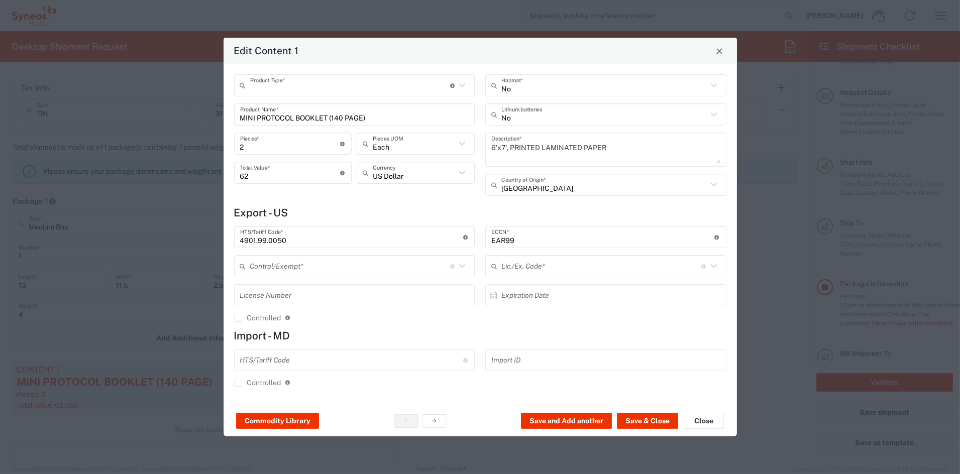
click at [339, 88] on input "text" at bounding box center [350, 86] width 200 height 18
click at [307, 109] on span "General Commodity" at bounding box center [354, 107] width 239 height 16
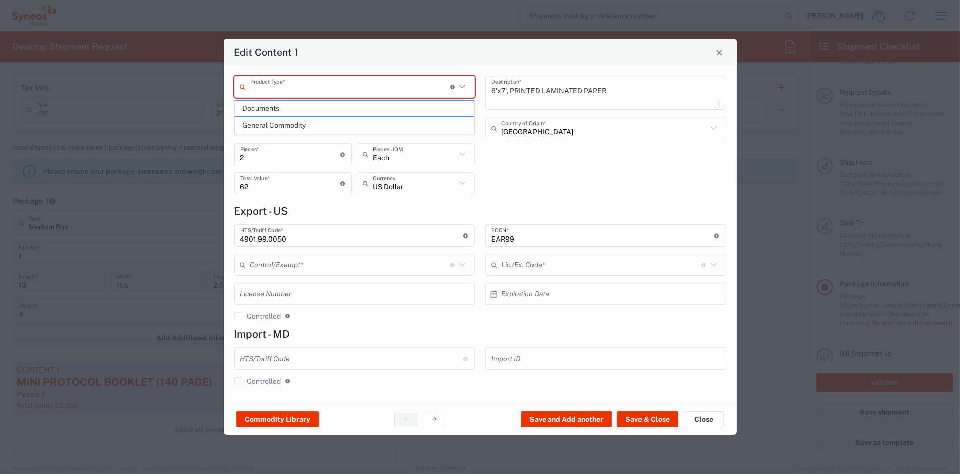
click at [323, 93] on input "text" at bounding box center [350, 87] width 200 height 18
click at [292, 123] on span "General Commodity" at bounding box center [354, 126] width 239 height 16
type input "General Commodity"
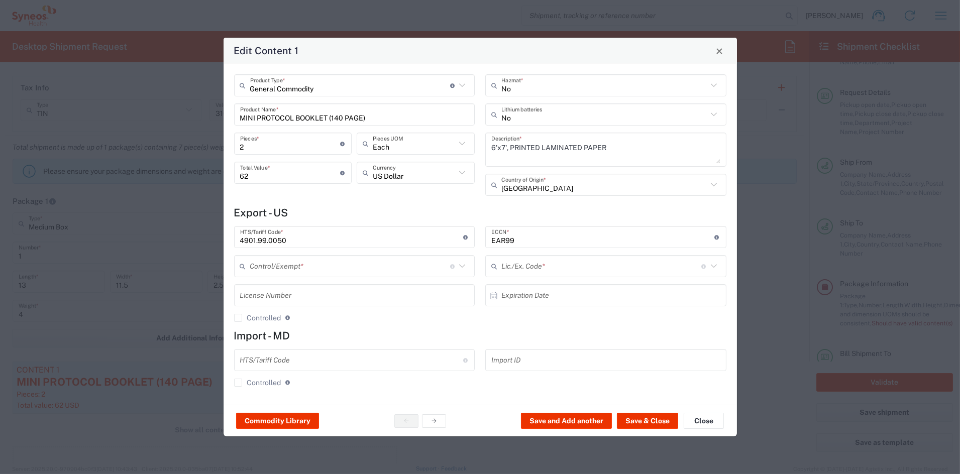
click at [401, 118] on input "MINI PROTOCOL BOOKLET (140 PAGE)" at bounding box center [354, 115] width 229 height 18
drag, startPoint x: 396, startPoint y: 119, endPoint x: 140, endPoint y: 106, distance: 256.6
click at [140, 106] on div "Edit Content 1 General Commodity Product Type * Document: Paper document genera…" at bounding box center [480, 237] width 960 height 474
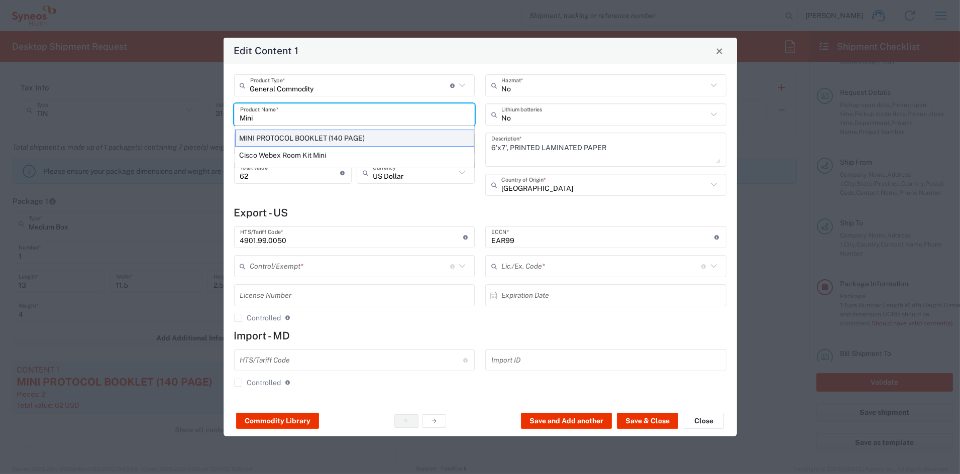
click at [271, 137] on div "MINI PROTOCOL BOOKLET (140 PAGE)" at bounding box center [354, 138] width 239 height 17
type input "MINI PROTOCOL BOOKLET (140 PAGE)"
type input "1"
type input "BIS"
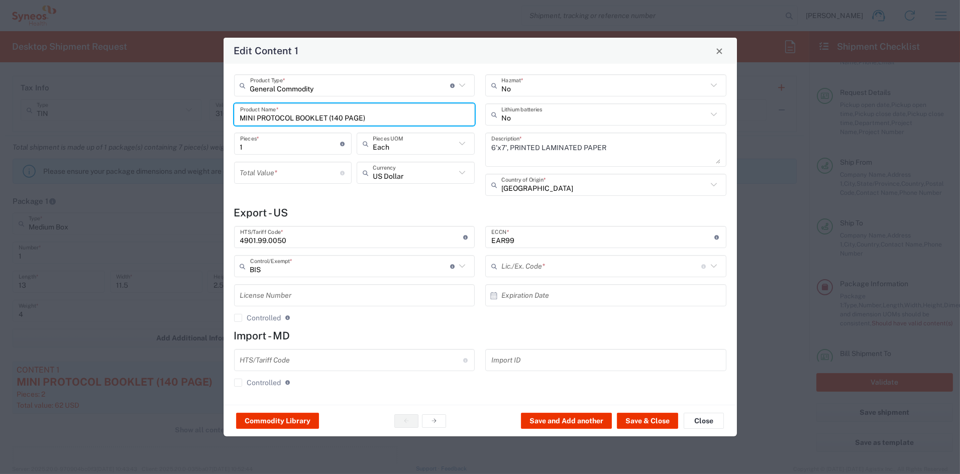
type input "NLR - No License Required"
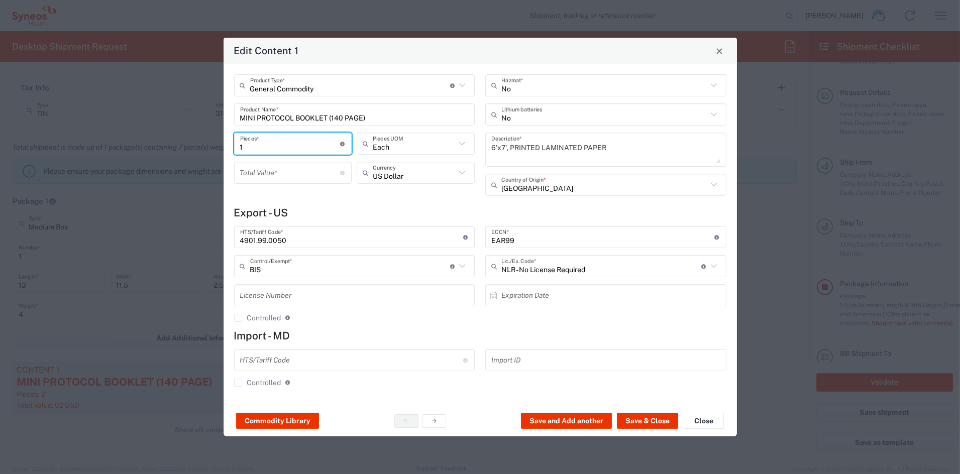
drag, startPoint x: 234, startPoint y: 147, endPoint x: 194, endPoint y: 143, distance: 39.9
click at [194, 143] on div "Edit Content 1 General Commodity Product Type * Document: Paper document genera…" at bounding box center [480, 237] width 960 height 474
type input "2"
click at [265, 173] on input "number" at bounding box center [290, 173] width 100 height 18
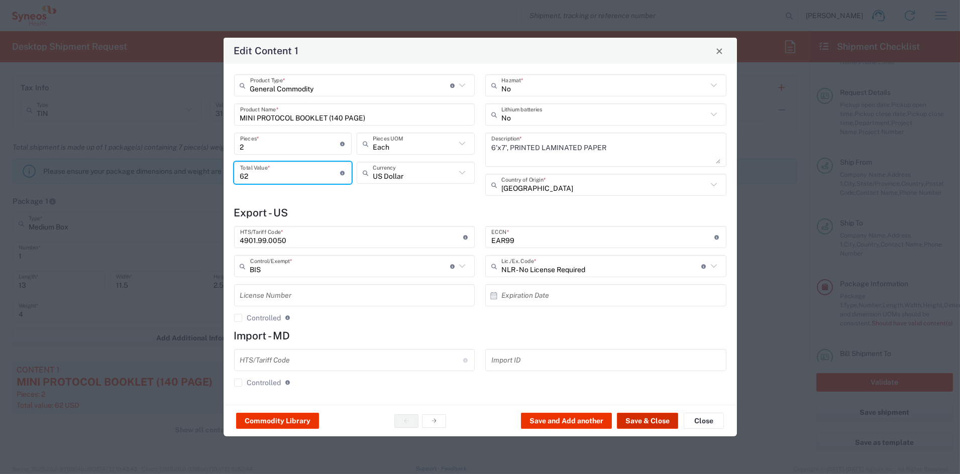
type input "62"
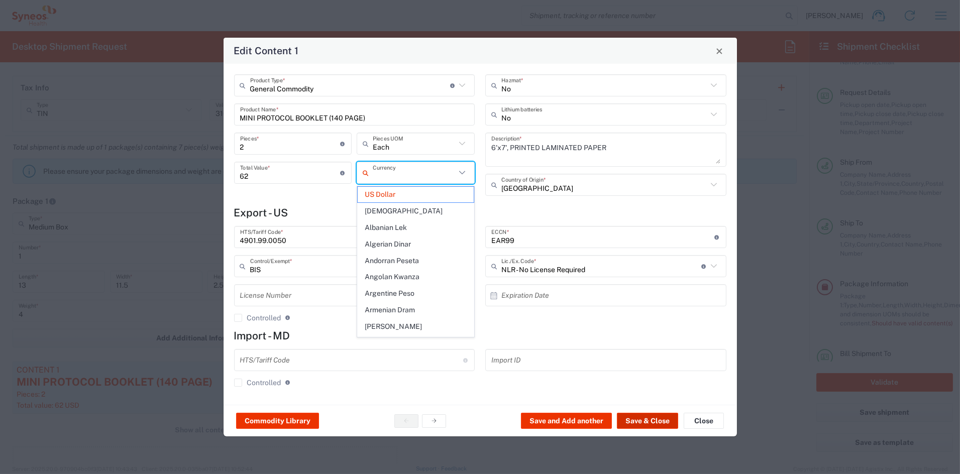
click at [643, 418] on button "Save & Close" at bounding box center [647, 421] width 61 height 16
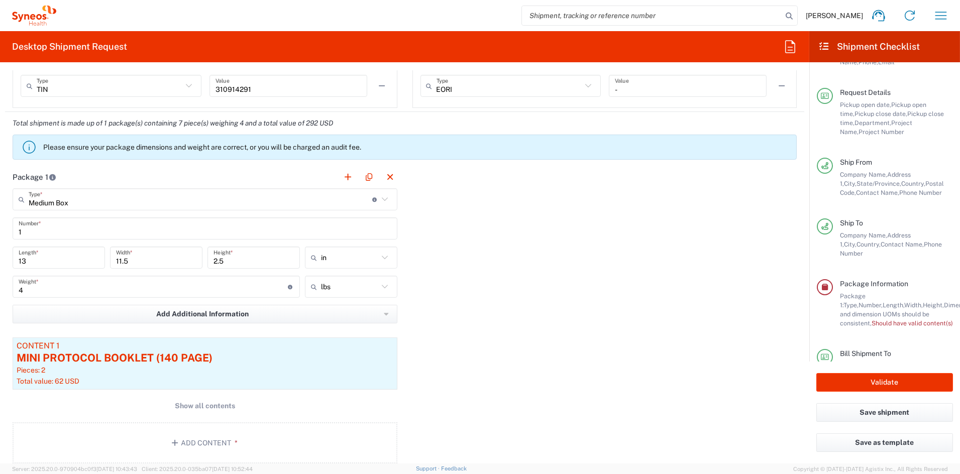
scroll to position [801, 0]
click at [185, 409] on span "Show all contents" at bounding box center [205, 406] width 60 height 10
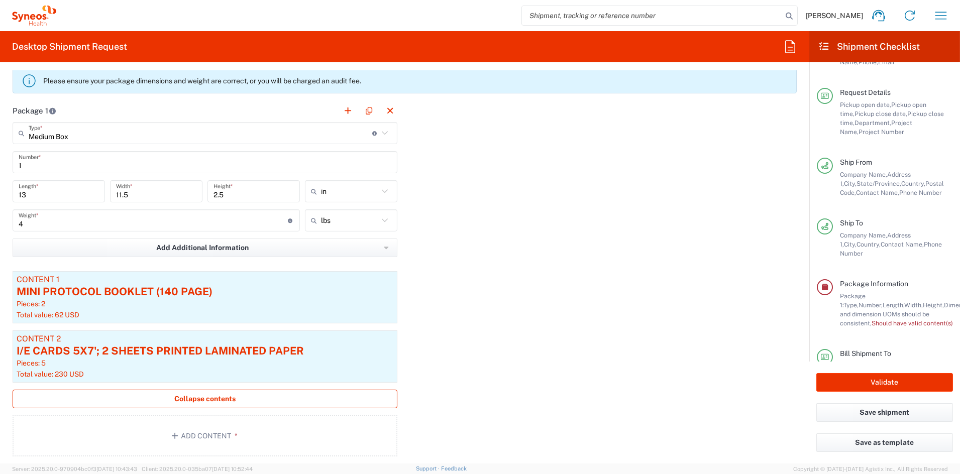
scroll to position [877, 0]
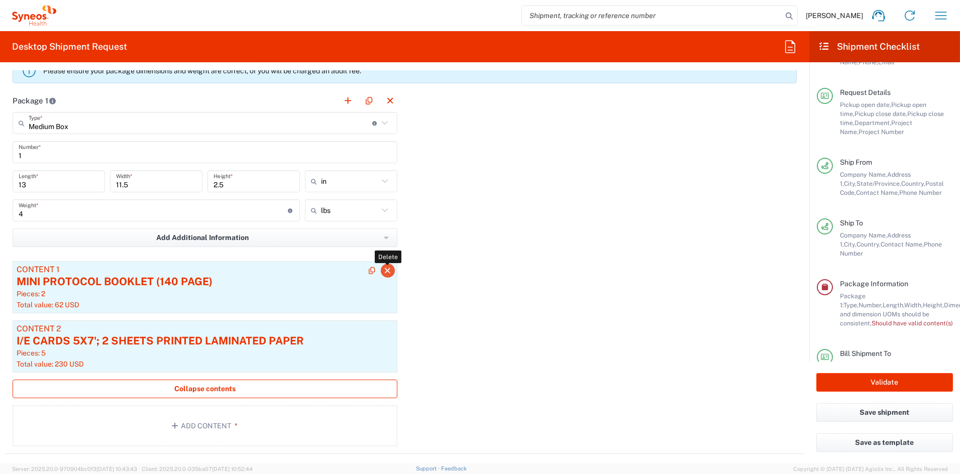
click at [383, 270] on icon "button" at bounding box center [387, 270] width 9 height 7
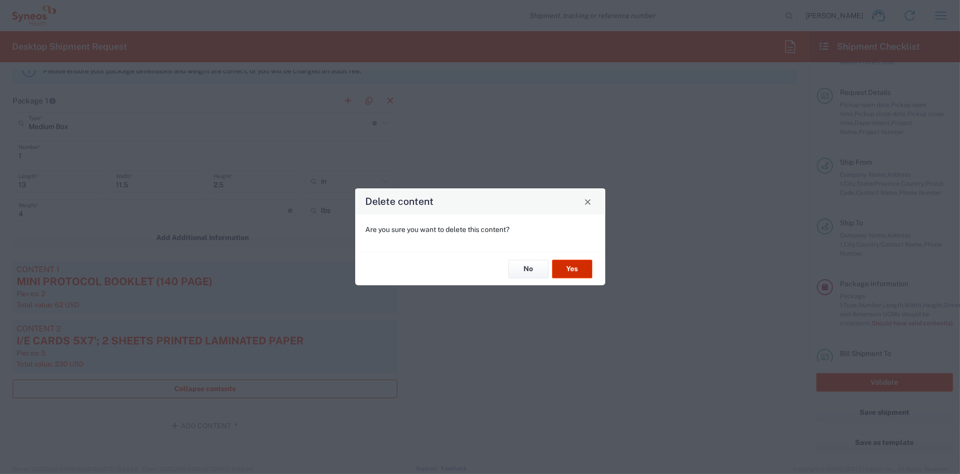
click at [568, 268] on button "Yes" at bounding box center [572, 269] width 40 height 19
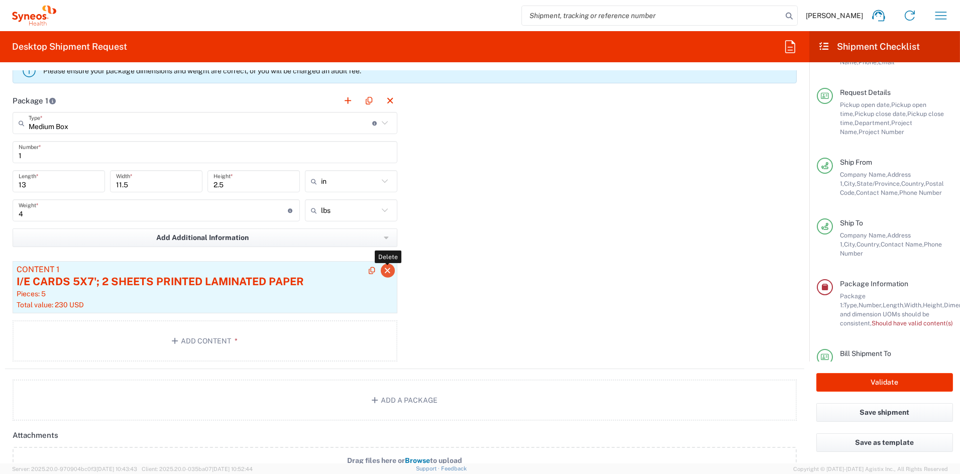
click at [385, 271] on icon "button" at bounding box center [387, 270] width 9 height 7
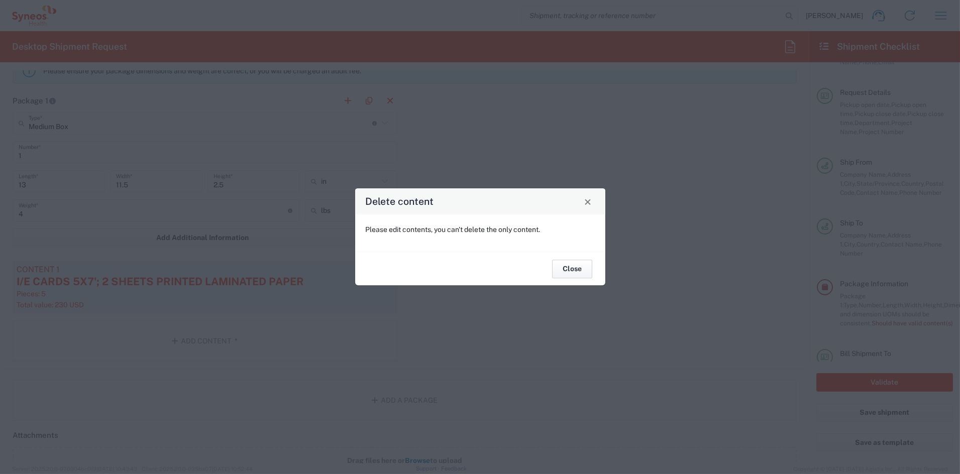
click at [575, 271] on button "Close" at bounding box center [572, 269] width 40 height 19
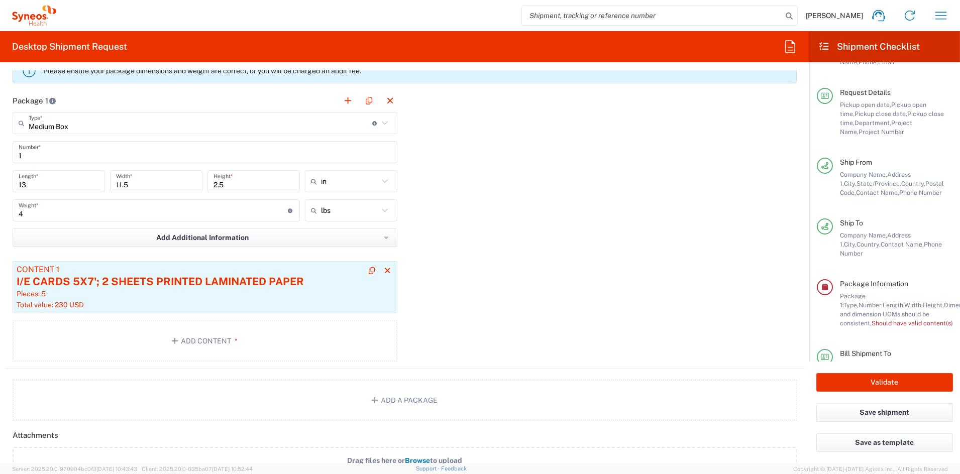
click at [344, 288] on div "I/E CARDS 5X7'; 2 SHEETS PRINTED LAMINATED PAPER" at bounding box center [205, 281] width 377 height 15
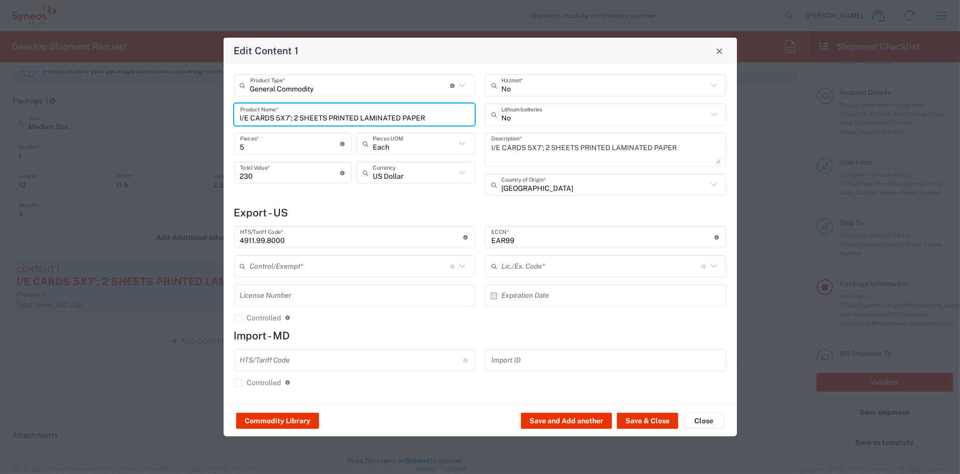
drag, startPoint x: 441, startPoint y: 118, endPoint x: 189, endPoint y: 111, distance: 252.3
click at [192, 111] on div "Edit Content 1 General Commodity Product Type * Document: Paper document genera…" at bounding box center [480, 237] width 960 height 474
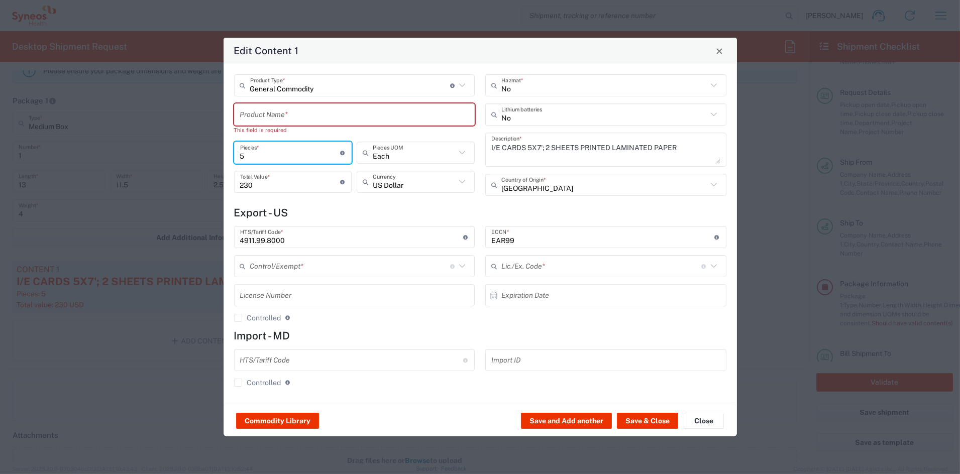
drag, startPoint x: 245, startPoint y: 147, endPoint x: 213, endPoint y: 146, distance: 31.7
click at [213, 146] on div "Edit Content 1 General Commodity Product Type * Document: Paper document genera…" at bounding box center [480, 237] width 960 height 474
drag, startPoint x: 227, startPoint y: 153, endPoint x: 209, endPoint y: 152, distance: 18.1
click at [211, 152] on div "Edit Content 1 General Commodity Product Type * Document: Paper document genera…" at bounding box center [480, 237] width 960 height 474
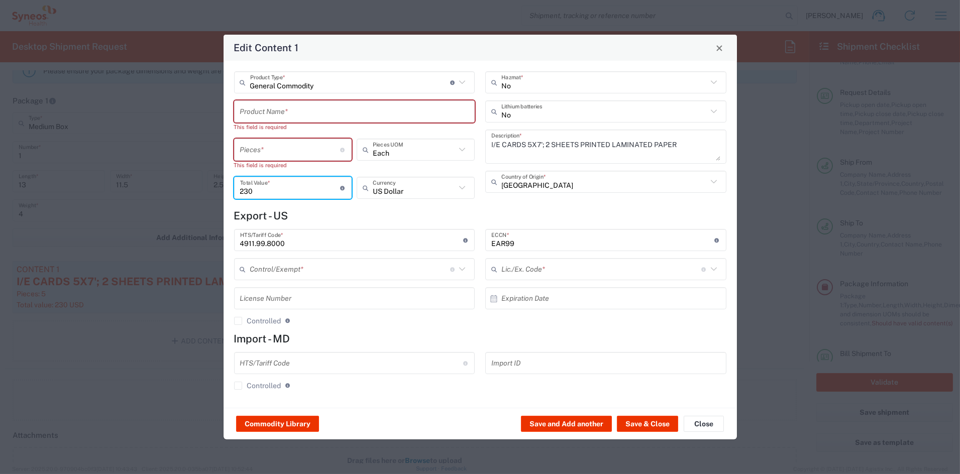
drag, startPoint x: 235, startPoint y: 182, endPoint x: 208, endPoint y: 181, distance: 26.6
click at [208, 181] on div "Edit Content 1 General Commodity Product Type * Document: Paper document genera…" at bounding box center [480, 237] width 960 height 474
drag, startPoint x: 246, startPoint y: 191, endPoint x: 211, endPoint y: 190, distance: 35.2
click at [211, 190] on div "Edit Content 1 General Commodity Product Type * Document: Paper document genera…" at bounding box center [480, 237] width 960 height 474
click at [314, 85] on input "text" at bounding box center [350, 83] width 200 height 18
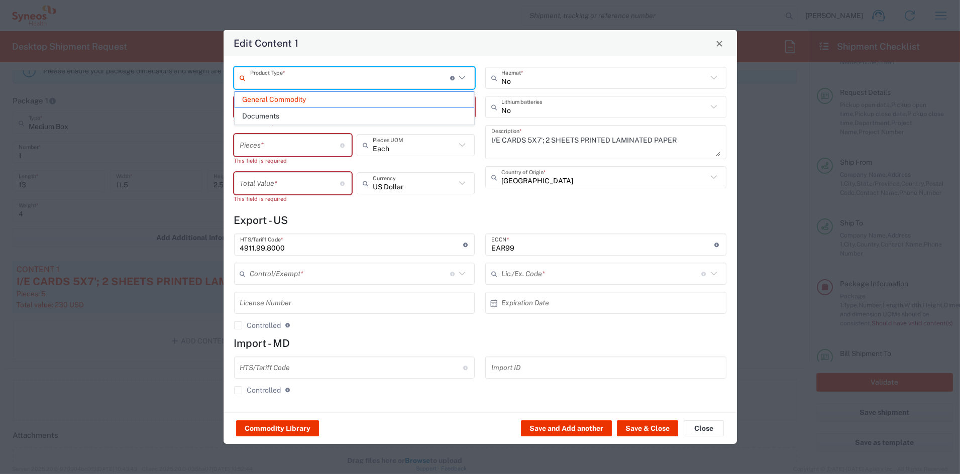
click at [298, 99] on span "General Commodity" at bounding box center [354, 100] width 239 height 16
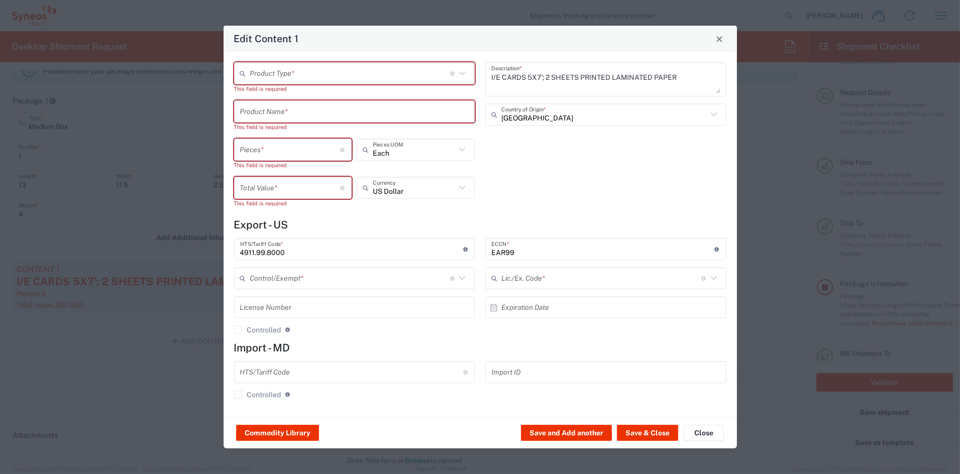
click at [289, 78] on input "text" at bounding box center [350, 74] width 200 height 18
click at [281, 112] on span "General Commodity" at bounding box center [354, 112] width 239 height 16
type input "General Commodity"
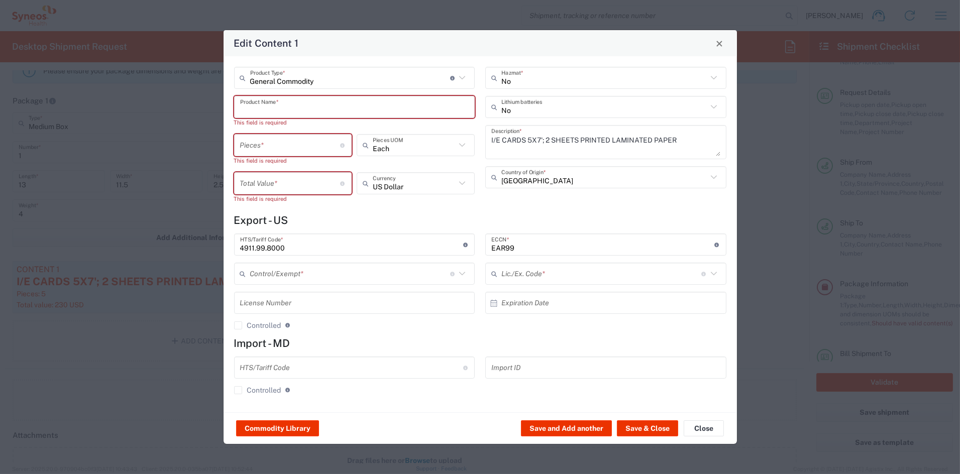
click at [279, 111] on input "text" at bounding box center [354, 107] width 229 height 18
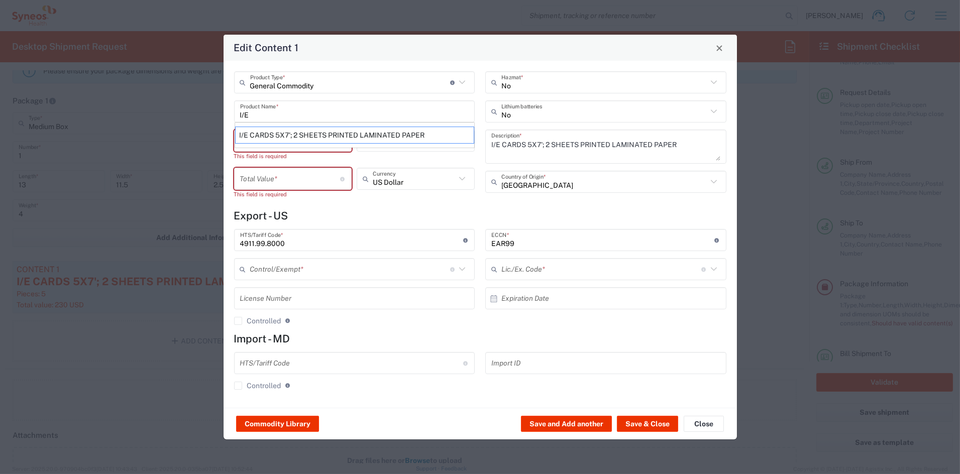
click at [281, 133] on div "I/E CARDS 5X7'; 2 SHEETS PRINTED LAMINATED PAPER" at bounding box center [354, 135] width 239 height 17
type input "I/E CARDS 5X7'; 2 SHEETS PRINTED LAMINATED PAPER"
type input "1"
type input "BIS"
type input "NLR - No License Required"
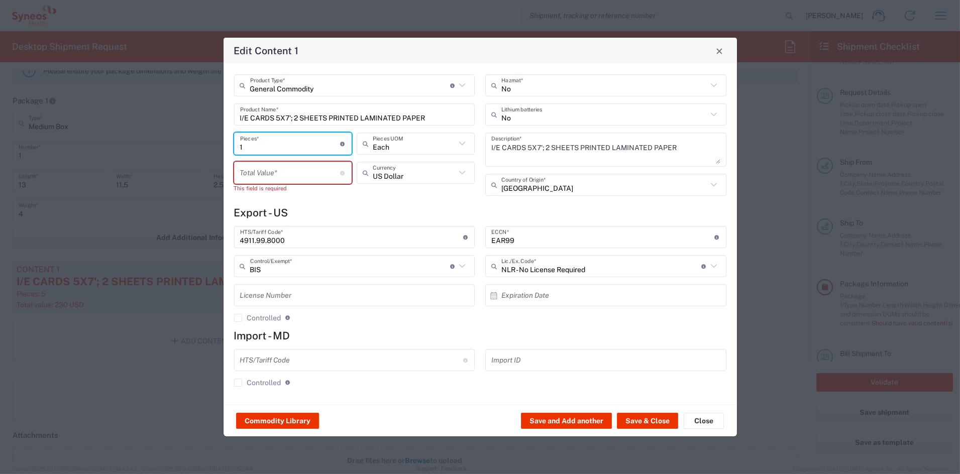
click at [269, 145] on input "1" at bounding box center [290, 144] width 100 height 18
drag, startPoint x: 229, startPoint y: 145, endPoint x: 187, endPoint y: 139, distance: 41.6
click at [188, 139] on div "Edit Content 1 General Commodity Product Type * Document: Paper document genera…" at bounding box center [480, 237] width 960 height 474
type input "5"
click at [258, 173] on input "number" at bounding box center [290, 173] width 100 height 18
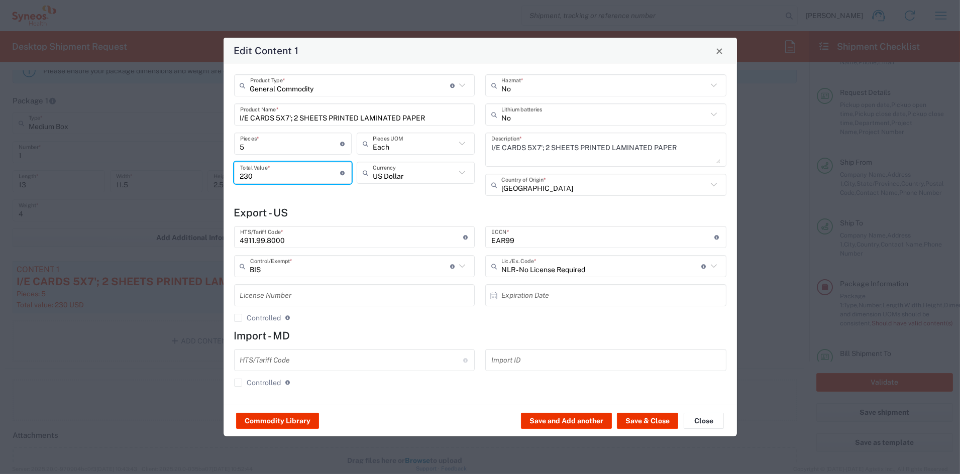
type input "230"
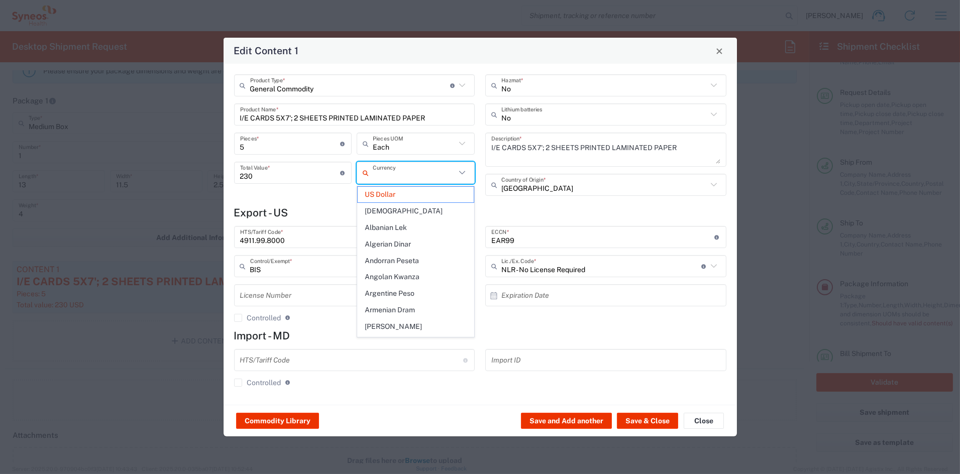
type input "US Dollar"
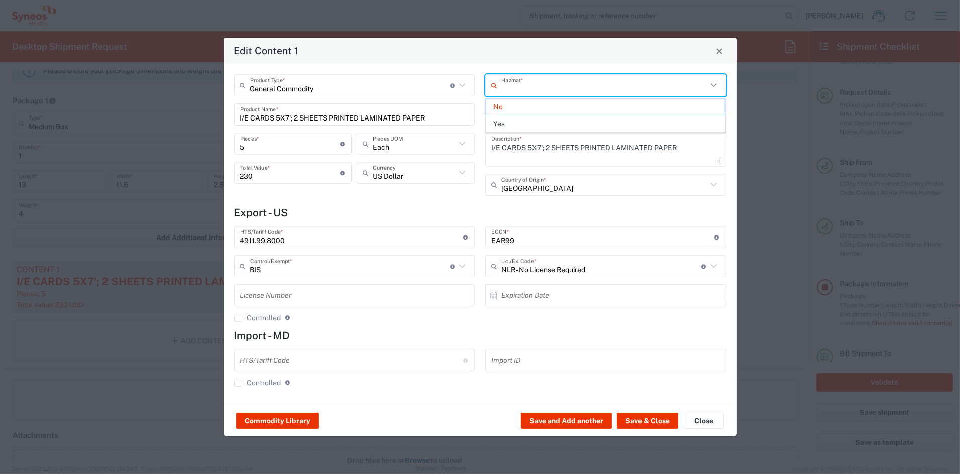
type input "No"
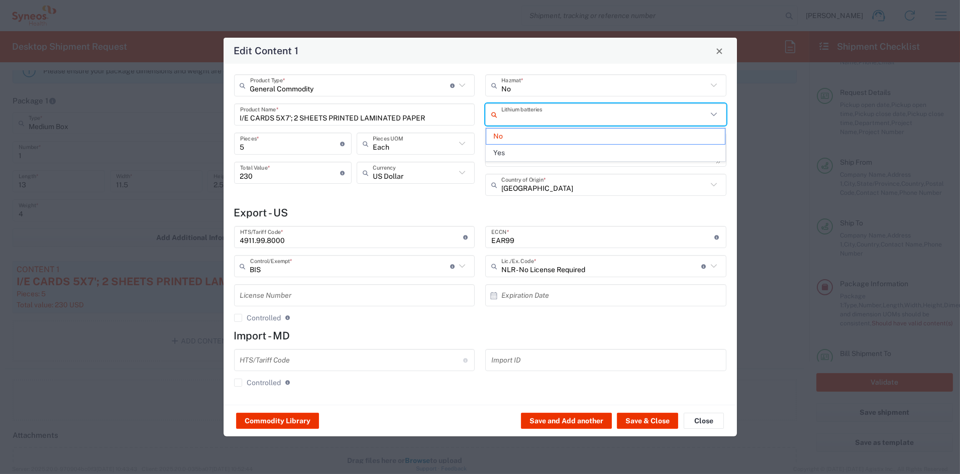
type input "No"
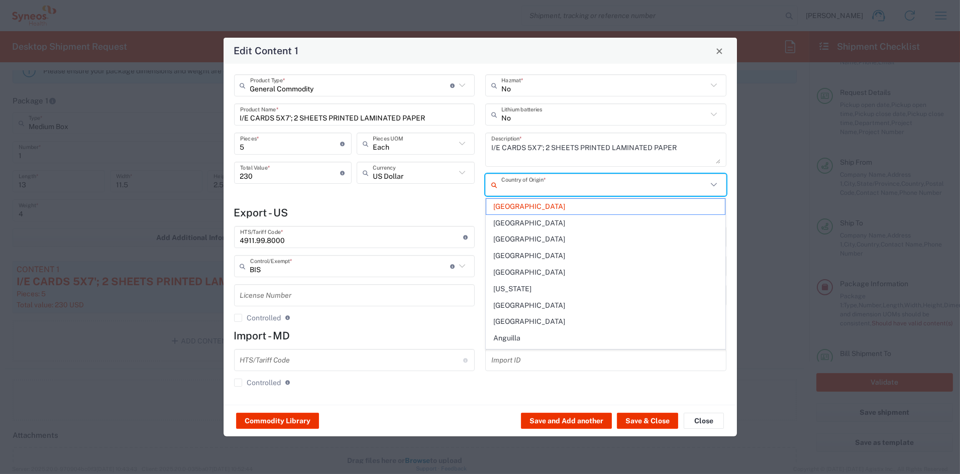
type input "[GEOGRAPHIC_DATA]"
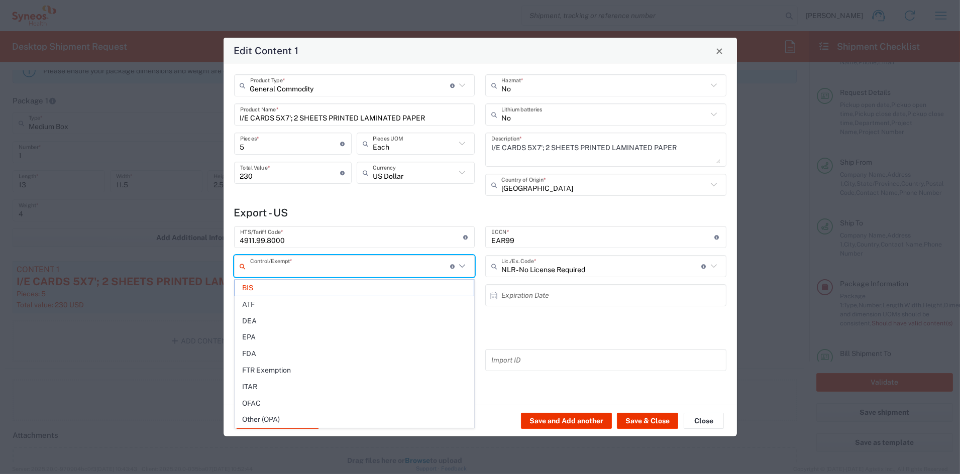
type input "BIS"
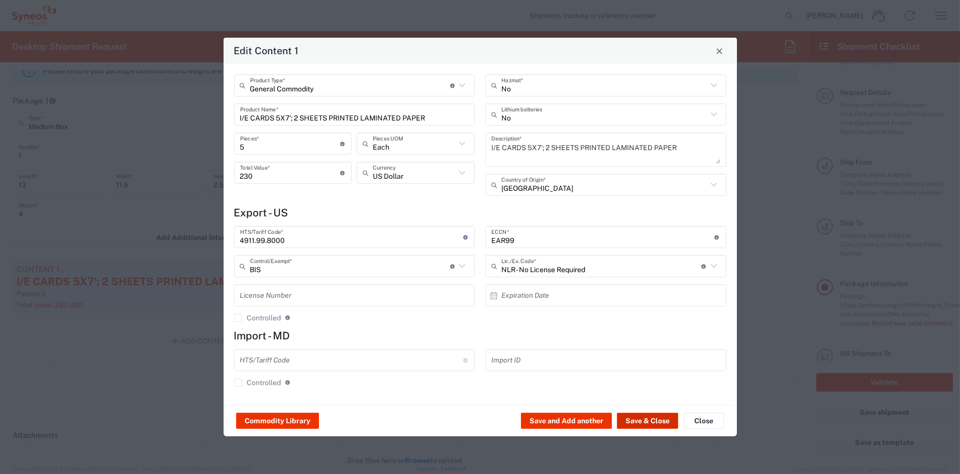
click at [642, 420] on button "Save & Close" at bounding box center [647, 421] width 61 height 16
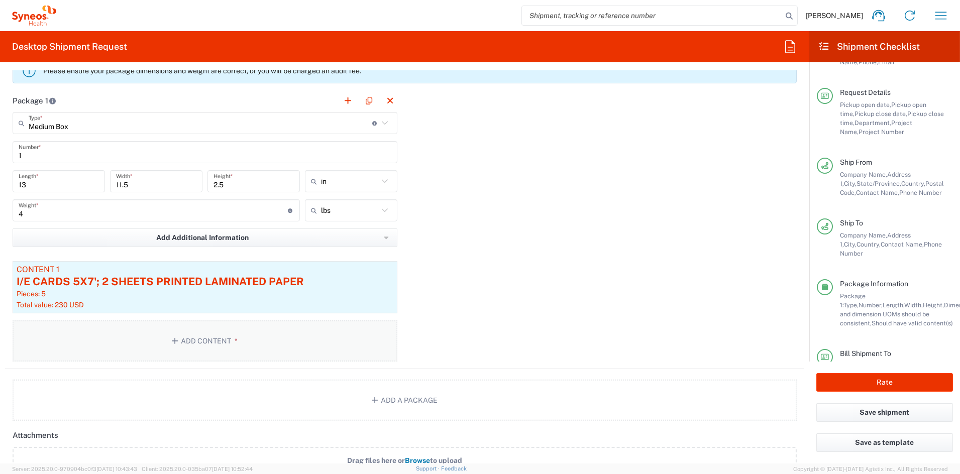
click at [217, 337] on button "Add Content *" at bounding box center [205, 341] width 385 height 41
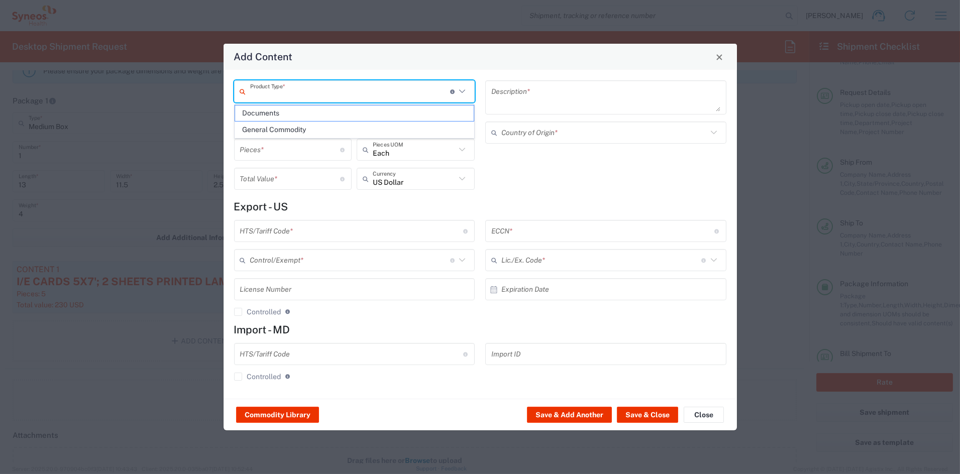
drag, startPoint x: 304, startPoint y: 93, endPoint x: 299, endPoint y: 97, distance: 6.0
click at [304, 93] on input "text" at bounding box center [350, 92] width 200 height 18
click at [279, 128] on span "General Commodity" at bounding box center [354, 130] width 239 height 16
type input "General Commodity"
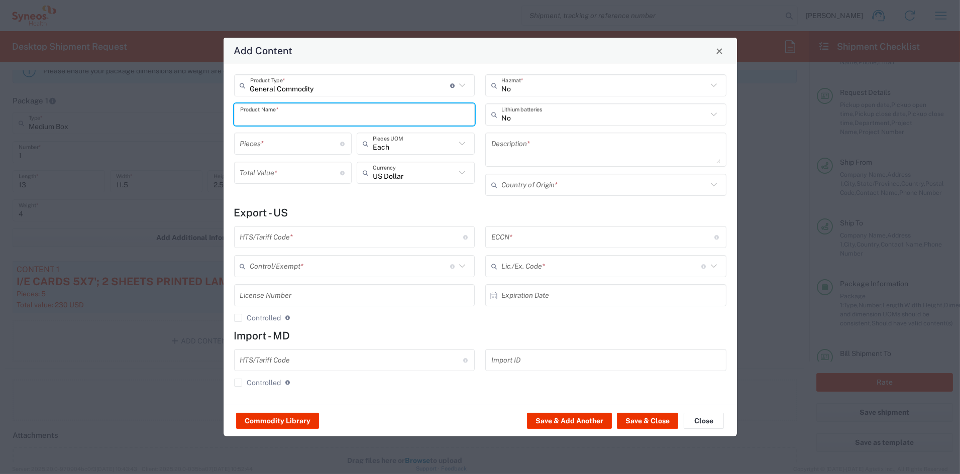
click at [277, 114] on input "text" at bounding box center [354, 115] width 229 height 18
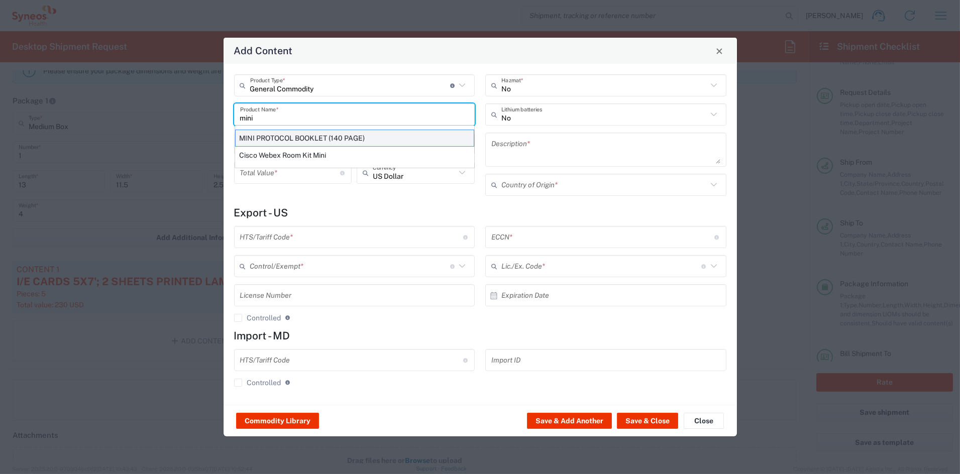
click at [277, 137] on div "MINI PROTOCOL BOOKLET (140 PAGE)" at bounding box center [354, 138] width 239 height 17
type input "MINI PROTOCOL BOOKLET (140 PAGE)"
type input "1"
type textarea "6'x7', PRINTED LAMINATED PAPER"
type input "[GEOGRAPHIC_DATA]"
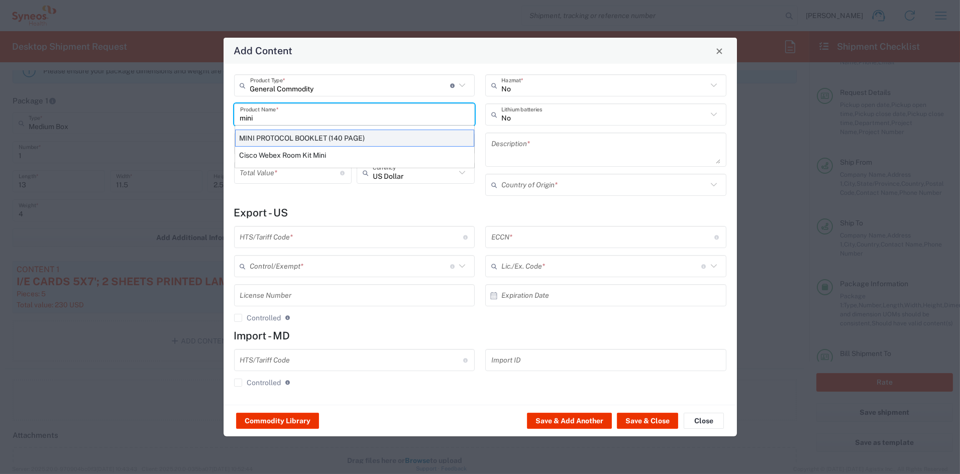
type input "4901.99.0050"
type input "BIS"
type input "EAR99"
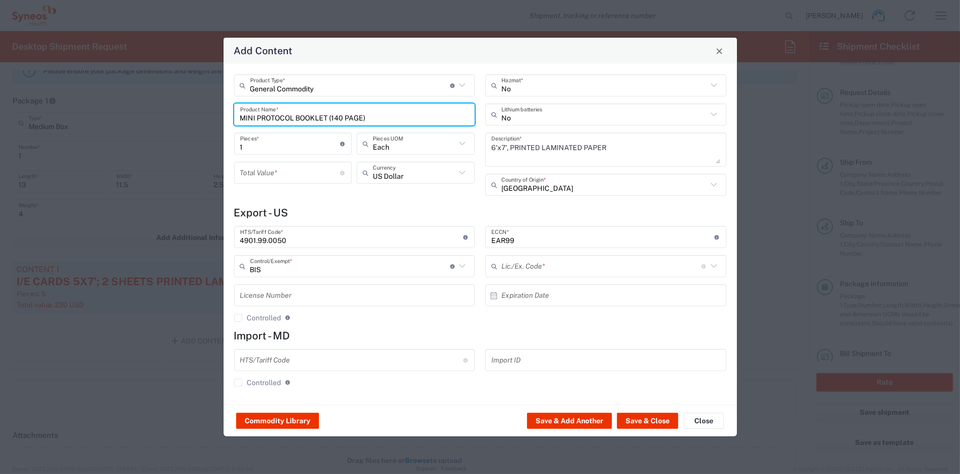
type input "NLR - No License Required"
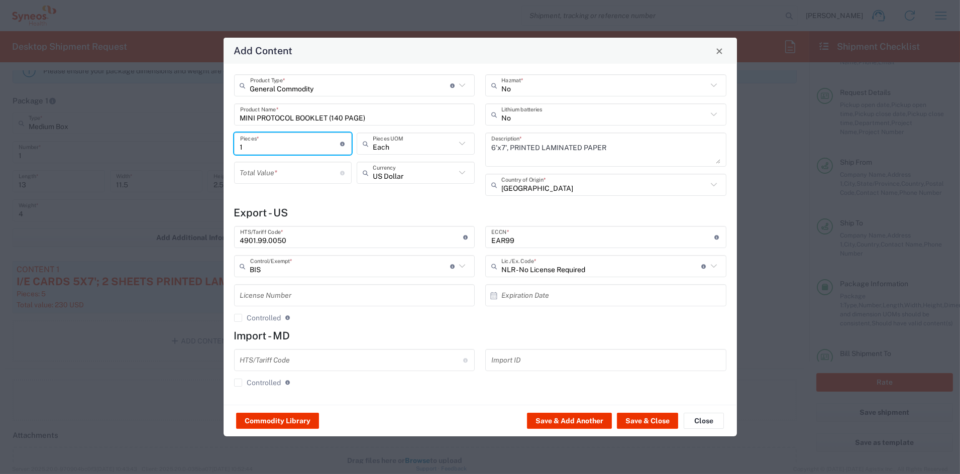
drag, startPoint x: 258, startPoint y: 146, endPoint x: 205, endPoint y: 145, distance: 53.3
click at [205, 145] on div "Add Content General Commodity Product Type * Document: Paper document generated…" at bounding box center [480, 237] width 960 height 474
type input "2"
click at [257, 174] on input "number" at bounding box center [290, 173] width 100 height 18
type input "62"
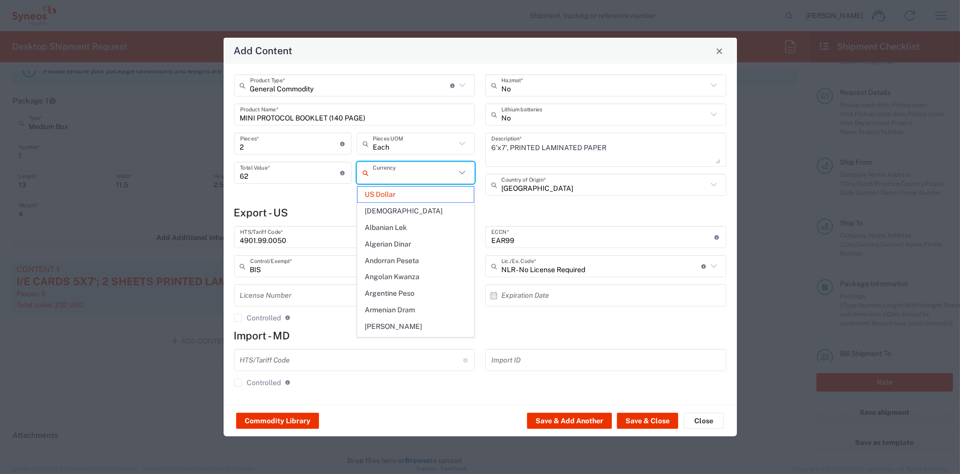
type input "US Dollar"
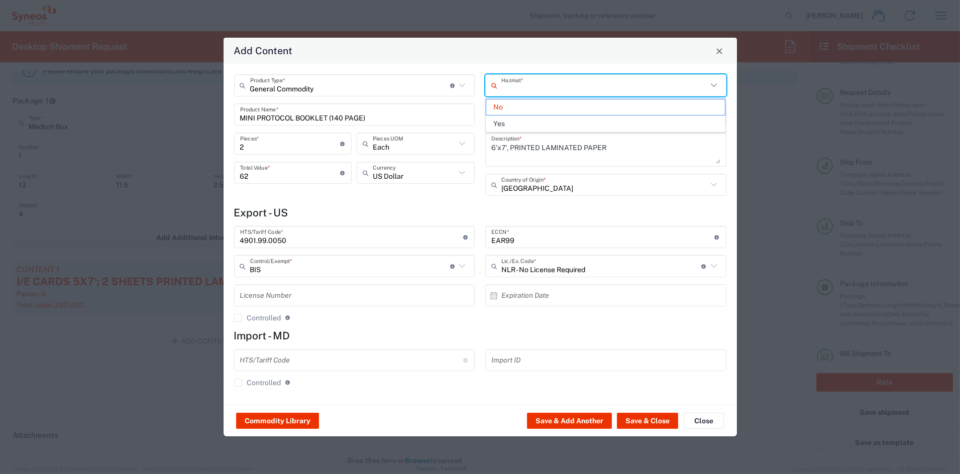
type input "No"
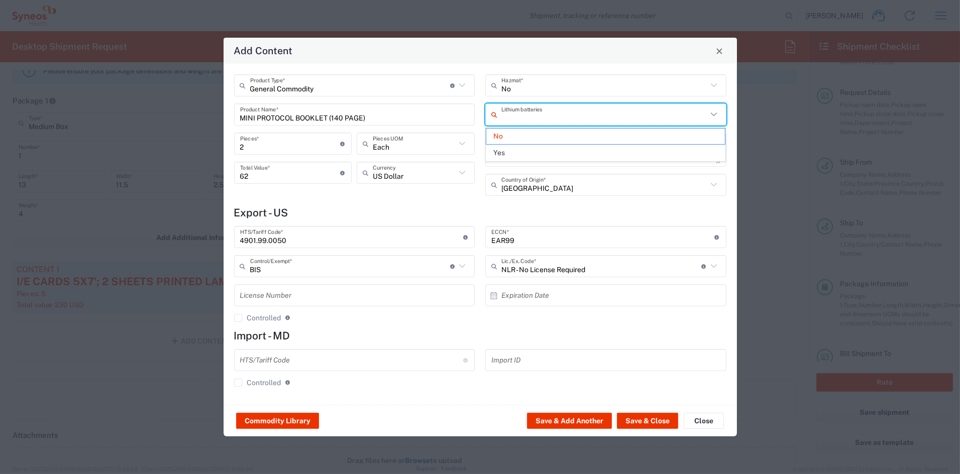
type input "No"
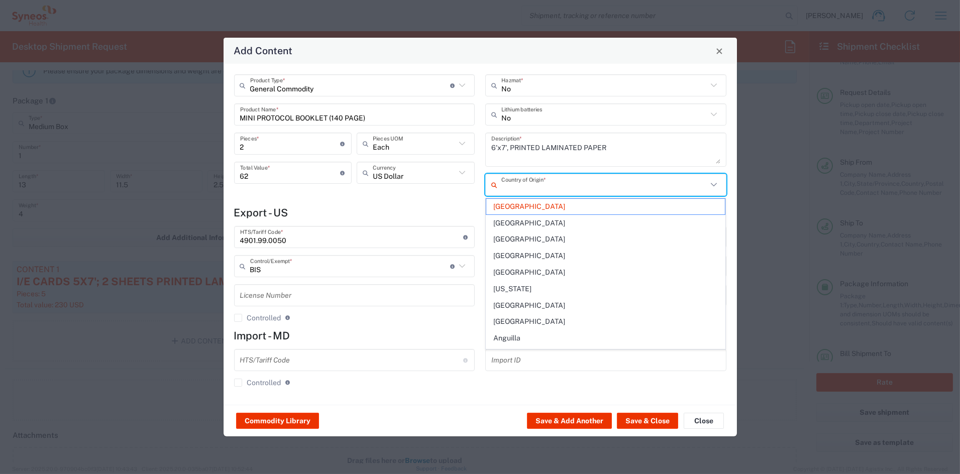
type input "[GEOGRAPHIC_DATA]"
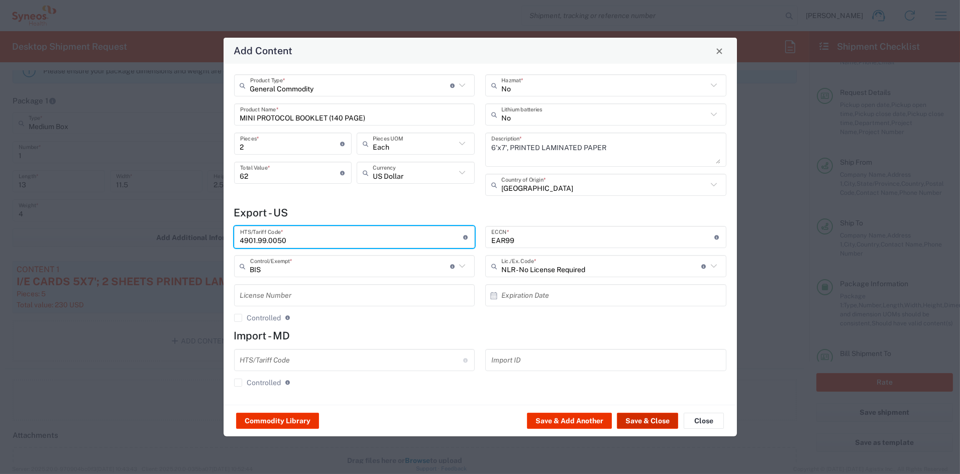
click at [644, 420] on button "Save & Close" at bounding box center [647, 421] width 61 height 16
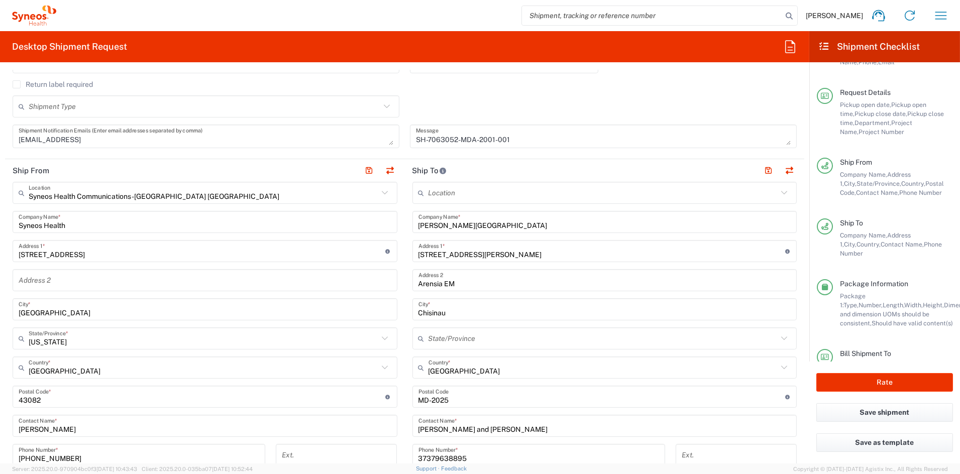
scroll to position [303, 0]
drag, startPoint x: 758, startPoint y: 170, endPoint x: 659, endPoint y: 208, distance: 106.3
click at [762, 170] on button "button" at bounding box center [769, 172] width 14 height 14
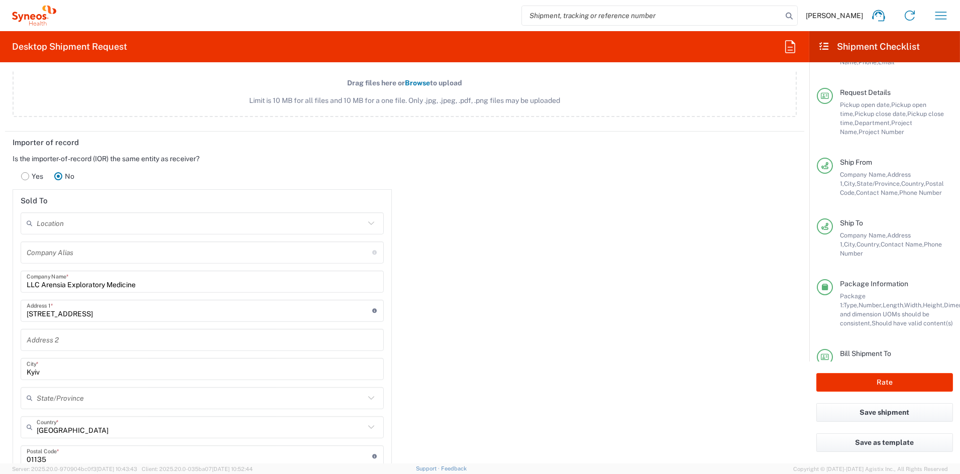
scroll to position [1359, 0]
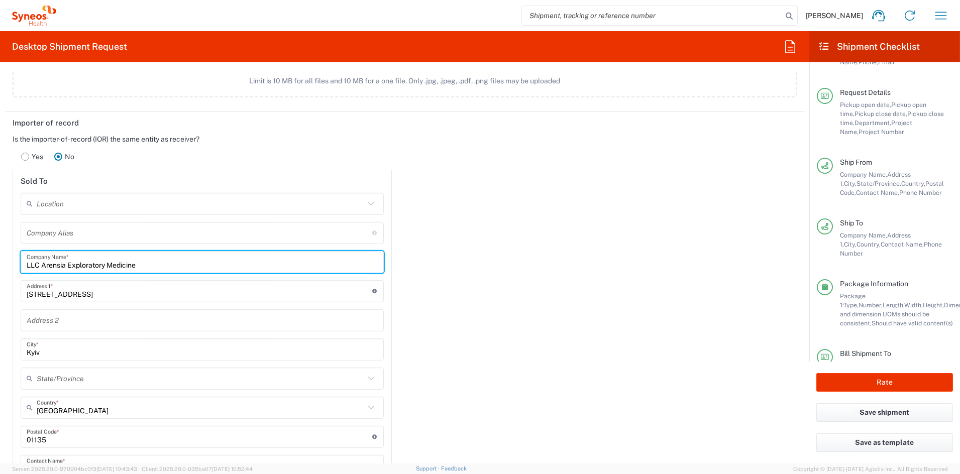
drag, startPoint x: 113, startPoint y: 263, endPoint x: -4, endPoint y: 262, distance: 117.1
click at [0, 262] on html "[PERSON_NAME] Home Shipment estimator Shipment tracking Desktop shipment reques…" at bounding box center [480, 237] width 960 height 474
paste input "Gamma Logistics VR SRL"
type input "Gamma Logistics VR SRL"
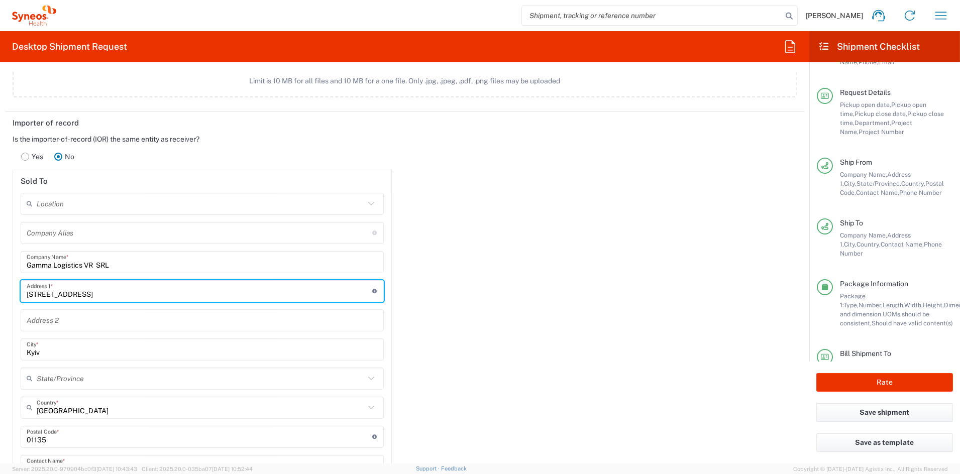
drag, startPoint x: 77, startPoint y: 292, endPoint x: -13, endPoint y: 291, distance: 90.4
click at [0, 291] on html "[PERSON_NAME] Home Shipment estimator Shipment tracking Desktop shipment reques…" at bounding box center [480, 237] width 960 height 474
paste input "Gradina Botanica str. 2"
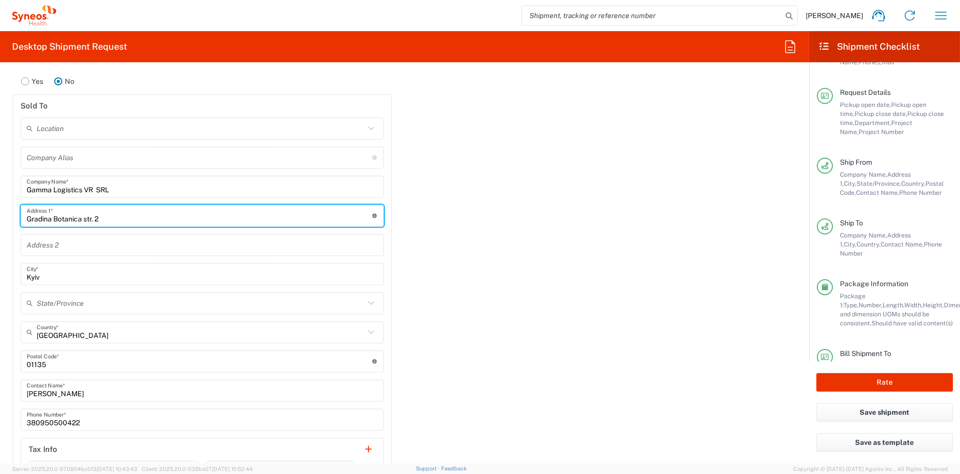
scroll to position [1435, 0]
type input "Gradina Botanica str. 2"
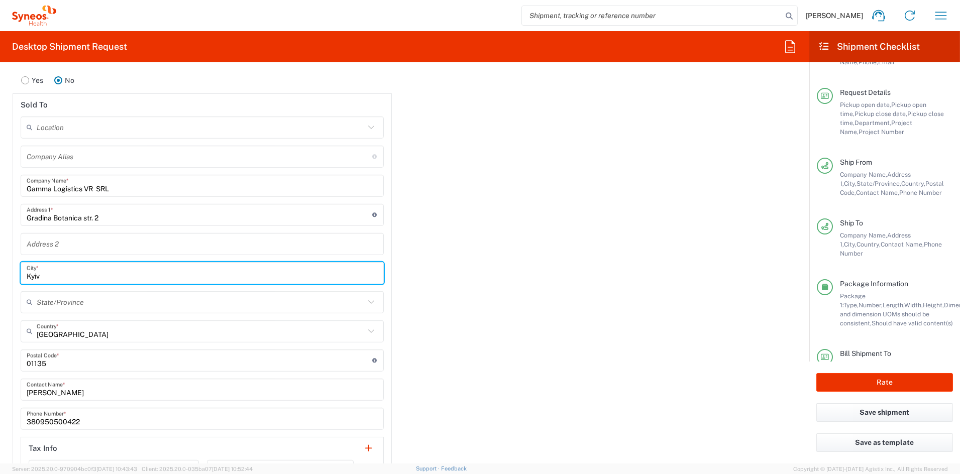
drag, startPoint x: 29, startPoint y: 274, endPoint x: -11, endPoint y: 273, distance: 40.2
click at [0, 273] on html "[PERSON_NAME] Home Shipment estimator Shipment tracking Desktop shipment reques…" at bounding box center [480, 237] width 960 height 474
paste input "Chisinau"
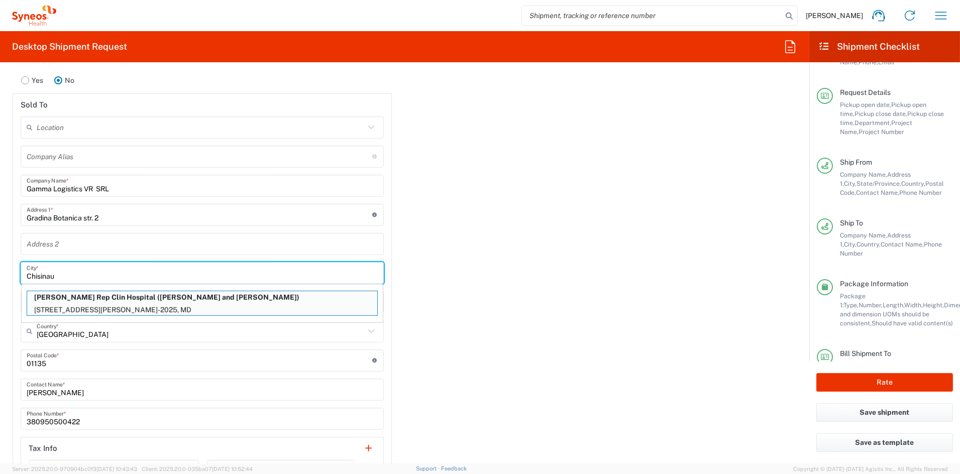
type input "Chisinau"
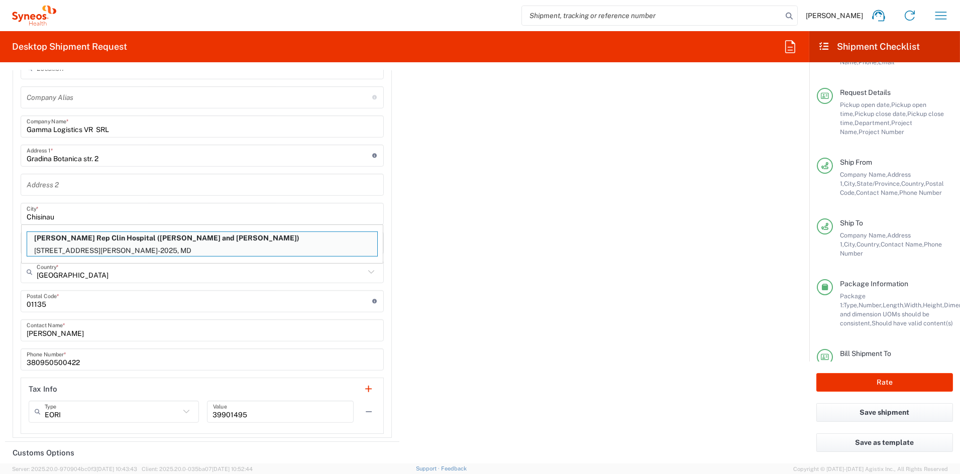
scroll to position [1494, 0]
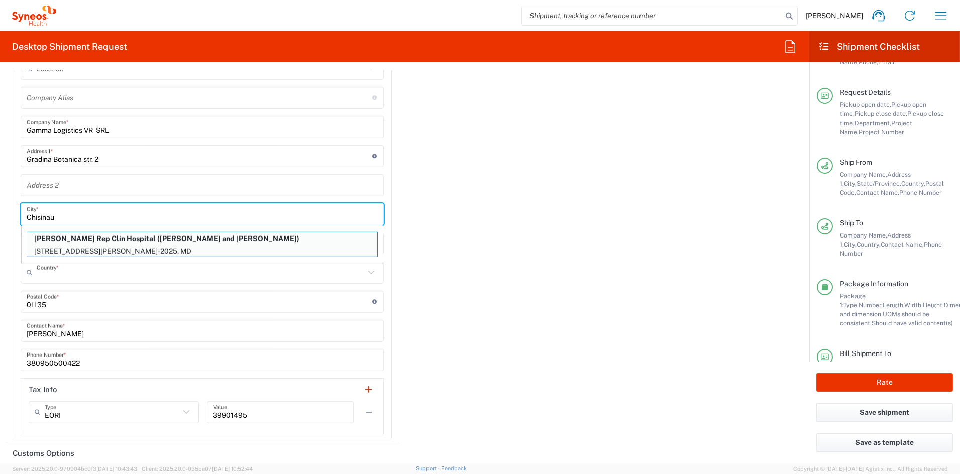
click at [79, 271] on input "text" at bounding box center [201, 273] width 328 height 18
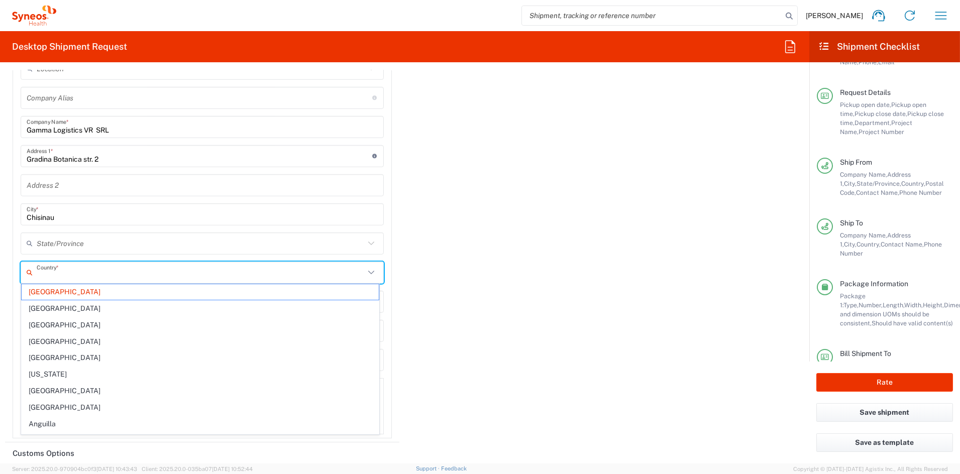
paste input "[GEOGRAPHIC_DATA]"
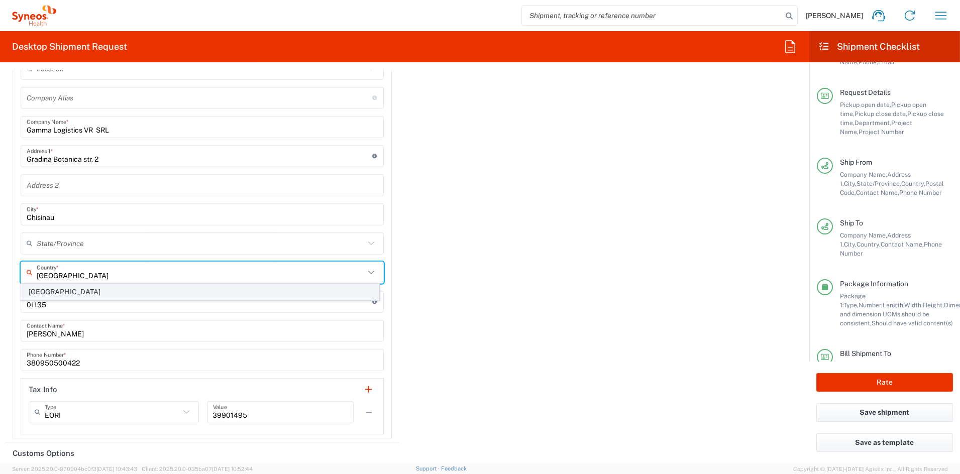
click at [44, 294] on span "[GEOGRAPHIC_DATA]" at bounding box center [200, 292] width 357 height 16
type input "[GEOGRAPHIC_DATA]"
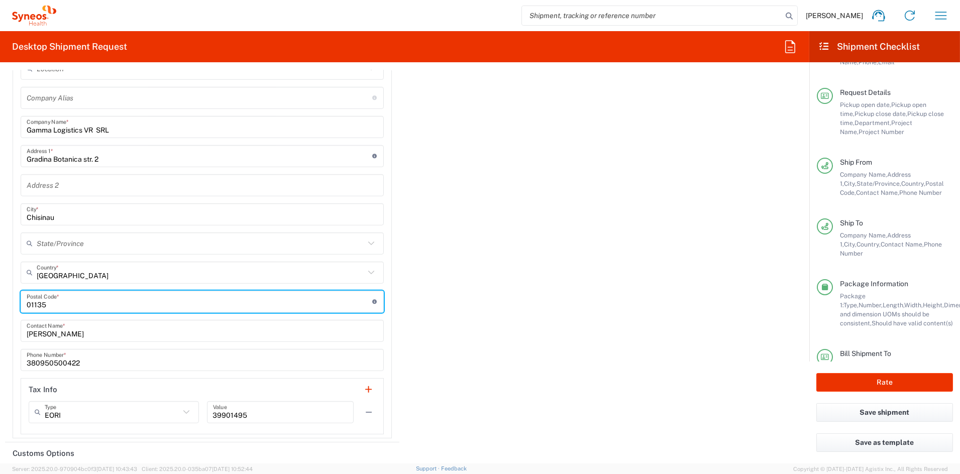
drag, startPoint x: 52, startPoint y: 302, endPoint x: -24, endPoint y: 300, distance: 75.9
click at [0, 300] on html "[PERSON_NAME] Home Shipment estimator Shipment tracking Desktop shipment reques…" at bounding box center [480, 237] width 960 height 474
paste input "MD-2002"
type input "MD-2002"
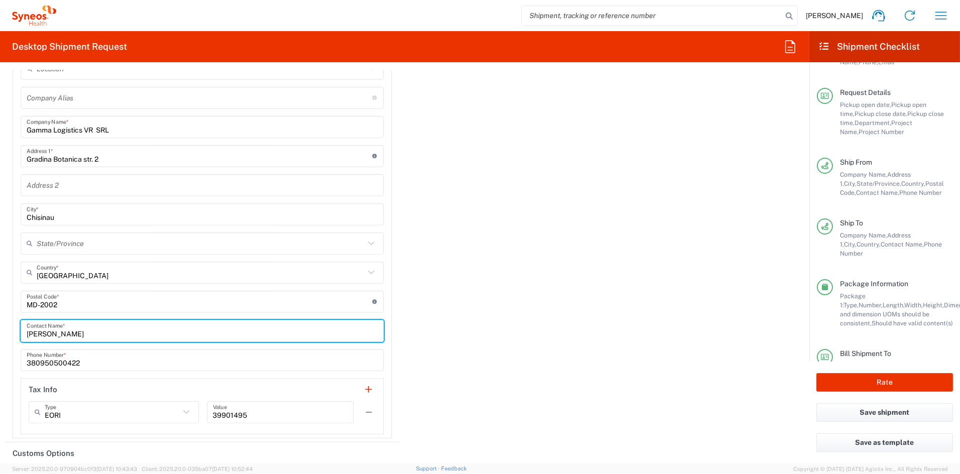
drag, startPoint x: 35, startPoint y: 332, endPoint x: -24, endPoint y: 329, distance: 58.3
click at [0, 329] on html "[PERSON_NAME] Home Shipment estimator Shipment tracking Desktop shipment reques…" at bounding box center [480, 237] width 960 height 474
paste input "[PERSON_NAME]"
type input "[PERSON_NAME]"
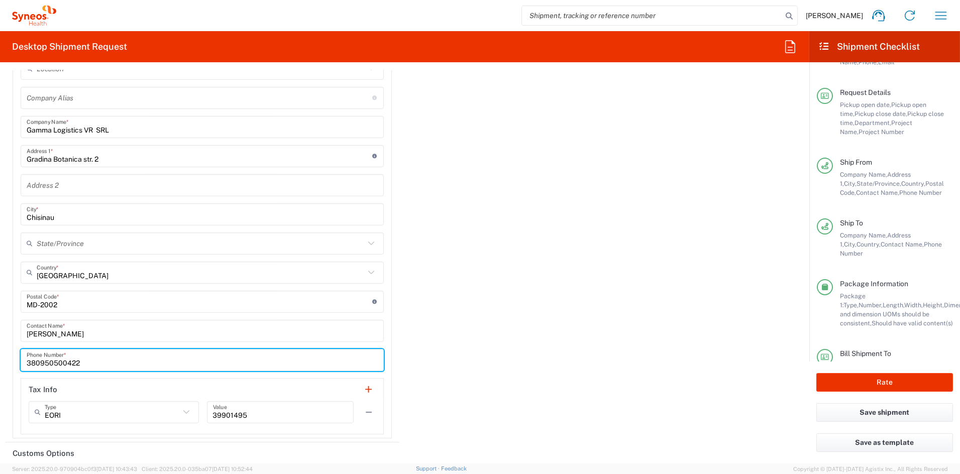
drag, startPoint x: 57, startPoint y: 360, endPoint x: 5, endPoint y: 360, distance: 52.2
click at [5, 360] on main "Is the importer-of-record (IOR) the same entity as receiver? Yes No Sold To Loc…" at bounding box center [202, 218] width 394 height 439
paste input "73 68488266"
drag, startPoint x: 42, startPoint y: 362, endPoint x: 52, endPoint y: 362, distance: 10.6
click at [42, 361] on input "373 68488266" at bounding box center [202, 360] width 351 height 18
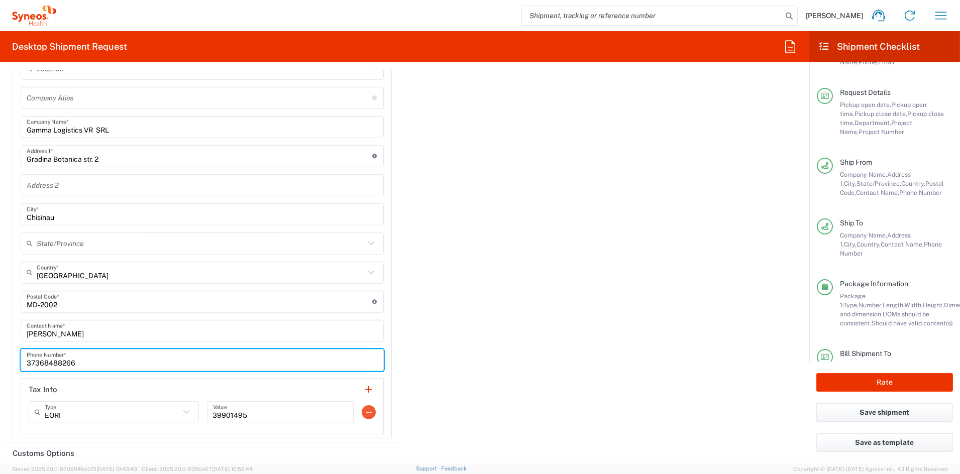
type input "37368488266"
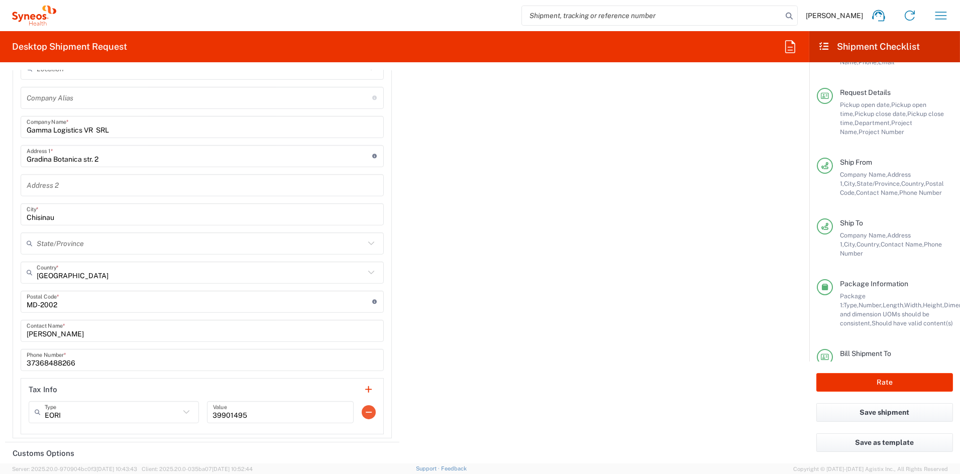
click at [365, 409] on button "button" at bounding box center [369, 412] width 14 height 14
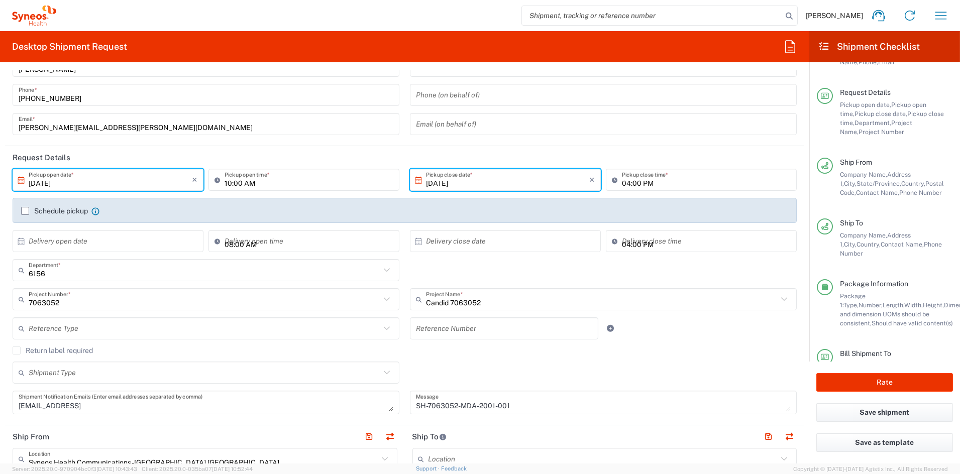
scroll to position [0, 0]
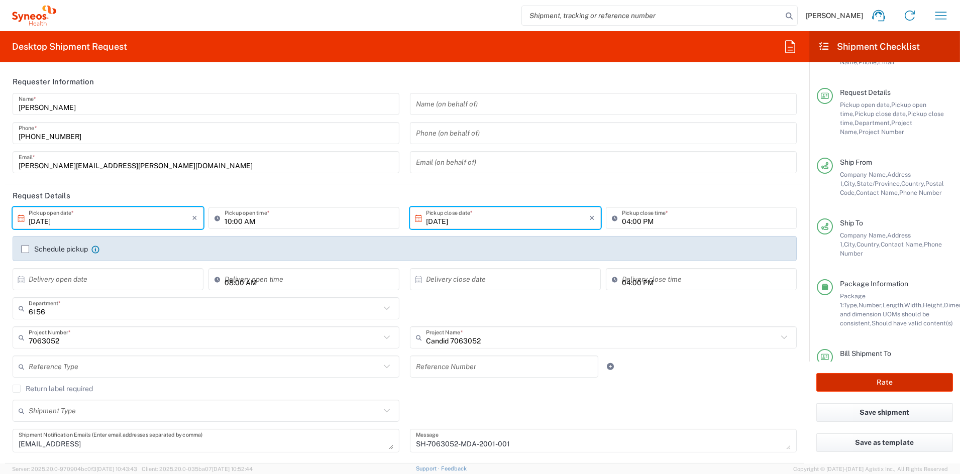
click at [892, 386] on button "Rate" at bounding box center [884, 382] width 137 height 19
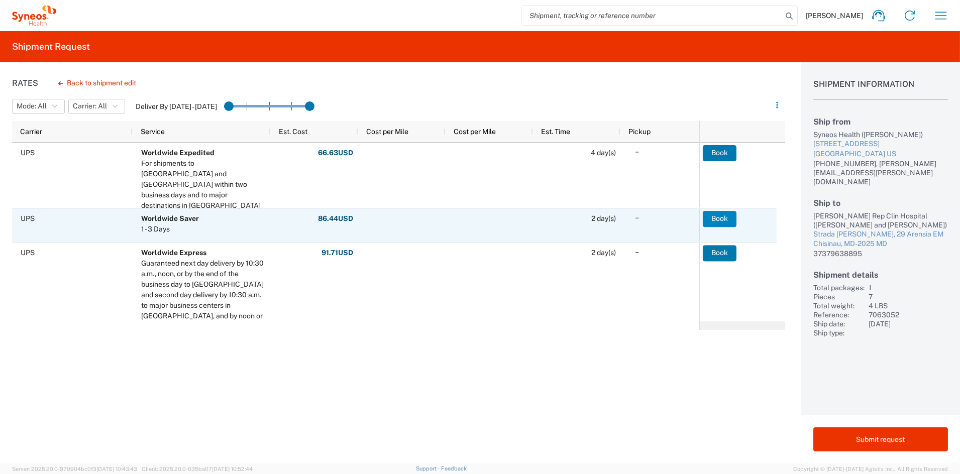
click at [718, 218] on button "Book" at bounding box center [720, 219] width 34 height 16
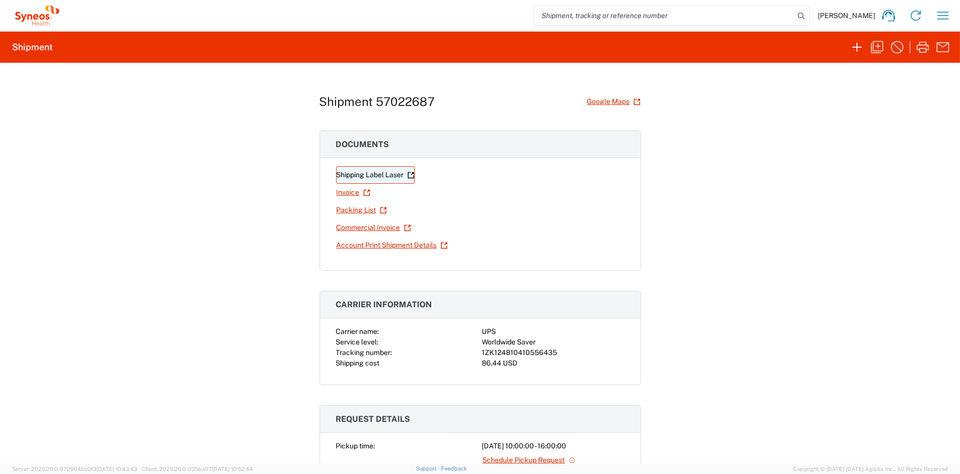
click at [357, 176] on link "Shipping Label Laser" at bounding box center [375, 175] width 79 height 18
click at [379, 230] on link "Commercial Invoice" at bounding box center [373, 228] width 75 height 18
click at [878, 48] on icon "button" at bounding box center [877, 47] width 12 height 12
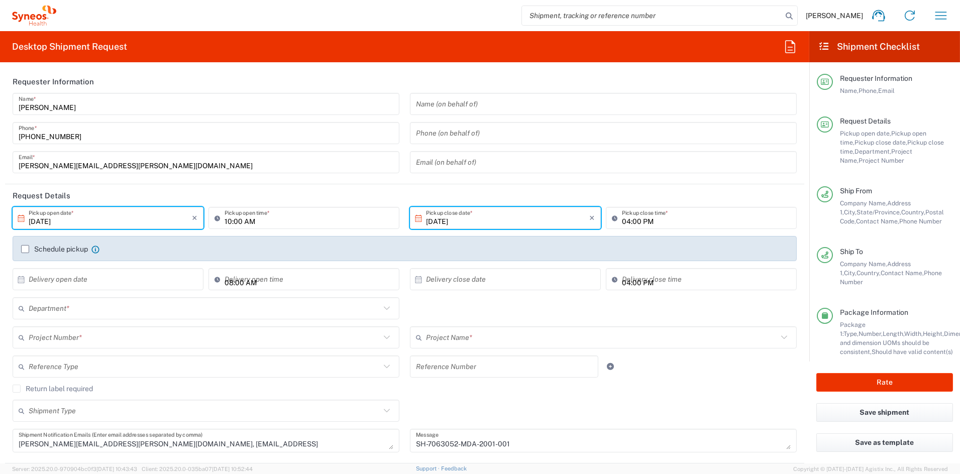
type input "[US_STATE]"
type input "Medium Box"
type input "7063052"
type input "Candid 7063052"
type input "6156"
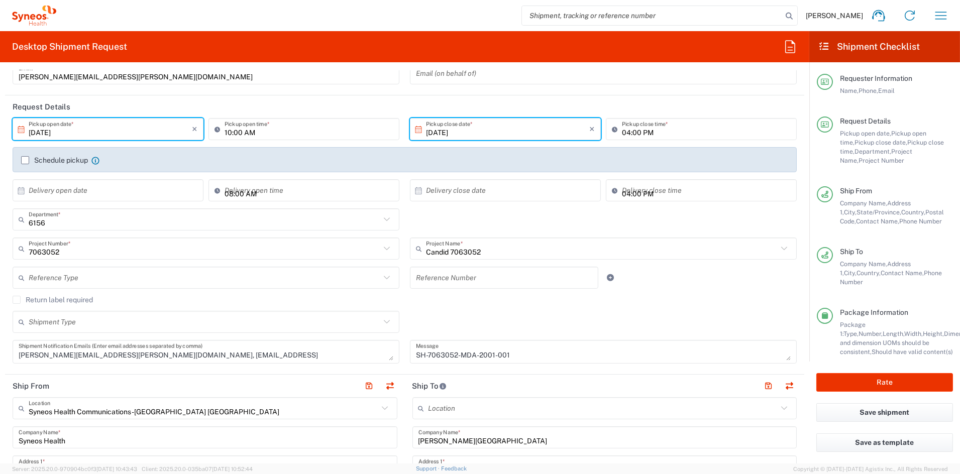
scroll to position [91, 0]
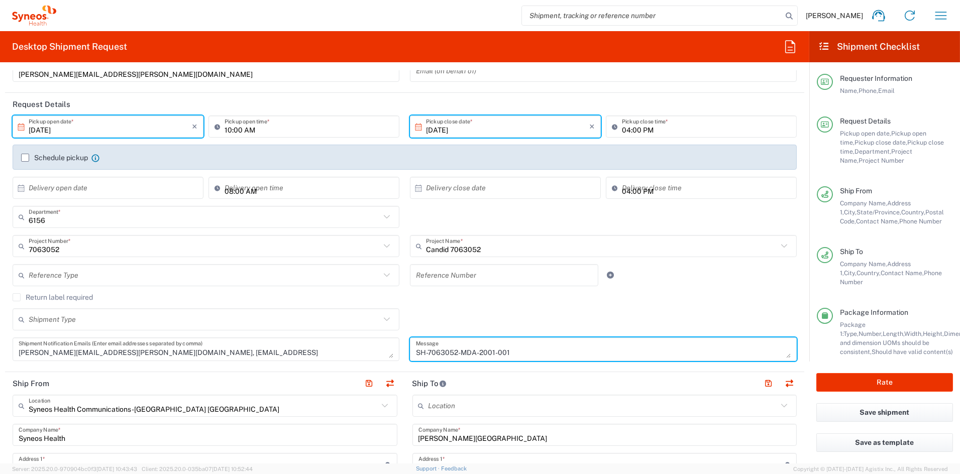
drag, startPoint x: 515, startPoint y: 350, endPoint x: 377, endPoint y: 349, distance: 137.7
click at [377, 349] on div "[DATE] × Pickup open date * Cancel Apply 10:00 AM Pickup open time * [DATE] × P…" at bounding box center [405, 242] width 795 height 253
paste textarea "NZL-4001-002"
type textarea "SH-7063052-NZL-4001-002"
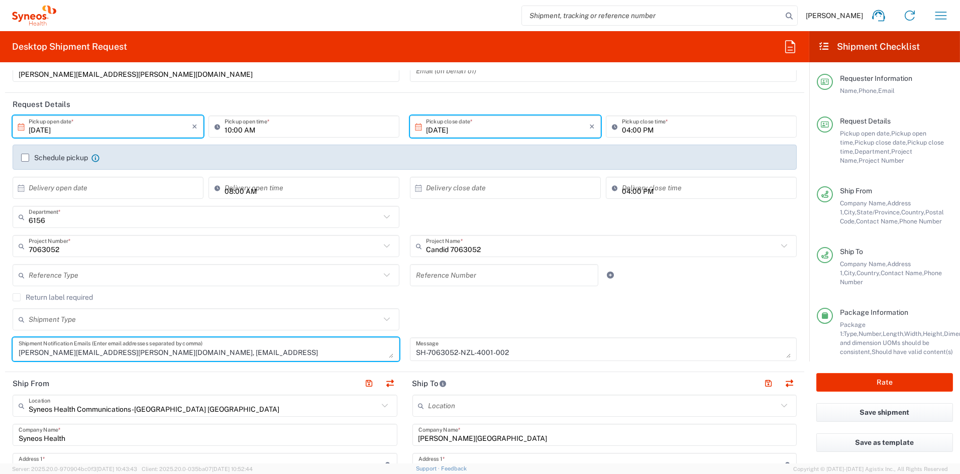
drag, startPoint x: 226, startPoint y: 352, endPoint x: -14, endPoint y: 345, distance: 240.3
click at [0, 345] on html "[PERSON_NAME] Home Shipment estimator Shipment tracking Desktop shipment reques…" at bounding box center [480, 237] width 960 height 474
paste textarea "[EMAIL_ADDRESS][DOMAIN_NAME]"
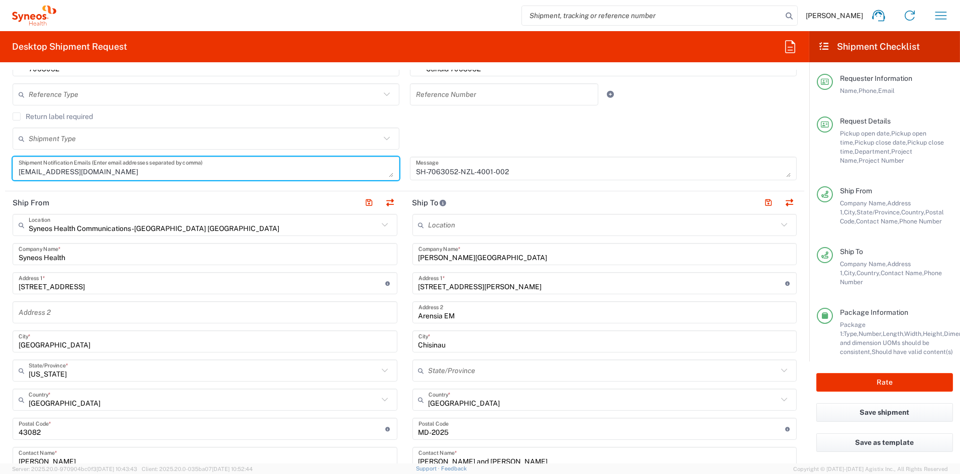
scroll to position [282, 0]
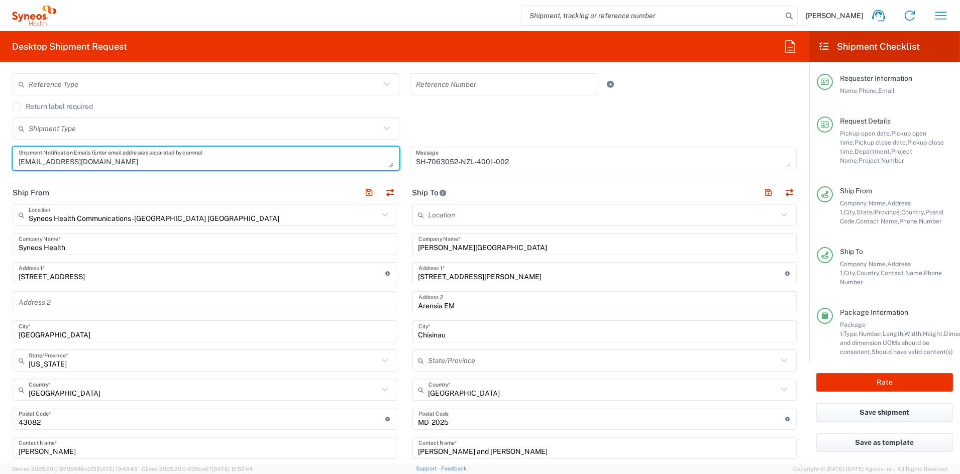
type textarea "[EMAIL_ADDRESS][DOMAIN_NAME]"
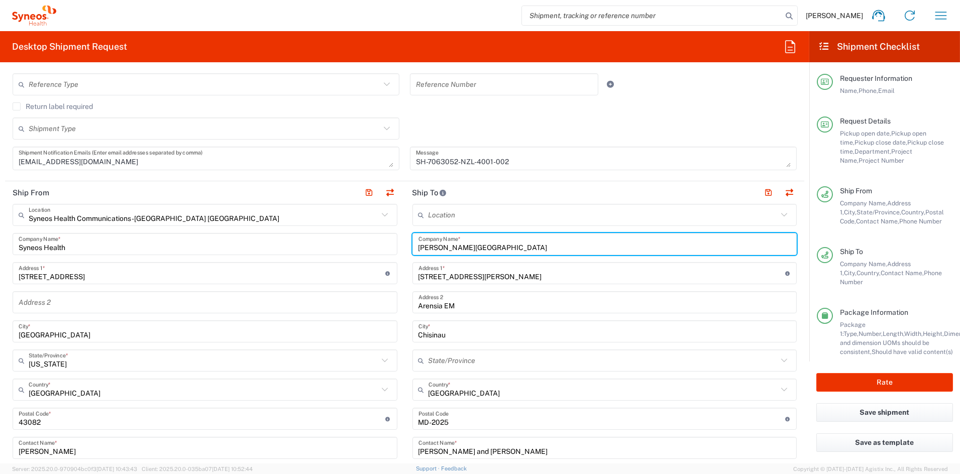
drag, startPoint x: 538, startPoint y: 246, endPoint x: 393, endPoint y: 238, distance: 144.9
click at [394, 238] on div "Ship From Syneos Health Communications-[GEOGRAPHIC_DATA] [GEOGRAPHIC_DATA] Loca…" at bounding box center [404, 405] width 799 height 449
paste input "Pacific Clinical Research Network (PCRN)"
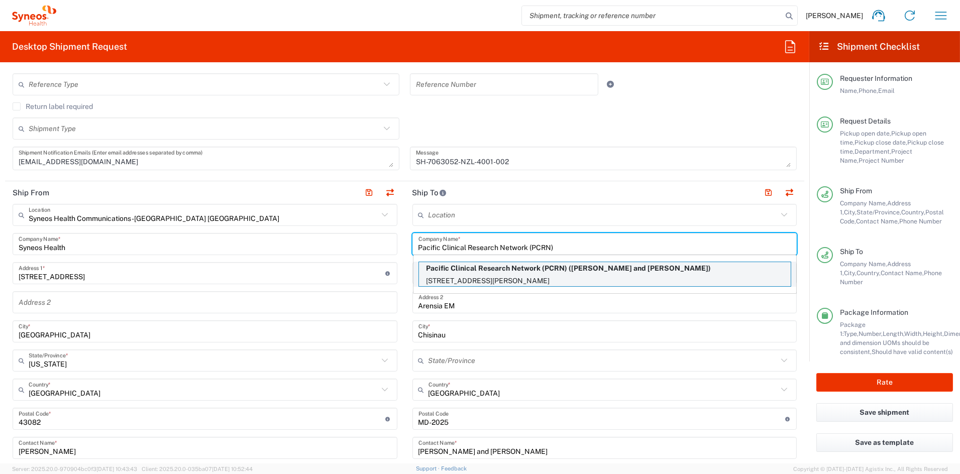
type input "Pacific Clinical Research Network (PCRN)"
click at [466, 272] on p "Pacific Clinical Research Network (PCRN) ([PERSON_NAME] and [PERSON_NAME])" at bounding box center [605, 268] width 372 height 13
type input "[STREET_ADDRESS][PERSON_NAME]"
type input "[GEOGRAPHIC_DATA] Lev. 2, Takapuna"
type input "[GEOGRAPHIC_DATA]"
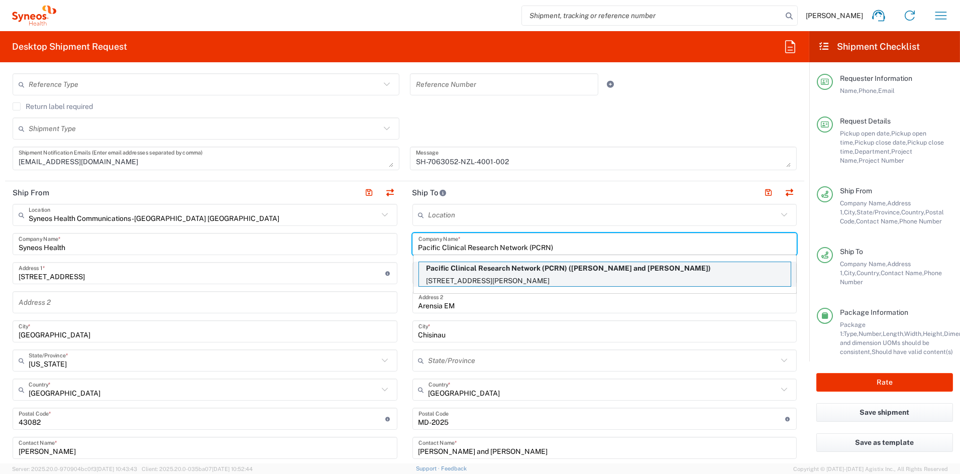
type input "[GEOGRAPHIC_DATA]"
type input "0622"
type input "[PERSON_NAME] and [PERSON_NAME]"
type input "64 9 242 3321"
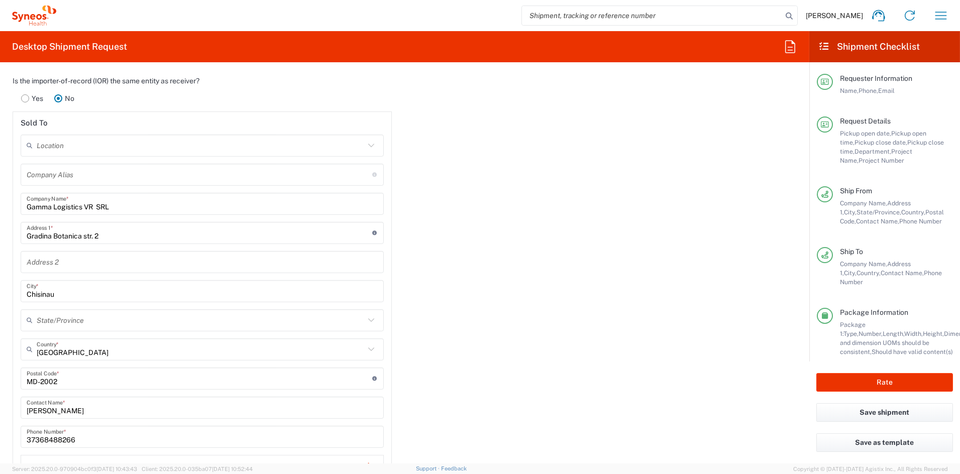
scroll to position [1365, 0]
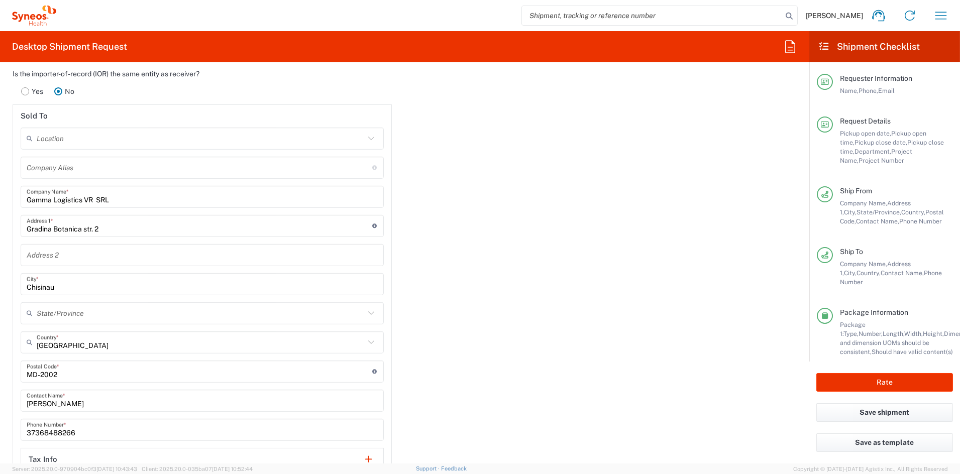
click at [126, 134] on input "text" at bounding box center [201, 139] width 328 height 18
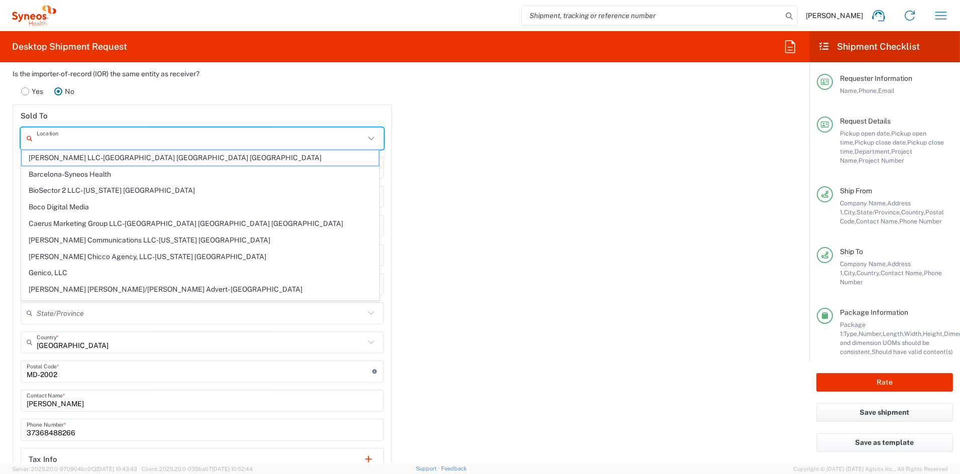
paste input "Syneos Health [GEOGRAPHIC_DATA]"
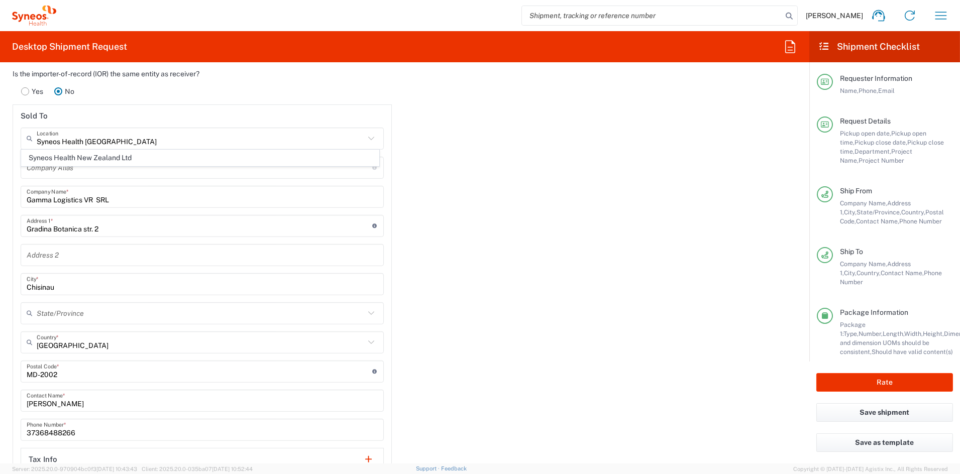
click at [106, 158] on span "Syneos Health New Zealand Ltd" at bounding box center [200, 158] width 357 height 16
type input "Syneos Health New Zealand Ltd"
type input "Inventiv Health Clinical"
type input "Unit G1/14-22 Triton Drv"
type input "AU Pty Ltd C/-Buddle Findlay"
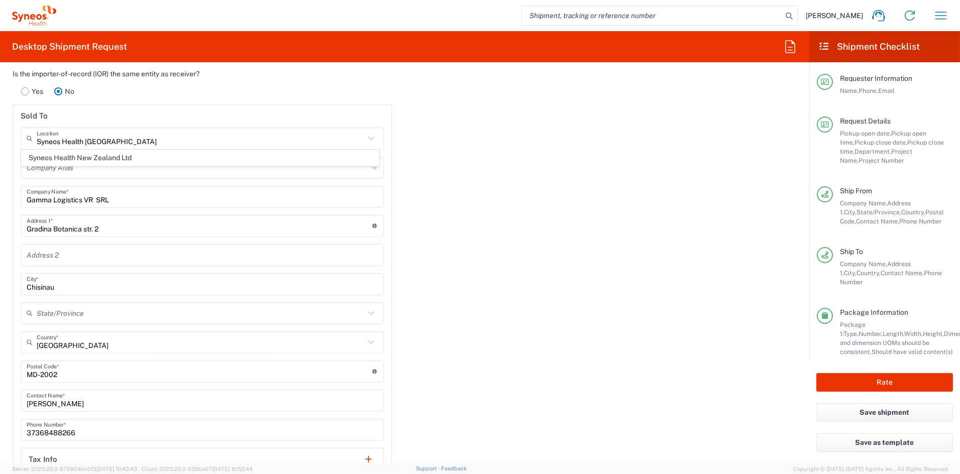
type input "Rosedale"
type input "[GEOGRAPHIC_DATA]"
type input "0632"
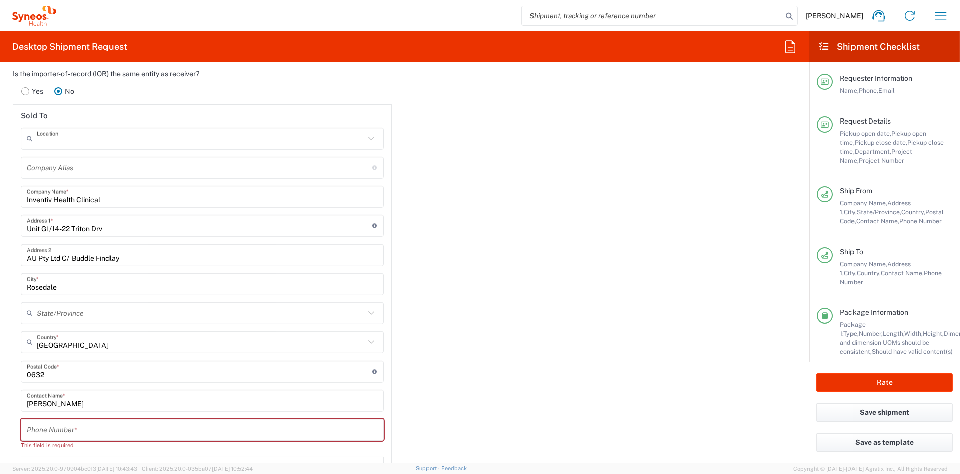
click at [179, 138] on input "text" at bounding box center [201, 139] width 328 height 18
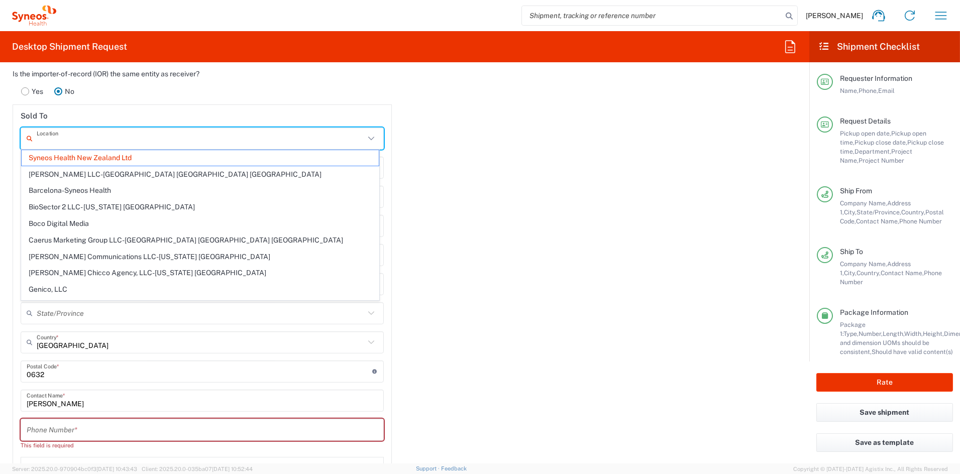
paste input "Syneos Health [GEOGRAPHIC_DATA]"
type input "Syneos Health [GEOGRAPHIC_DATA]"
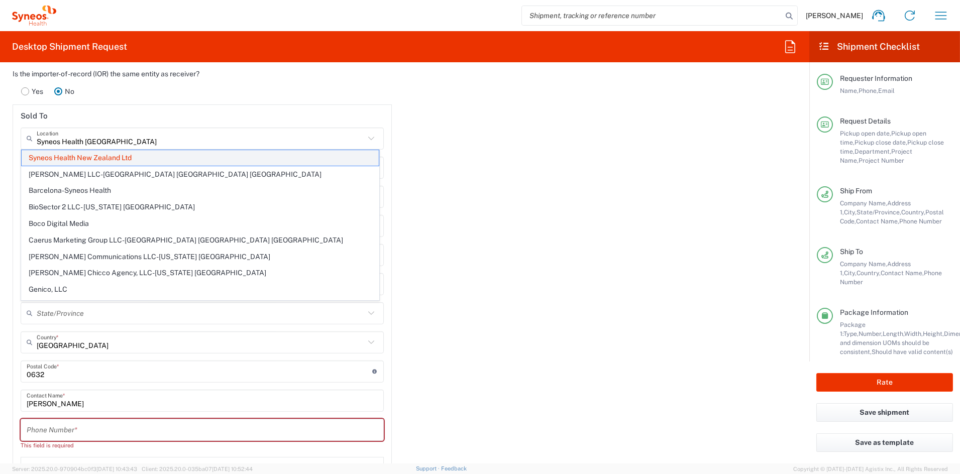
click at [89, 156] on span "Syneos Health New Zealand Ltd" at bounding box center [200, 158] width 357 height 16
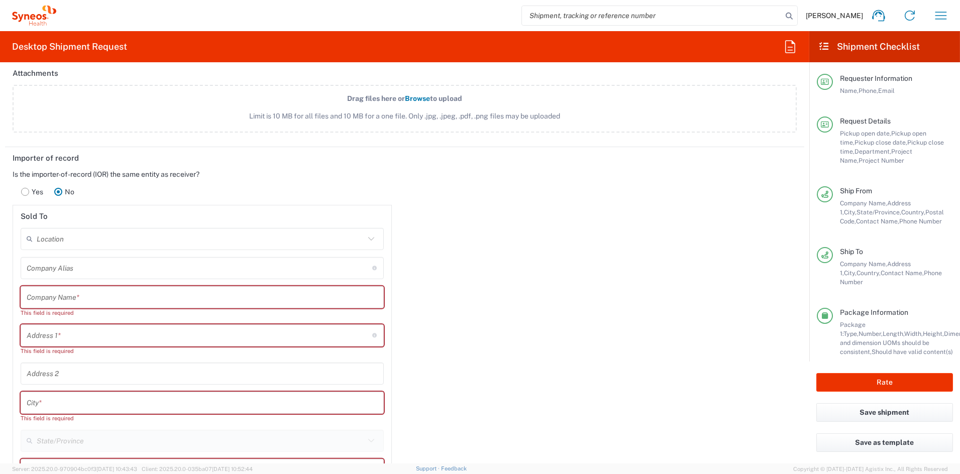
scroll to position [1266, 0]
click at [85, 237] on input "text" at bounding box center [201, 238] width 328 height 18
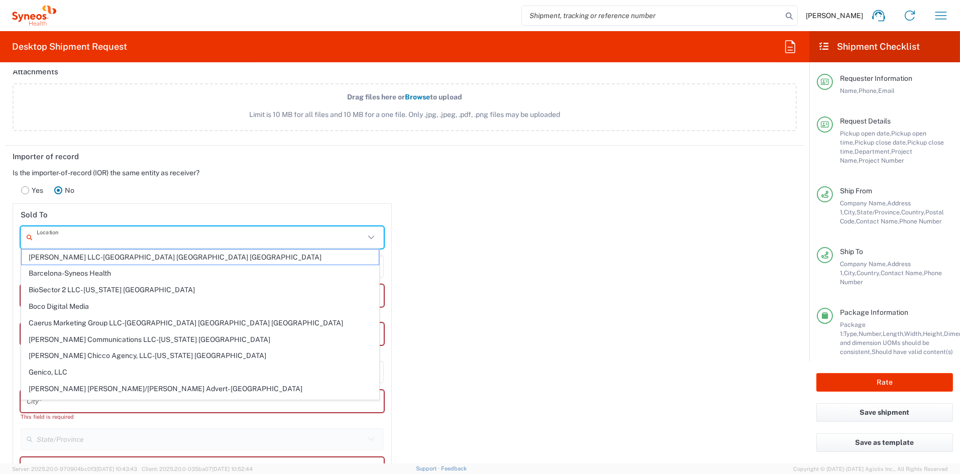
paste input "Syneos Health [GEOGRAPHIC_DATA]"
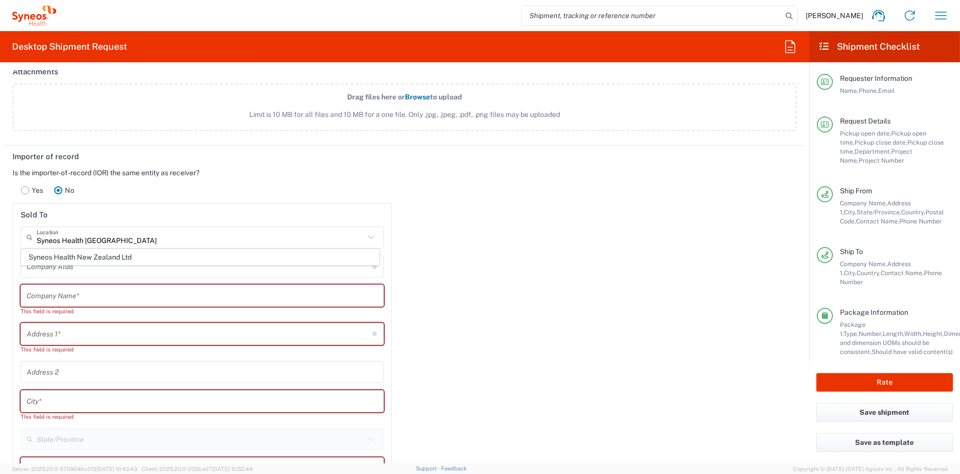
click at [86, 256] on span "Syneos Health New Zealand Ltd" at bounding box center [200, 258] width 357 height 16
type input "Syneos Health New Zealand Ltd"
type input "Inventiv Health Clinical"
type input "Unit G1/14-22 Triton Drv"
type input "AU Pty Ltd C/-Buddle Findlay"
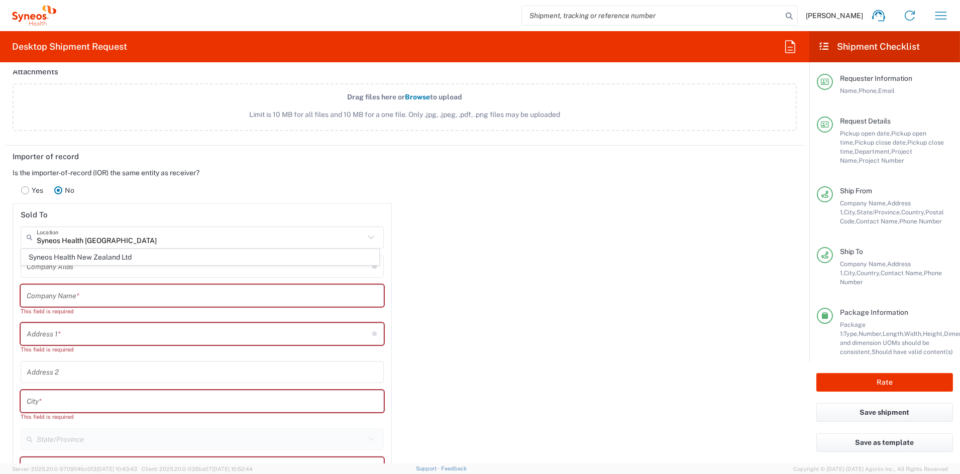
type input "Rosedale"
type input "[GEOGRAPHIC_DATA]"
type input "0632"
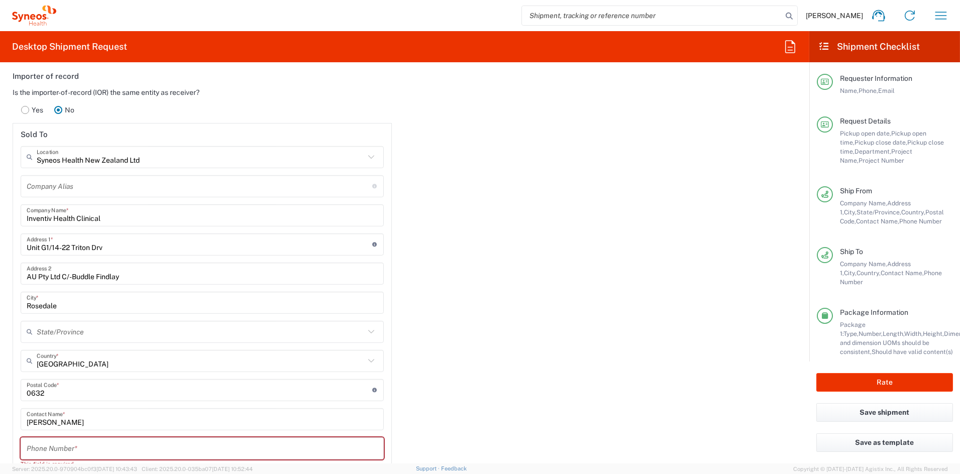
scroll to position [1350, 0]
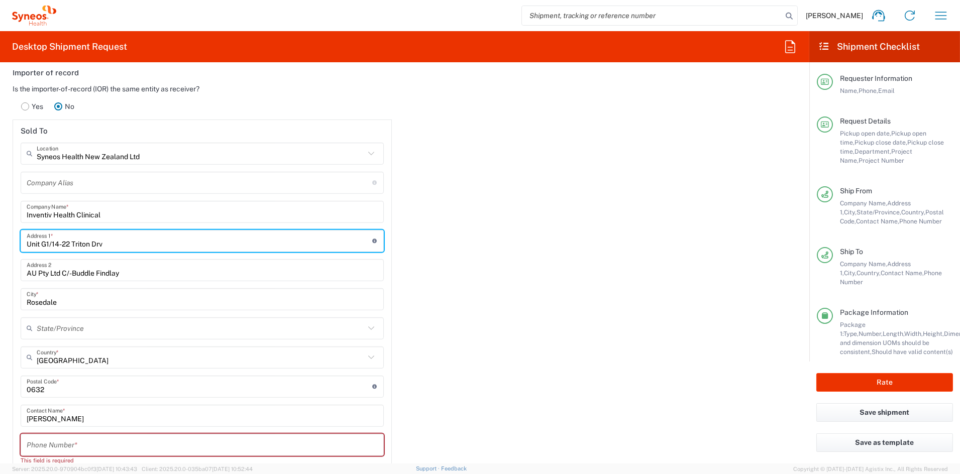
drag, startPoint x: 75, startPoint y: 241, endPoint x: 4, endPoint y: 240, distance: 71.8
click at [4, 240] on div "Importer of record Is the importer-of-record (IOR) the same entity as receiver?…" at bounding box center [202, 328] width 405 height 533
paste input "[STREET_ADDRESS]"
type input "[STREET_ADDRESS]"
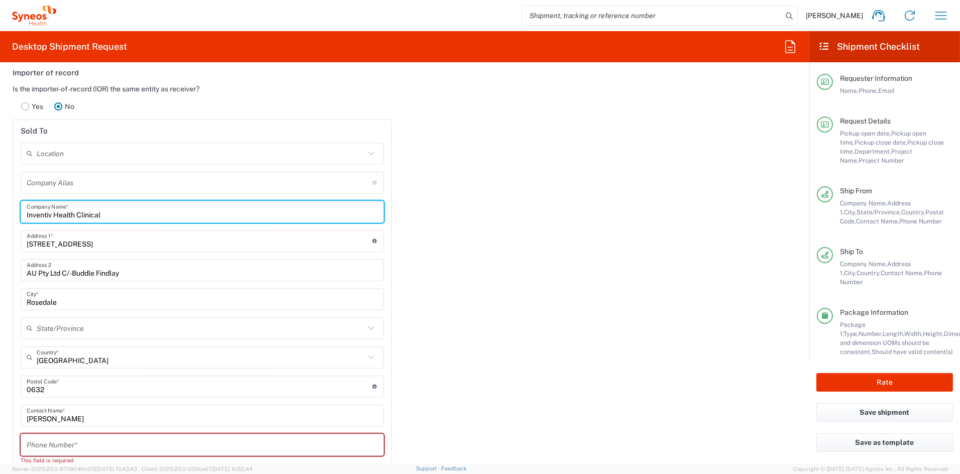
drag, startPoint x: 108, startPoint y: 212, endPoint x: -14, endPoint y: 206, distance: 121.7
click at [0, 206] on html "[PERSON_NAME] Home Shipment estimator Shipment tracking Desktop shipment reques…" at bounding box center [480, 237] width 960 height 474
paste input "Syneos Health New Zealand Limited"
type input "Syneos Health New Zealand Limited"
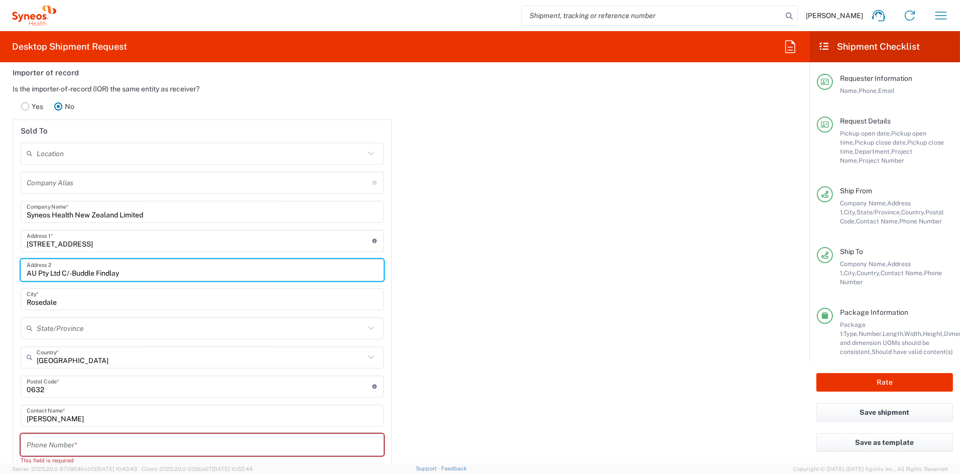
drag, startPoint x: 115, startPoint y: 272, endPoint x: 1, endPoint y: 269, distance: 114.1
click at [1, 269] on div "Importer of record Is the importer-of-record (IOR) the same entity as receiver?…" at bounding box center [202, 328] width 405 height 533
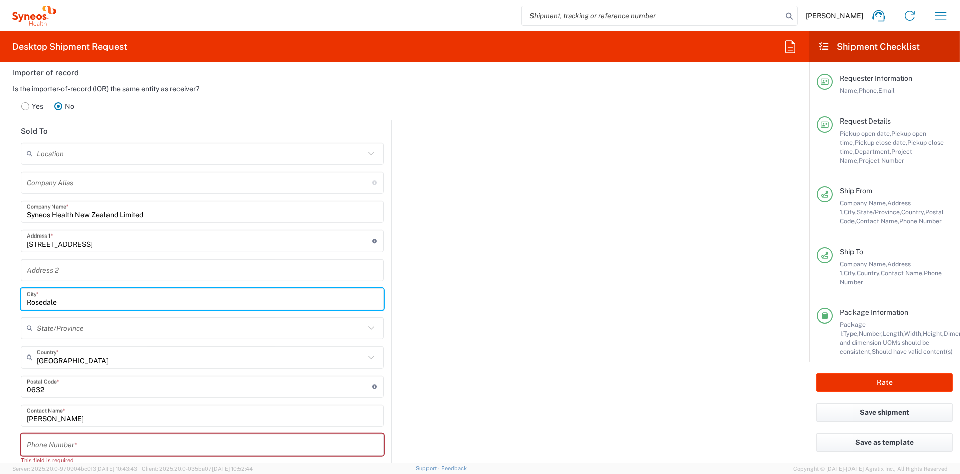
drag, startPoint x: 37, startPoint y: 299, endPoint x: -10, endPoint y: 296, distance: 46.8
click at [0, 296] on html "[PERSON_NAME] Home Shipment estimator Shipment tracking Desktop shipment reques…" at bounding box center [480, 237] width 960 height 474
paste input "[GEOGRAPHIC_DATA]"
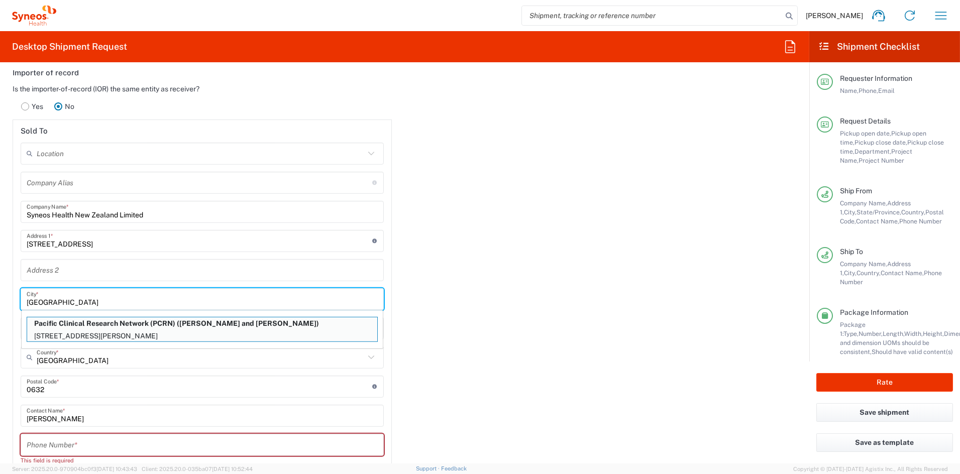
type input "[GEOGRAPHIC_DATA]"
click at [96, 360] on input "text" at bounding box center [201, 358] width 328 height 18
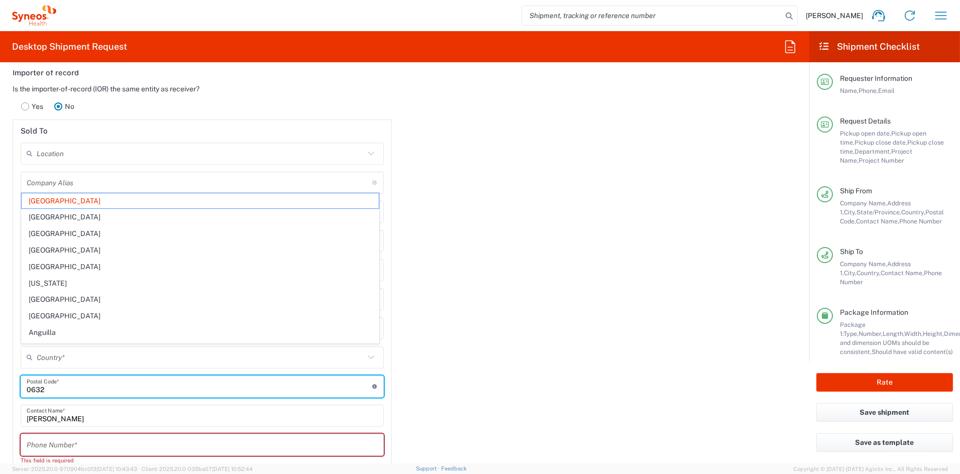
click at [82, 392] on input "undefined" at bounding box center [200, 387] width 346 height 18
type input "[GEOGRAPHIC_DATA]"
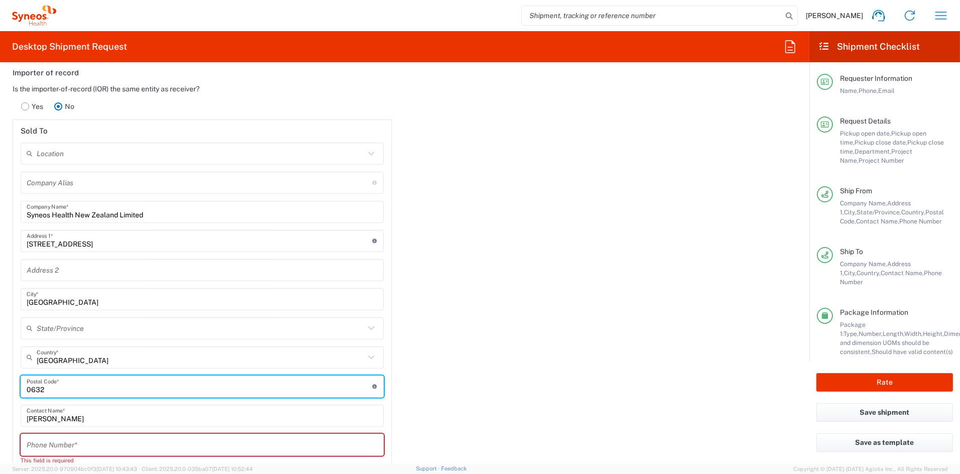
drag, startPoint x: 49, startPoint y: 387, endPoint x: 15, endPoint y: 386, distance: 33.7
click at [15, 386] on main "Location [PERSON_NAME] LLC-[GEOGRAPHIC_DATA] [GEOGRAPHIC_DATA] [GEOGRAPHIC_DATA…" at bounding box center [202, 365] width 378 height 444
type input "1010"
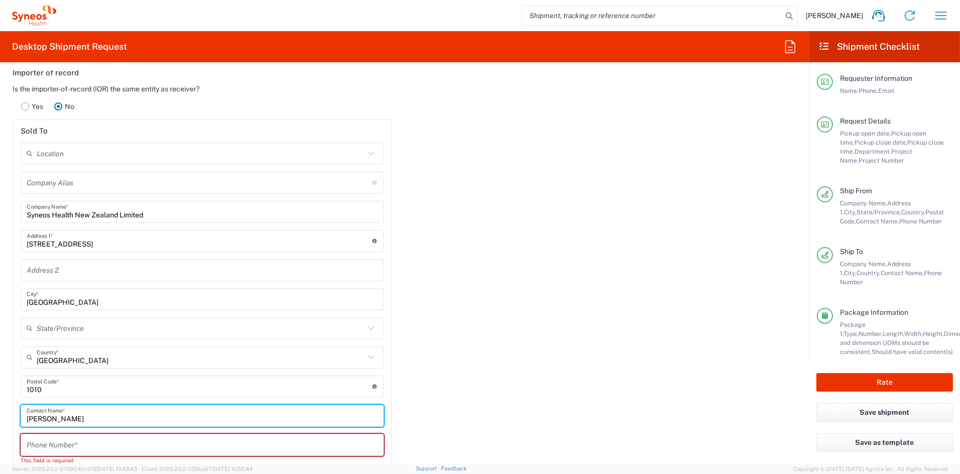
drag, startPoint x: 82, startPoint y: 417, endPoint x: -13, endPoint y: 416, distance: 95.0
click at [0, 416] on html "[PERSON_NAME] Home Shipment estimator Shipment tracking Desktop shipment reques…" at bounding box center [480, 237] width 960 height 474
paste input "[PERSON_NAME]"
click at [68, 445] on input "tel" at bounding box center [202, 445] width 351 height 18
click at [67, 444] on input "tel" at bounding box center [202, 445] width 351 height 18
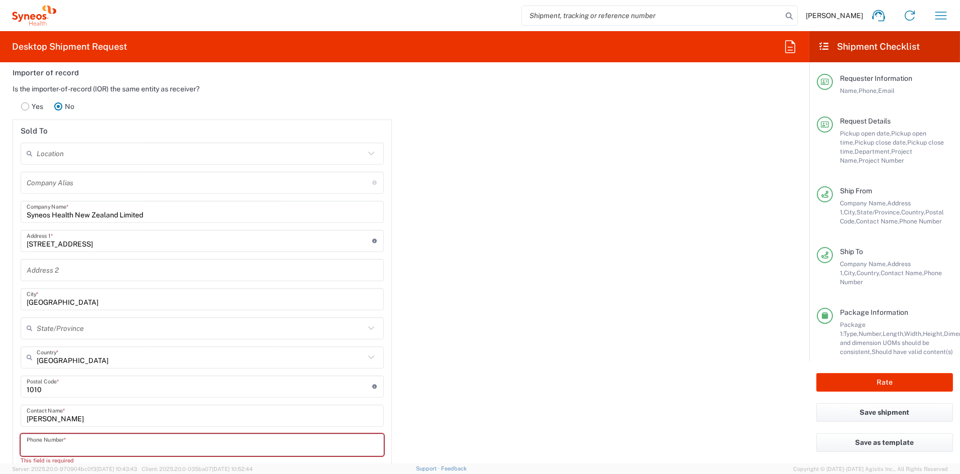
paste input "61 2 8437 9229"
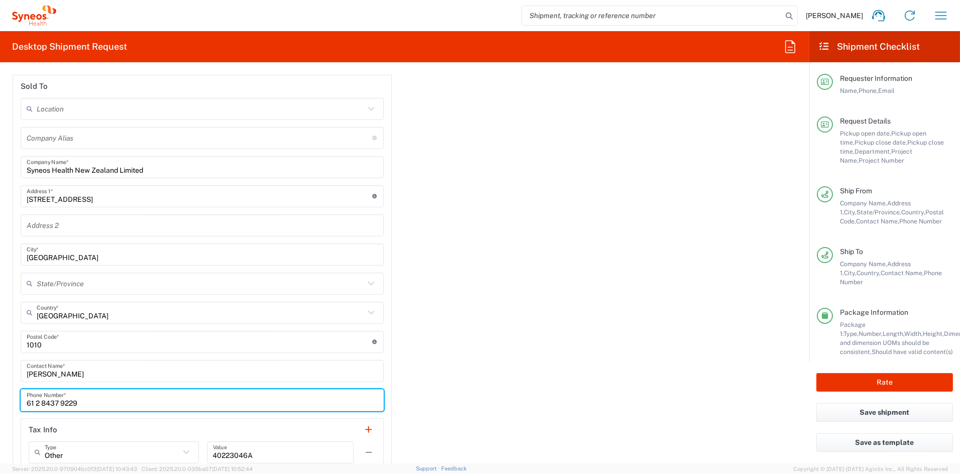
scroll to position [1445, 0]
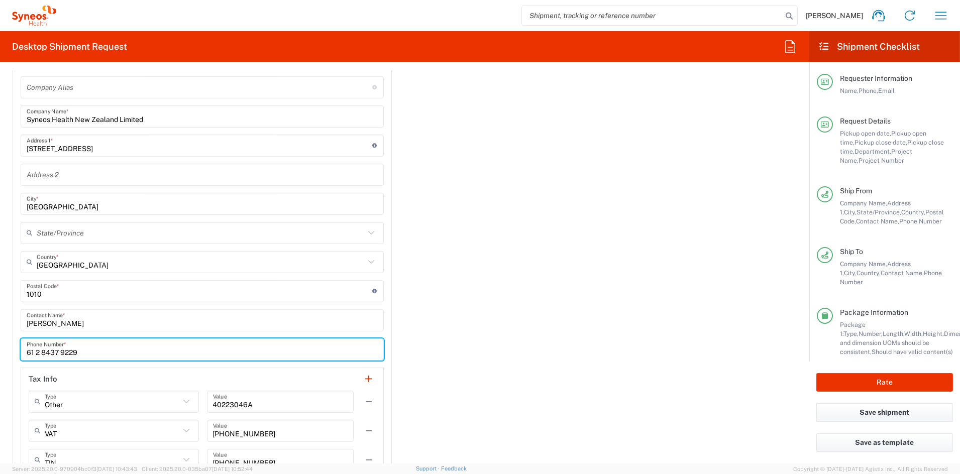
drag, startPoint x: 62, startPoint y: 349, endPoint x: 83, endPoint y: 352, distance: 21.7
click at [62, 349] on input "61 2 8437 9229" at bounding box center [202, 350] width 351 height 18
click at [43, 350] on input "61 2 84379229" at bounding box center [202, 350] width 351 height 18
click at [37, 350] on input "61 284379229" at bounding box center [202, 350] width 351 height 18
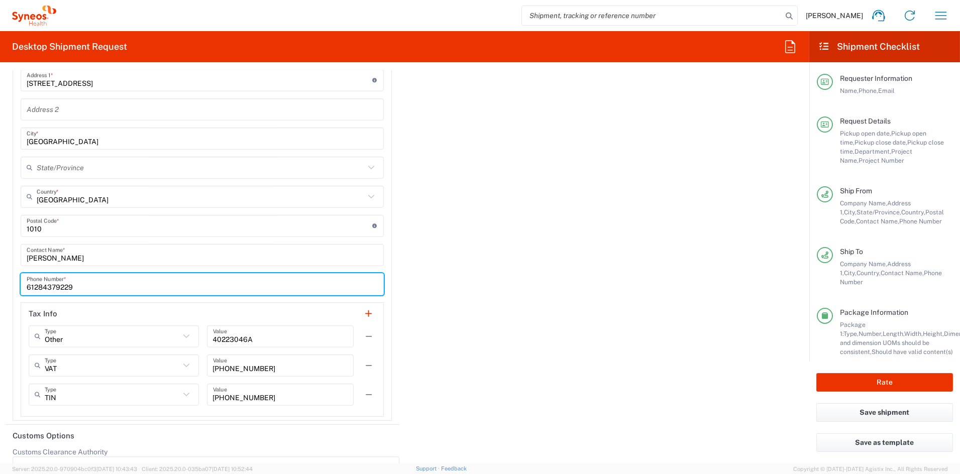
scroll to position [1516, 0]
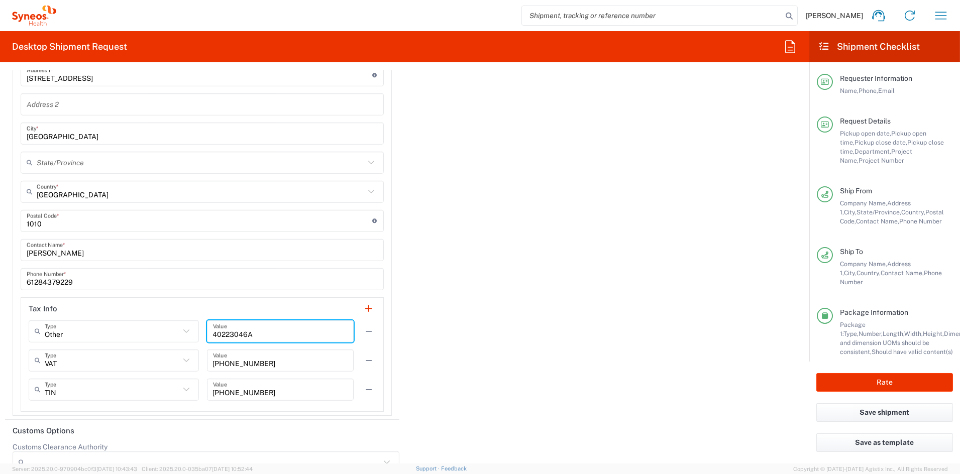
drag, startPoint x: 251, startPoint y: 332, endPoint x: 166, endPoint y: 329, distance: 84.5
click at [168, 329] on div "Other Type Other EIN EORI TIN VAT 40223046A Value" at bounding box center [202, 335] width 347 height 29
paste input "9429033070674"
click at [363, 360] on button "button" at bounding box center [369, 361] width 14 height 14
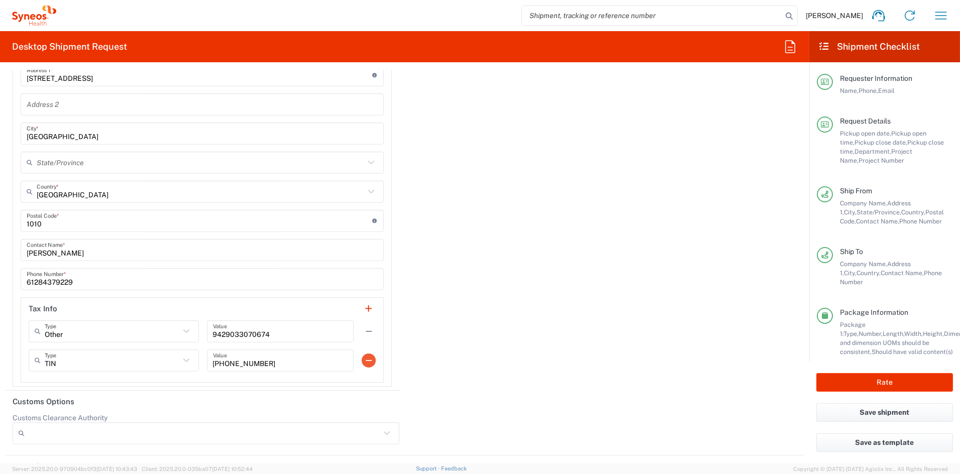
click at [364, 358] on button "button" at bounding box center [369, 361] width 14 height 14
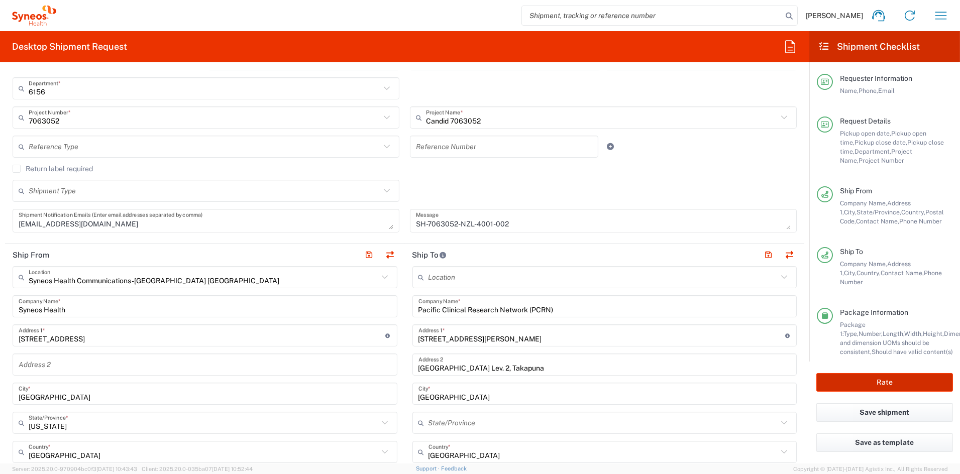
scroll to position [142, 0]
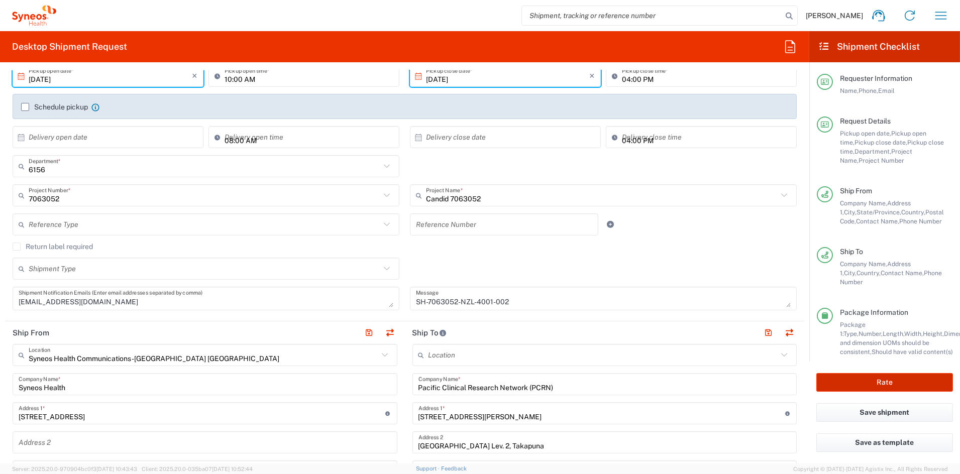
click at [899, 385] on button "Rate" at bounding box center [884, 382] width 137 height 19
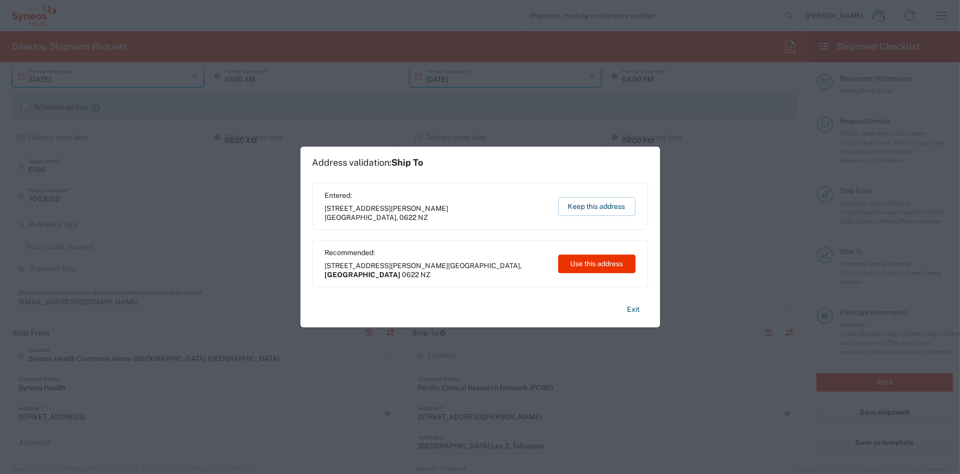
click at [601, 262] on button "Use this address" at bounding box center [596, 264] width 77 height 19
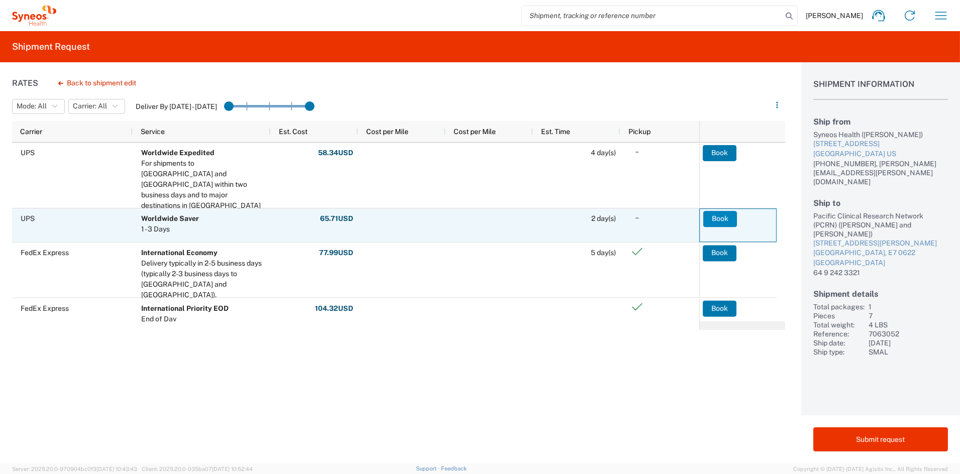
click at [718, 219] on button "Book" at bounding box center [720, 219] width 34 height 16
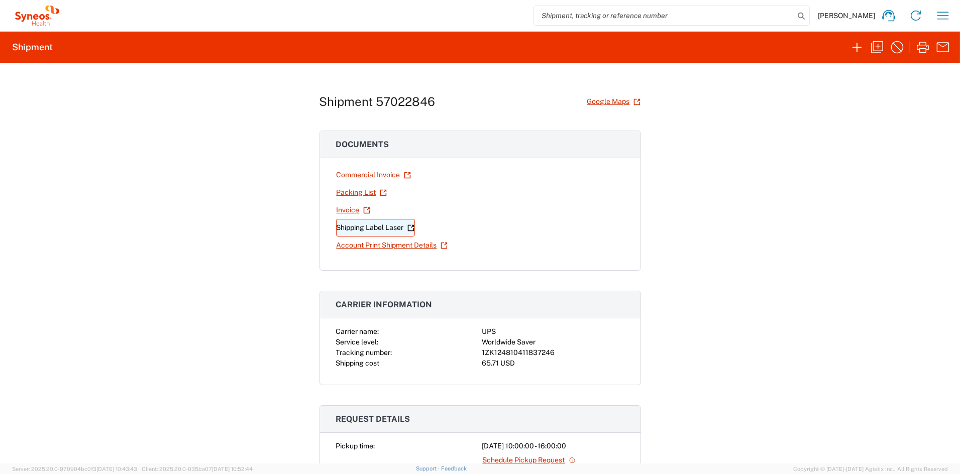
click at [387, 228] on link "Shipping Label Laser" at bounding box center [375, 228] width 79 height 18
click at [945, 15] on icon "button" at bounding box center [943, 16] width 16 height 16
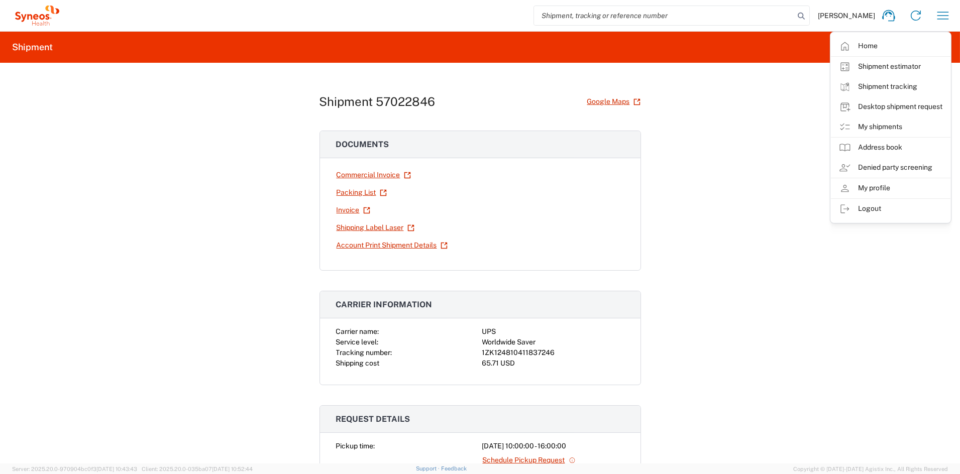
click at [892, 130] on link "My shipments" at bounding box center [891, 127] width 120 height 20
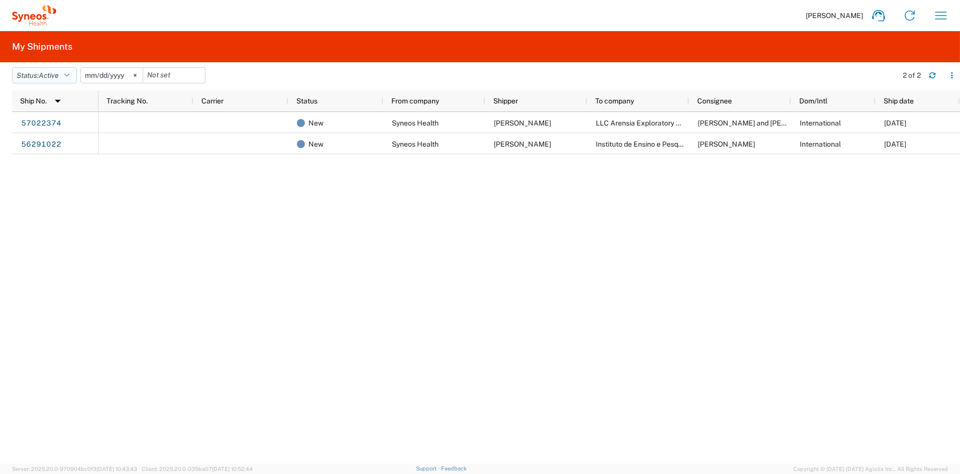
click at [65, 73] on button "Status: Active" at bounding box center [44, 75] width 65 height 16
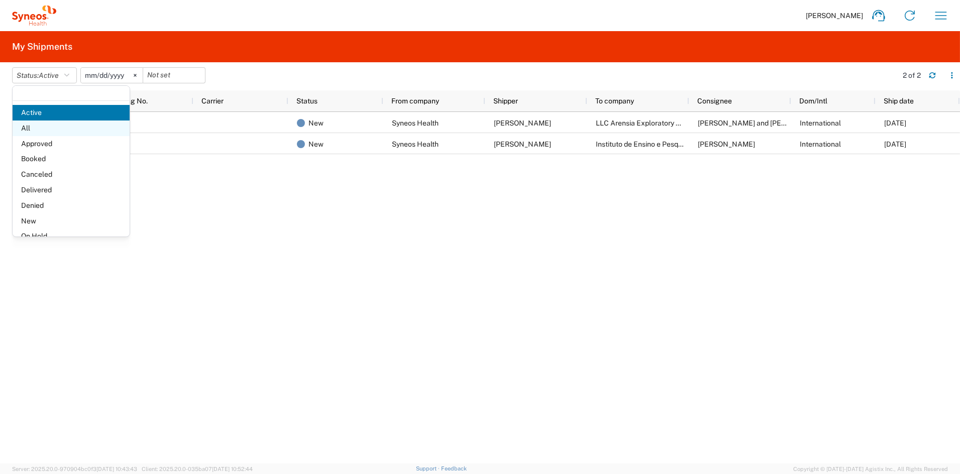
click at [43, 128] on span "All" at bounding box center [71, 129] width 117 height 16
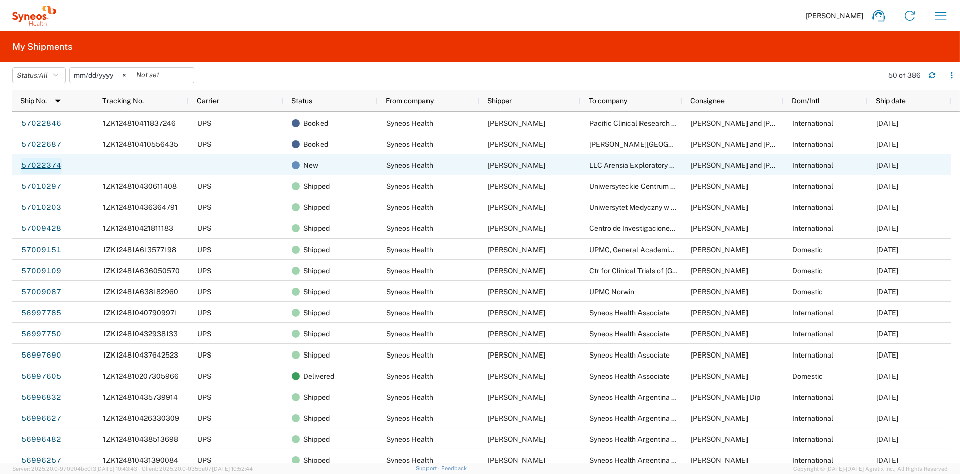
click at [44, 165] on link "57022374" at bounding box center [41, 166] width 41 height 16
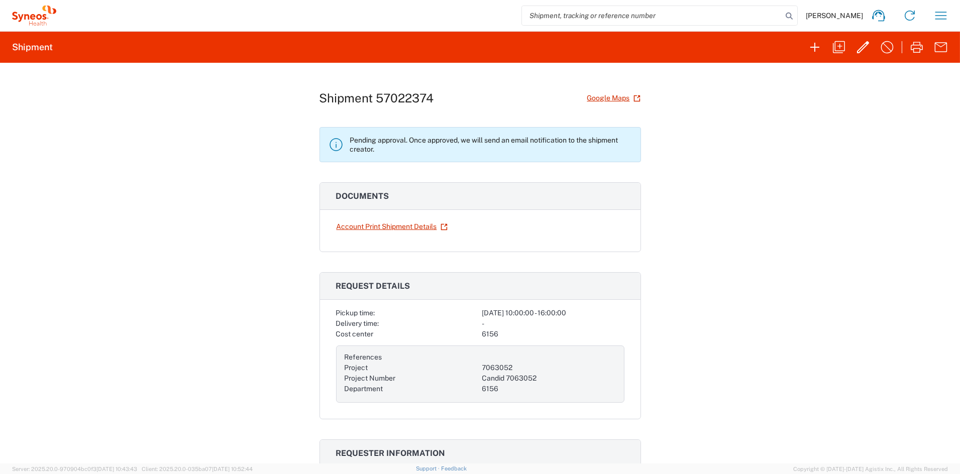
scroll to position [3, 0]
click at [376, 225] on link "Account Print Shipment Details" at bounding box center [392, 228] width 112 height 18
